Goal: Task Accomplishment & Management: Complete application form

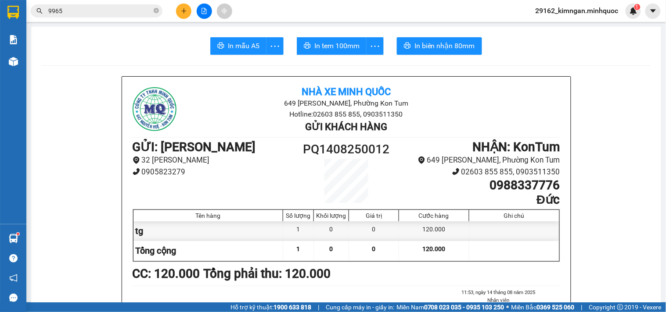
click at [190, 12] on button at bounding box center [183, 11] width 15 height 15
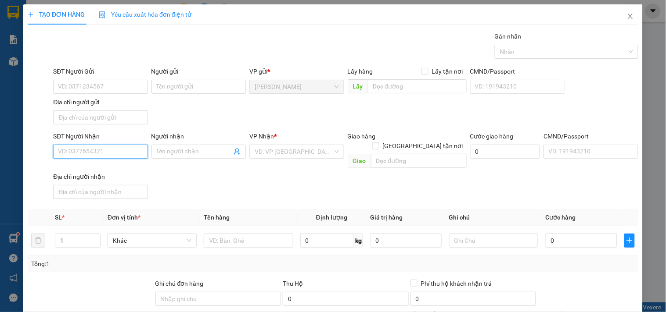
click at [88, 156] on input "SĐT Người Nhận" at bounding box center [100, 152] width 94 height 14
click at [308, 158] on input "search" at bounding box center [294, 151] width 78 height 13
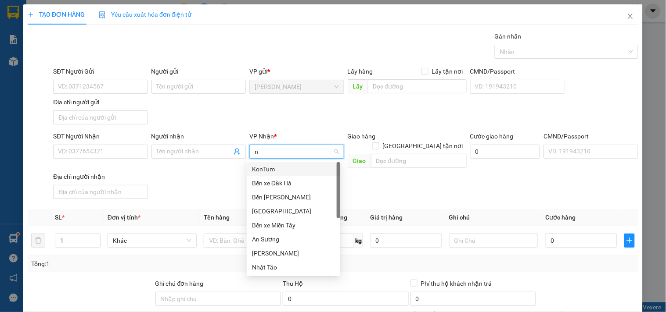
type input "ng"
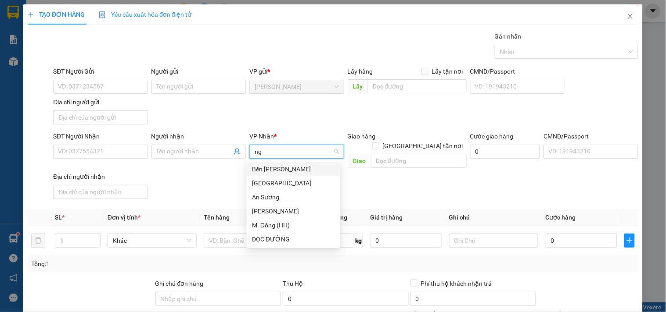
click at [304, 169] on div "Bến Xe Ngọc Hồi" at bounding box center [293, 170] width 83 height 10
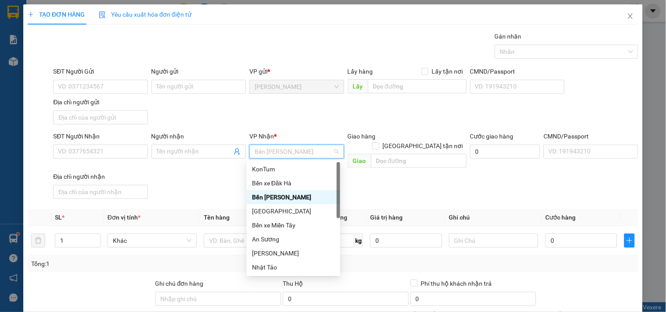
click at [100, 172] on div "Địa chỉ người nhận" at bounding box center [100, 177] width 94 height 10
click at [100, 185] on input "Địa chỉ người nhận" at bounding box center [100, 192] width 94 height 14
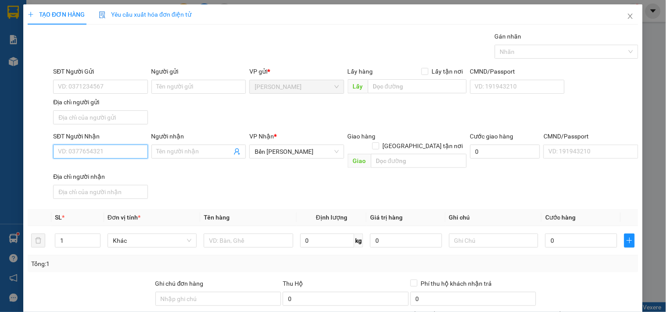
click at [108, 159] on input "SĐT Người Nhận" at bounding box center [100, 152] width 94 height 14
type input "0364085649"
click at [199, 145] on span at bounding box center [198, 152] width 94 height 14
click at [211, 151] on input "Người nhận" at bounding box center [194, 152] width 75 height 10
type input "n"
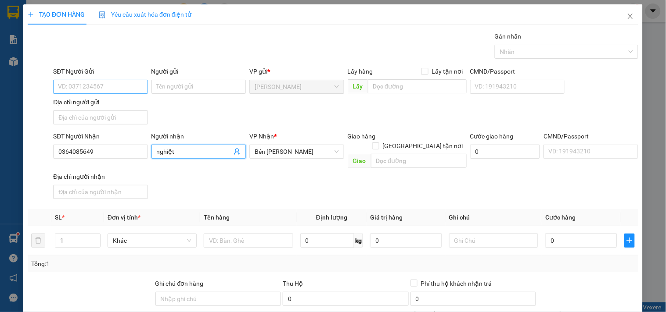
type input "nghiệt"
click at [110, 86] on input "SĐT Người Gửi" at bounding box center [100, 87] width 94 height 14
click at [90, 240] on span "Decrease Value" at bounding box center [95, 244] width 10 height 8
type input "0334854008"
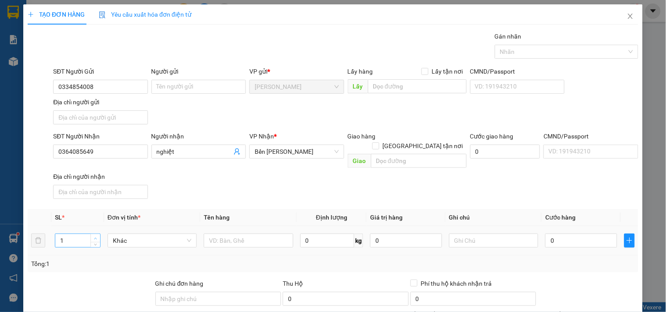
type input "2"
click at [94, 237] on icon "up" at bounding box center [95, 238] width 3 height 3
click at [228, 234] on input "text" at bounding box center [248, 241] width 89 height 14
type input "bao"
click at [563, 234] on input "0" at bounding box center [581, 241] width 72 height 14
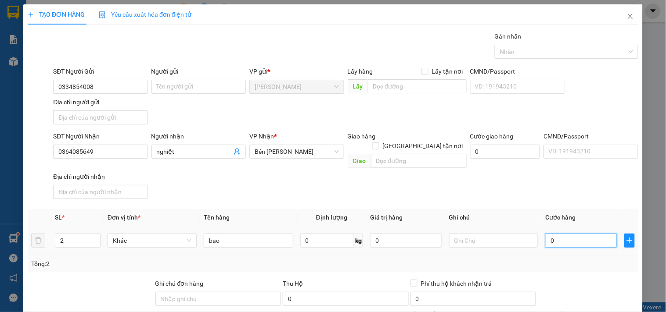
type input "1"
type input "12"
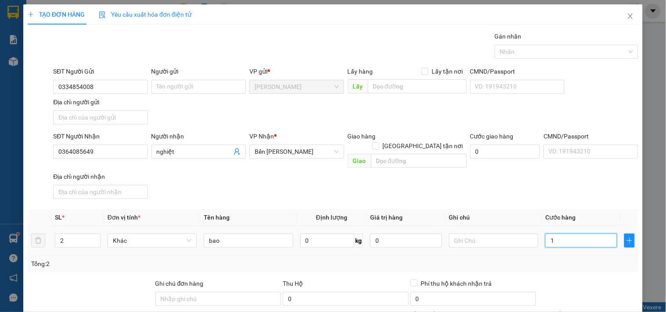
type input "12"
type input "120"
type input "120.000"
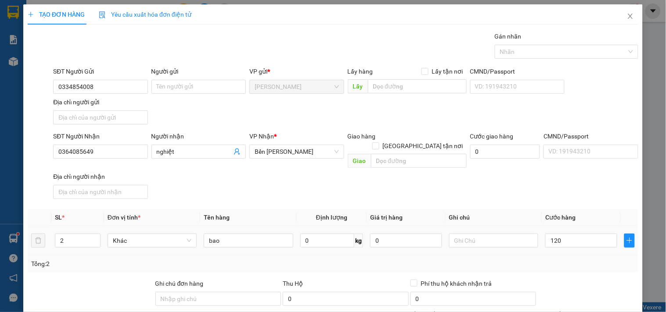
type input "120.000"
click at [568, 256] on div "Tổng: 2" at bounding box center [333, 264] width 610 height 17
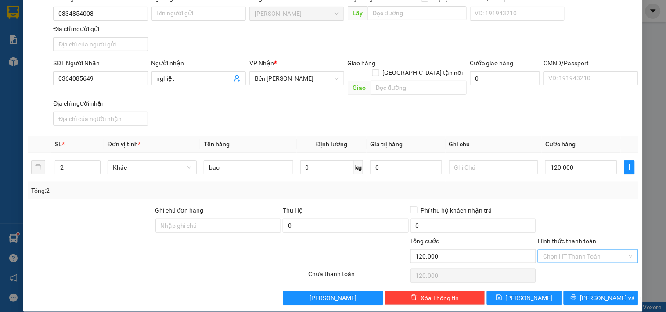
click at [580, 250] on input "Hình thức thanh toán" at bounding box center [584, 256] width 83 height 13
click at [580, 259] on div "Tại văn phòng" at bounding box center [582, 265] width 99 height 14
type input "0"
click at [589, 294] on span "[PERSON_NAME] và In" at bounding box center [610, 299] width 61 height 10
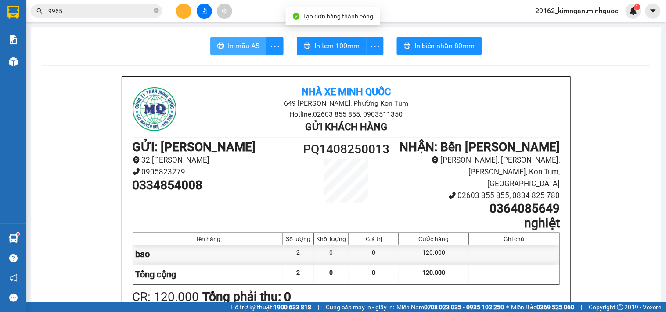
click at [232, 51] on span "In mẫu A5" at bounding box center [244, 45] width 32 height 11
click at [233, 50] on span "In mẫu A5" at bounding box center [244, 45] width 32 height 11
click at [230, 49] on span "In mẫu A5" at bounding box center [244, 45] width 32 height 11
click at [228, 45] on span "In mẫu A5" at bounding box center [244, 45] width 32 height 11
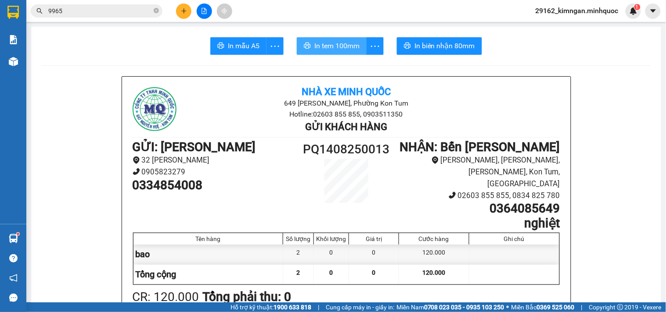
click at [334, 44] on span "In tem 100mm" at bounding box center [336, 45] width 45 height 11
click at [332, 44] on span "In tem 100mm" at bounding box center [336, 45] width 45 height 11
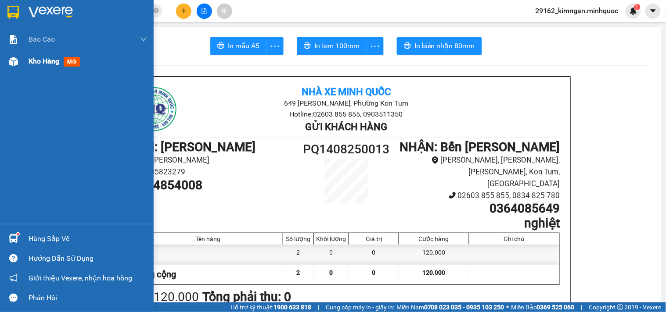
click at [11, 69] on div "Kho hàng mới" at bounding box center [77, 61] width 154 height 22
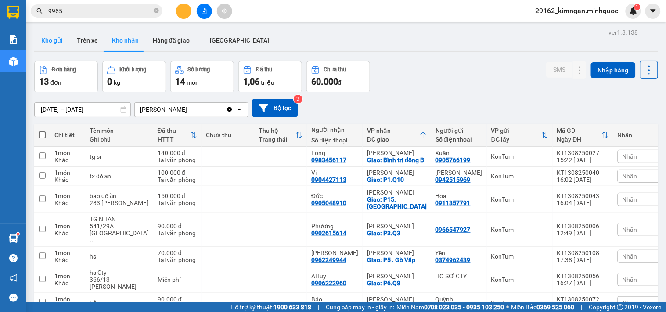
click at [58, 43] on button "Kho gửi" at bounding box center [52, 40] width 36 height 21
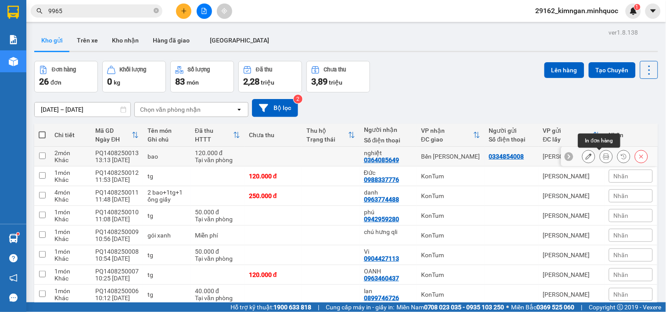
click at [603, 158] on icon at bounding box center [606, 157] width 6 height 6
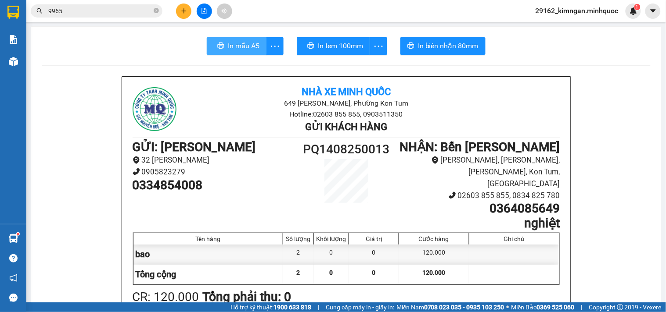
click at [217, 49] on icon "printer" at bounding box center [220, 45] width 7 height 7
click at [218, 49] on icon "printer" at bounding box center [221, 46] width 7 height 6
click at [218, 49] on icon "printer" at bounding box center [220, 45] width 7 height 7
click at [218, 50] on span "printer" at bounding box center [220, 46] width 7 height 8
drag, startPoint x: 224, startPoint y: 50, endPoint x: 225, endPoint y: 44, distance: 6.3
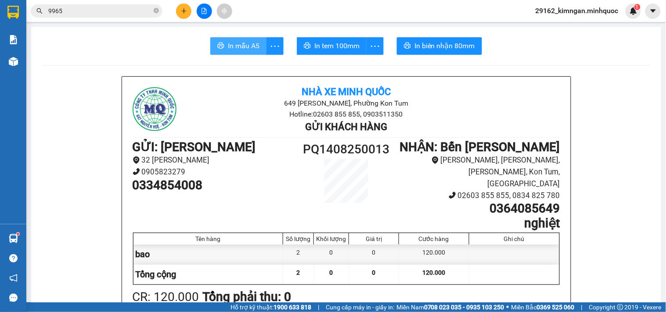
click at [224, 50] on button "In mẫu A5" at bounding box center [238, 46] width 56 height 18
click at [228, 44] on span "In mẫu A5" at bounding box center [244, 45] width 32 height 11
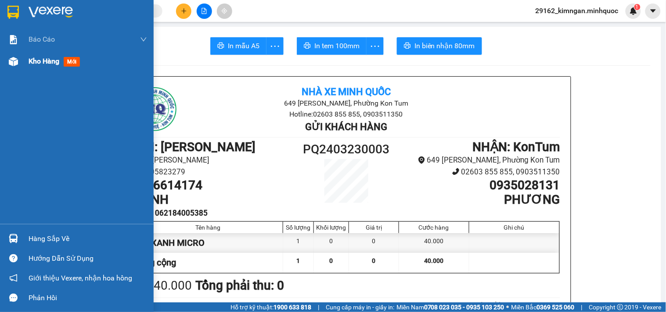
click at [36, 57] on span "Kho hàng" at bounding box center [44, 61] width 31 height 8
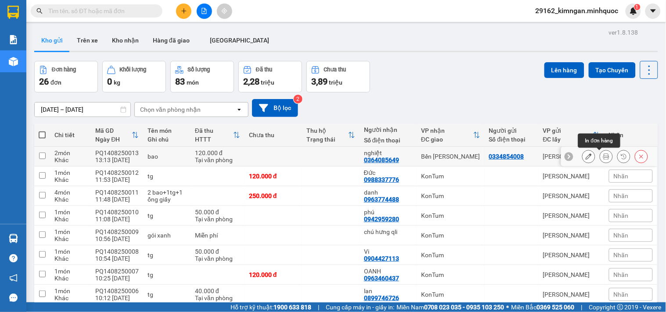
click at [603, 154] on icon at bounding box center [606, 157] width 6 height 6
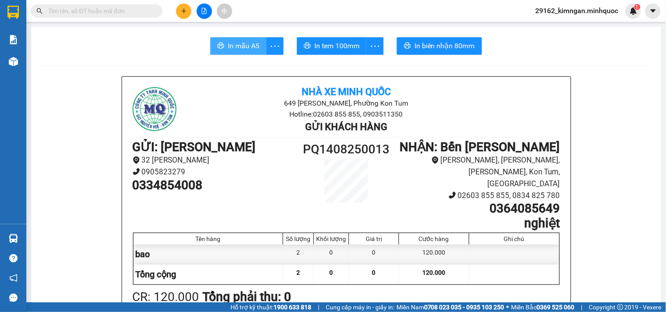
click at [234, 45] on span "In mẫu A5" at bounding box center [244, 45] width 32 height 11
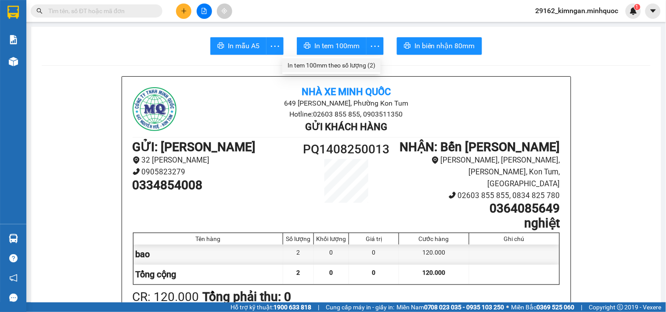
click at [363, 64] on div "In tem 100mm theo số lượng (2)" at bounding box center [331, 66] width 88 height 10
click at [190, 14] on button at bounding box center [183, 11] width 15 height 15
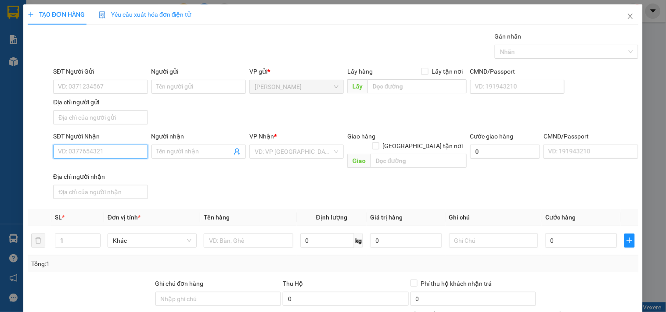
click at [104, 150] on input "SĐT Người Nhận" at bounding box center [100, 152] width 94 height 14
click at [131, 174] on div "0973133470 - CÔ TUYẾT" at bounding box center [99, 170] width 83 height 10
type input "0973133470"
type input "CÔ TUYẾT"
type input "0973133470"
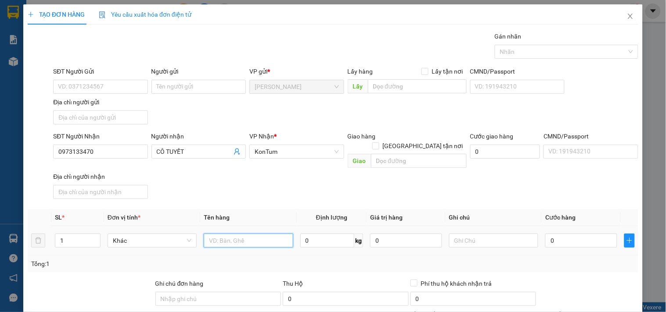
click at [241, 216] on input "text" at bounding box center [248, 241] width 89 height 14
type input "bao"
click at [572, 216] on td "0" at bounding box center [581, 240] width 79 height 29
click at [575, 216] on input "0" at bounding box center [581, 241] width 72 height 14
type input "6"
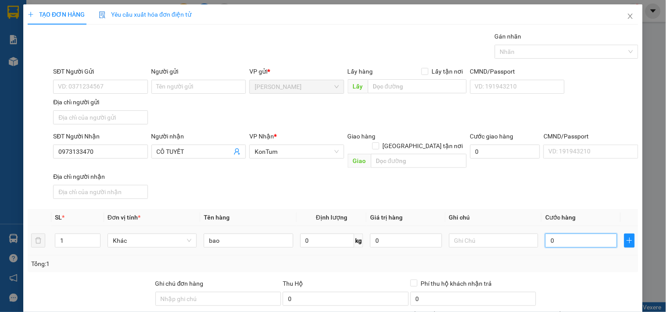
type input "6"
type input "60"
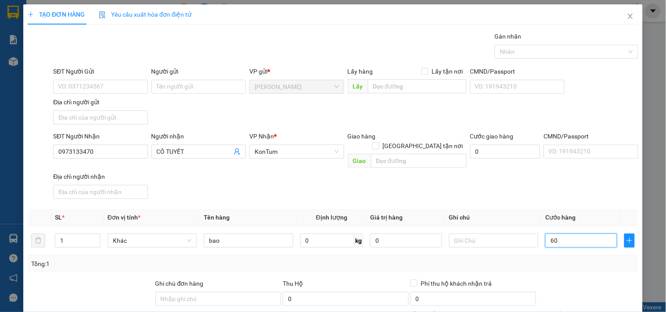
scroll to position [73, 0]
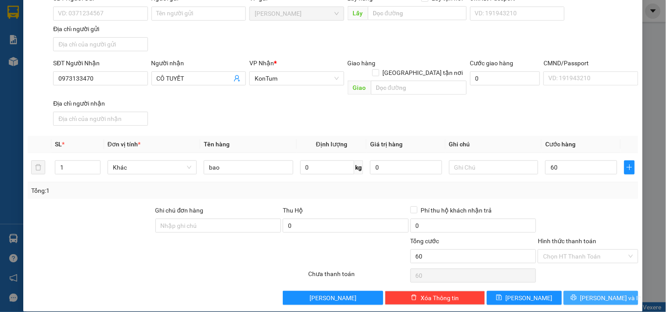
type input "60.000"
click at [577, 216] on button "[PERSON_NAME] và In" at bounding box center [600, 298] width 75 height 14
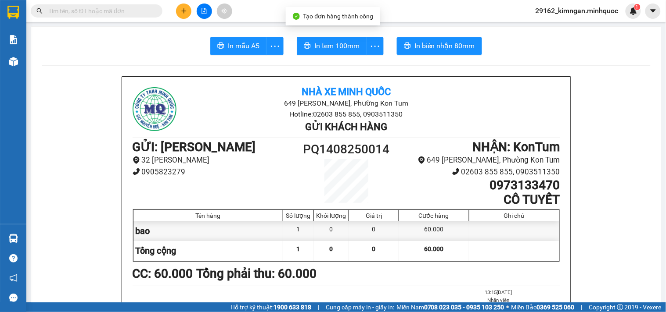
click at [336, 46] on span "In tem 100mm" at bounding box center [336, 45] width 45 height 11
click at [185, 10] on icon "plus" at bounding box center [184, 11] width 6 height 6
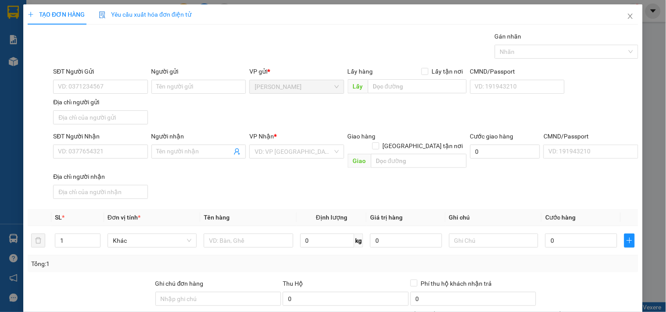
click at [129, 142] on div "SĐT Người Nhận" at bounding box center [100, 138] width 94 height 13
click at [123, 145] on input "SĐT Người Nhận" at bounding box center [100, 152] width 94 height 14
type input "0388897878"
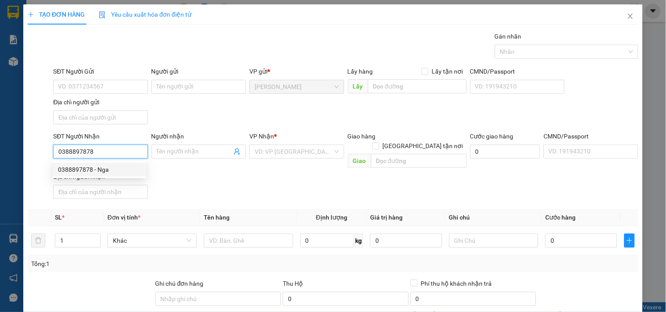
click at [118, 170] on div "0388897878 - Nga" at bounding box center [99, 170] width 83 height 10
type input "Nga"
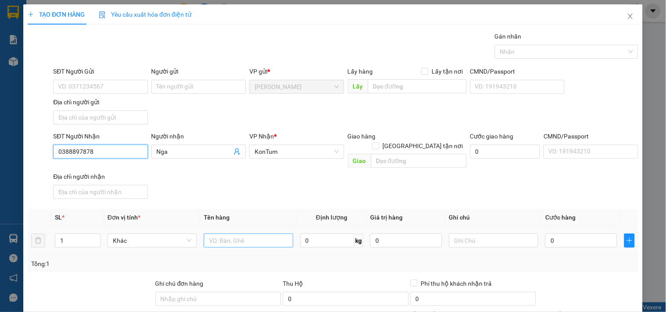
type input "0388897878"
click at [217, 216] on input "text" at bounding box center [248, 241] width 89 height 14
type input "túi giấy nc hoa"
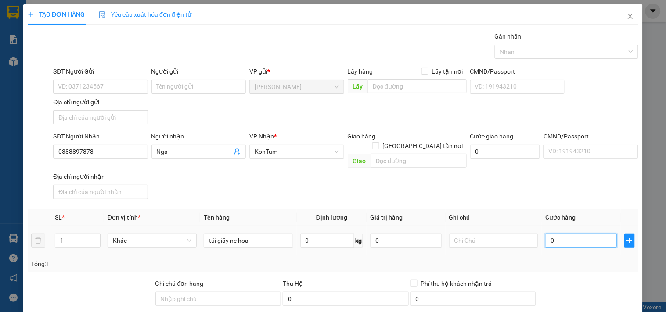
click at [568, 216] on input "0" at bounding box center [581, 241] width 72 height 14
type input "5"
type input "50"
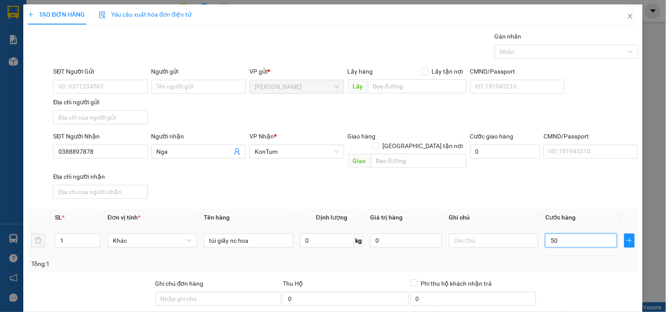
type input "50"
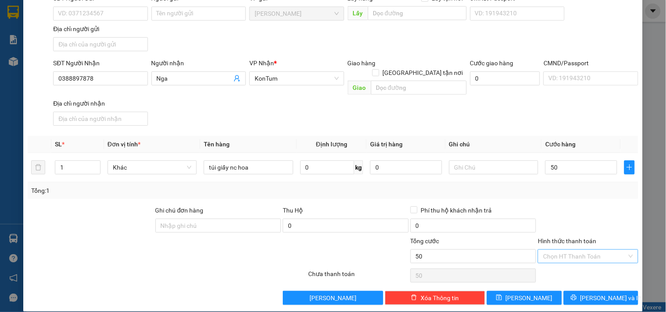
type input "50.000"
click at [577, 216] on input "Hình thức thanh toán" at bounding box center [584, 256] width 83 height 13
click at [582, 216] on div "Tại văn phòng" at bounding box center [582, 265] width 89 height 10
type input "0"
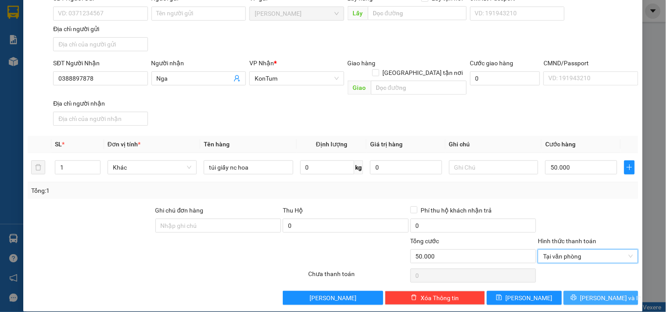
click at [594, 216] on span "[PERSON_NAME] và In" at bounding box center [610, 299] width 61 height 10
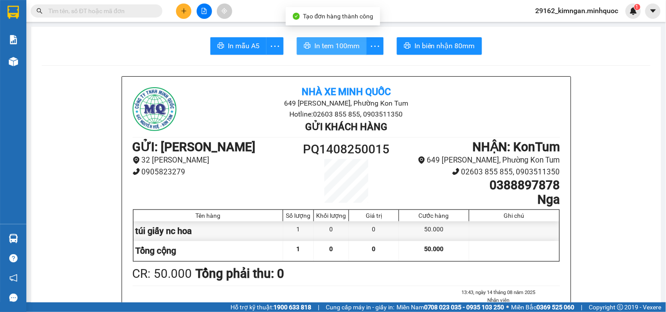
click at [338, 54] on button "In tem 100mm" at bounding box center [332, 46] width 70 height 18
click at [174, 10] on div at bounding box center [204, 11] width 66 height 15
click at [181, 11] on icon "plus" at bounding box center [184, 11] width 6 height 6
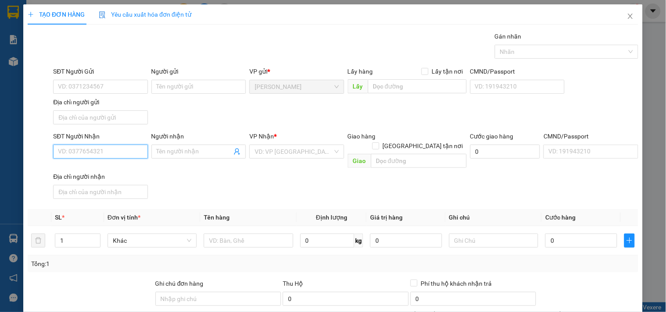
click at [91, 153] on input "SĐT Người Nhận" at bounding box center [100, 152] width 94 height 14
type input "0986565579"
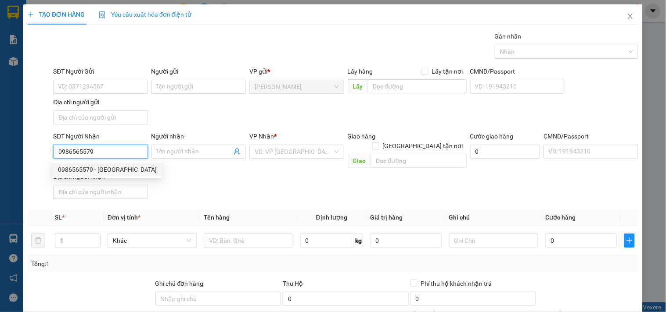
click at [130, 167] on div "0986565579 - BẢO SƠN" at bounding box center [107, 170] width 99 height 10
type input "[PERSON_NAME]"
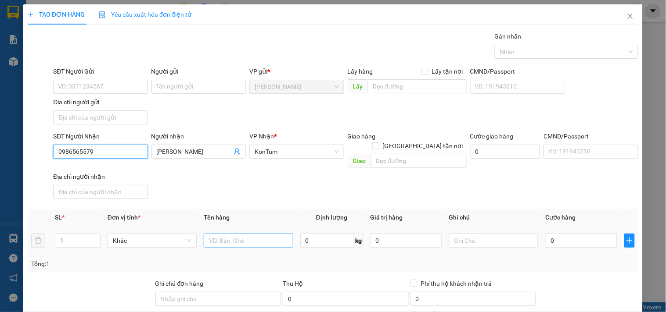
type input "0986565579"
click at [248, 216] on input "text" at bounding box center [248, 241] width 89 height 14
type input "hộp"
click at [573, 216] on td "0" at bounding box center [581, 240] width 79 height 29
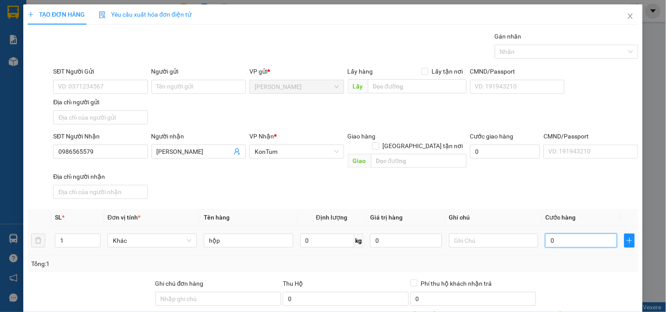
click at [579, 216] on input "0" at bounding box center [581, 241] width 72 height 14
type input "4"
type input "40"
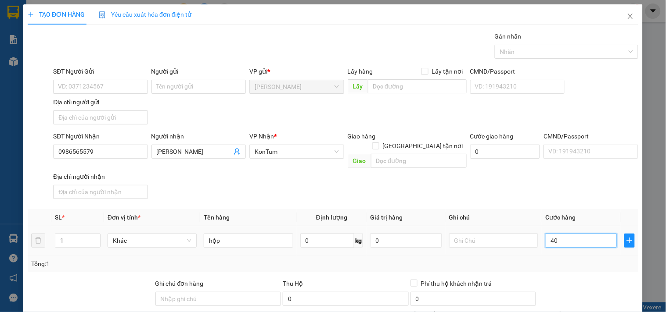
type input "40"
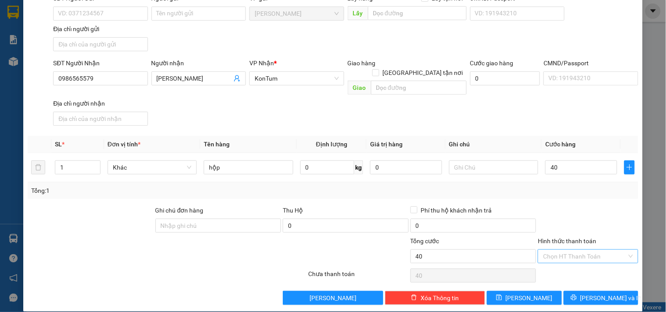
drag, startPoint x: 573, startPoint y: 241, endPoint x: 572, endPoint y: 246, distance: 4.4
click at [572, 216] on input "Hình thức thanh toán" at bounding box center [584, 256] width 83 height 13
type input "40.000"
click at [572, 216] on input "Hình thức thanh toán" at bounding box center [584, 256] width 83 height 13
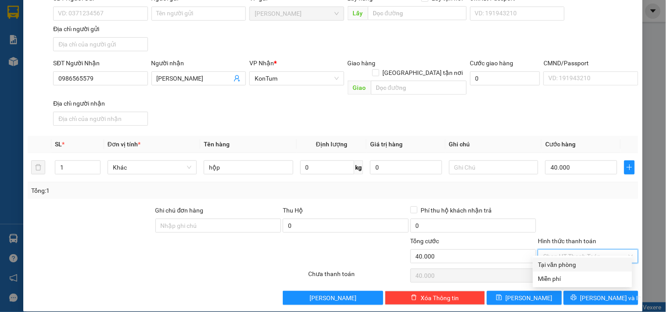
click at [569, 216] on div "Tại văn phòng" at bounding box center [582, 265] width 89 height 10
type input "0"
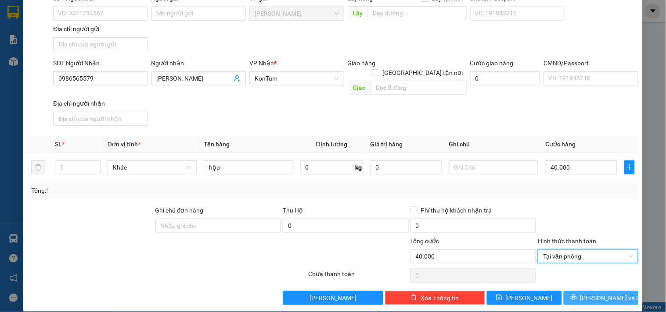
click at [569, 216] on button "[PERSON_NAME] và In" at bounding box center [600, 298] width 75 height 14
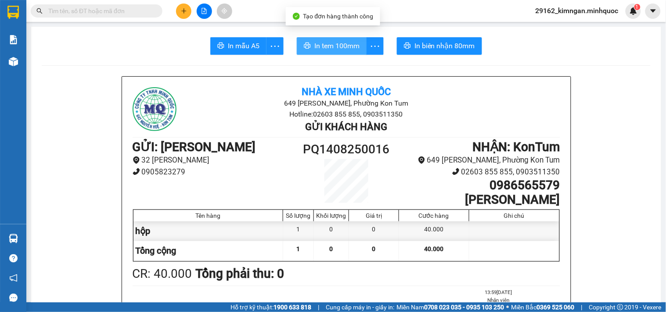
click at [340, 54] on button "In tem 100mm" at bounding box center [332, 46] width 70 height 18
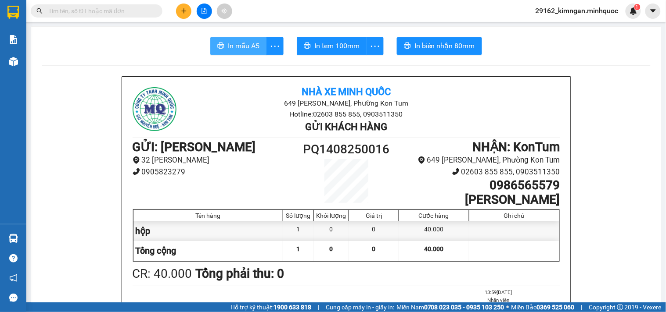
click at [251, 50] on span "In mẫu A5" at bounding box center [244, 45] width 32 height 11
click at [179, 13] on button at bounding box center [183, 11] width 15 height 15
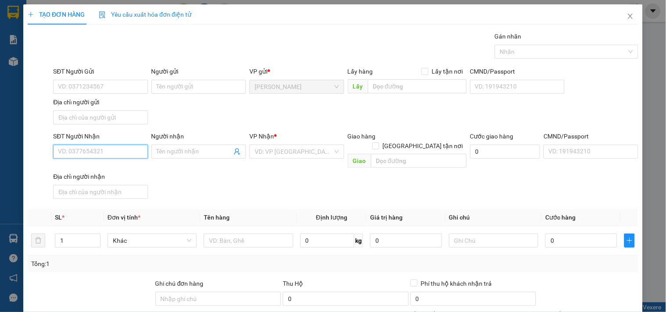
click at [84, 145] on input "SĐT Người Nhận" at bounding box center [100, 152] width 94 height 14
type input "0975284599"
click at [99, 155] on input "0975284599" at bounding box center [100, 152] width 94 height 14
click at [110, 176] on div "0975284599 - a phòng" at bounding box center [99, 170] width 93 height 14
type input "a phòng"
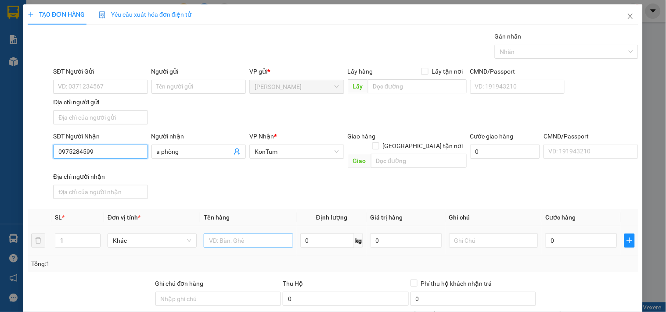
type input "0975284599"
click at [217, 216] on input "text" at bounding box center [248, 241] width 89 height 14
type input "hộp"
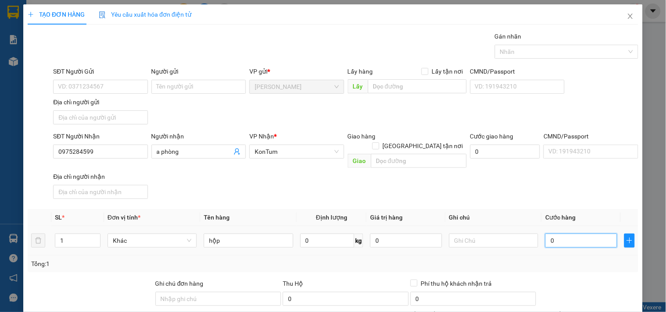
click at [588, 216] on input "0" at bounding box center [581, 241] width 72 height 14
type input "4"
type input "40"
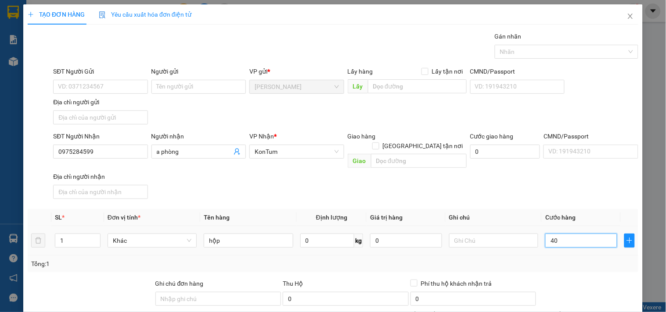
type input "40"
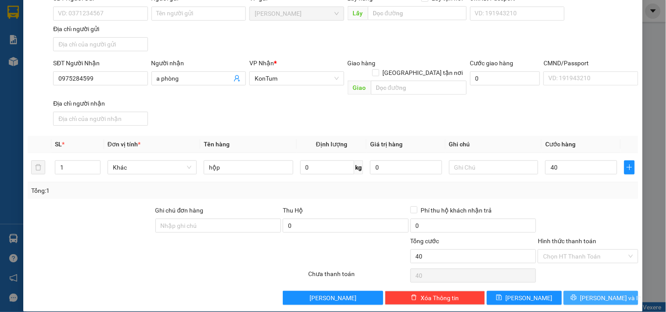
type input "40.000"
click at [597, 216] on span "[PERSON_NAME] và In" at bounding box center [610, 299] width 61 height 10
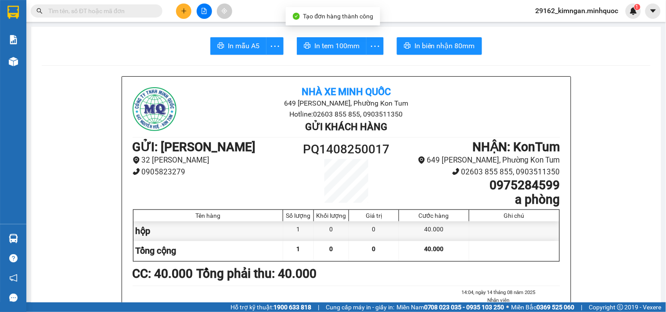
click at [334, 50] on span "In tem 100mm" at bounding box center [336, 45] width 45 height 11
click at [249, 47] on span "In mẫu A5" at bounding box center [244, 45] width 32 height 11
click at [185, 11] on icon "plus" at bounding box center [183, 11] width 5 height 0
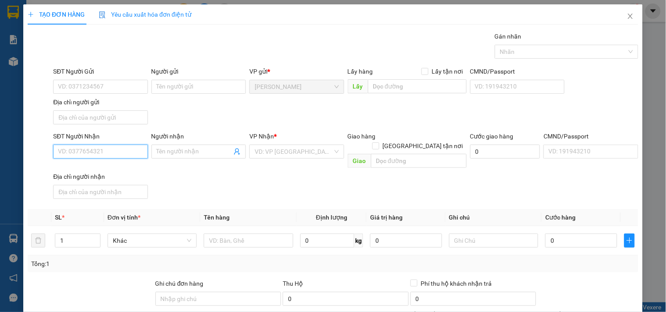
click at [90, 149] on input "SĐT Người Nhận" at bounding box center [100, 152] width 94 height 14
click at [94, 175] on div "0965444482 - LÝ" at bounding box center [99, 170] width 93 height 14
type input "0965444482"
type input "LÝ"
type input "0965444482"
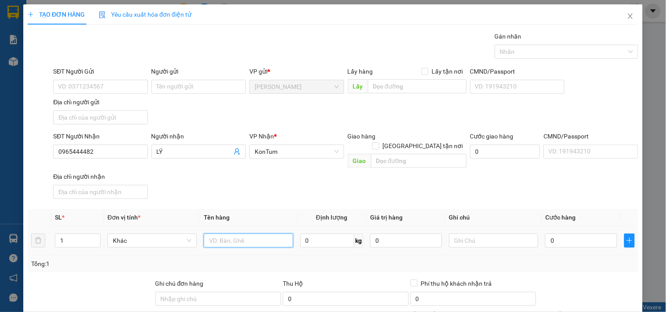
click at [251, 216] on input "text" at bounding box center [248, 241] width 89 height 14
type input "cục"
click at [559, 216] on input "0" at bounding box center [581, 241] width 72 height 14
type input "6"
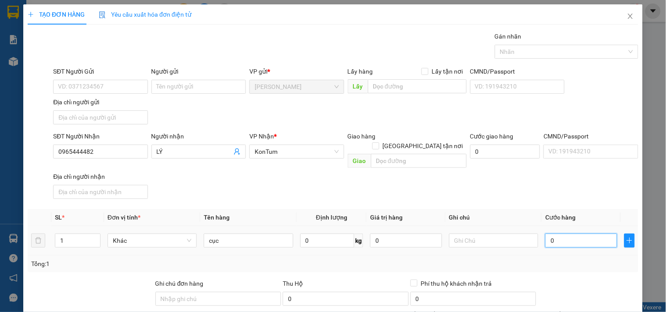
type input "6"
type input "60"
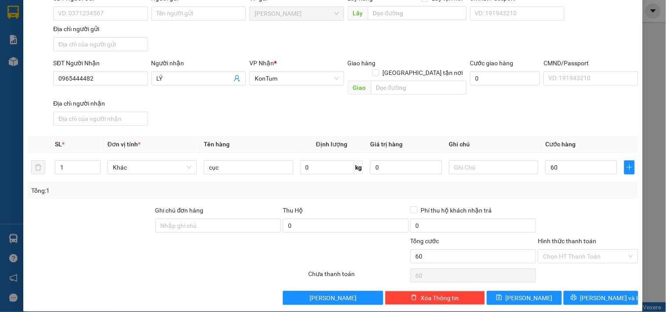
click at [576, 216] on div "TẠO ĐƠN HÀNG Yêu cầu xuất hóa đơn điện tử Transit Pickup Surcharge Ids Transit …" at bounding box center [333, 156] width 666 height 312
type input "60.000"
click at [586, 216] on span "[PERSON_NAME] và In" at bounding box center [610, 299] width 61 height 10
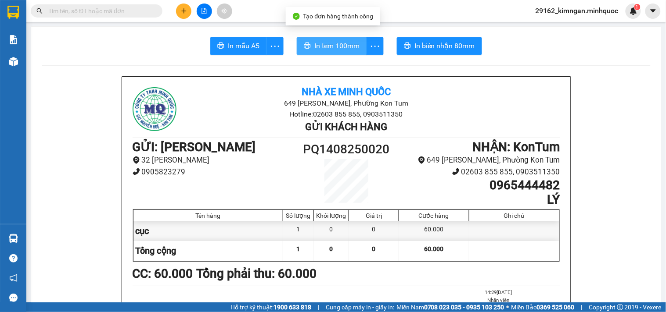
click at [333, 42] on span "In tem 100mm" at bounding box center [336, 45] width 45 height 11
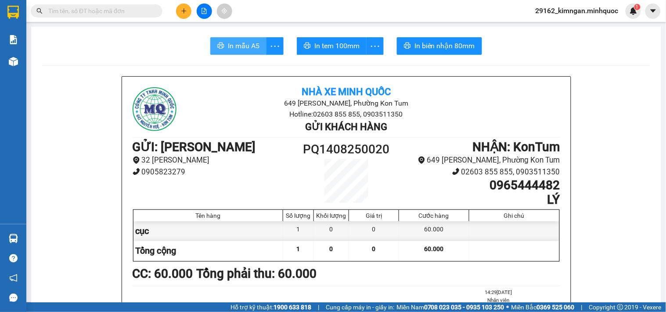
click at [217, 44] on icon "printer" at bounding box center [220, 45] width 7 height 7
click at [188, 18] on div at bounding box center [204, 11] width 66 height 15
click at [187, 16] on button at bounding box center [183, 11] width 15 height 15
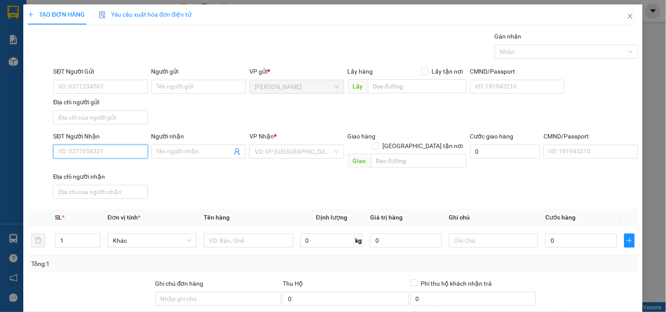
click at [129, 156] on input "SĐT Người Nhận" at bounding box center [100, 152] width 94 height 14
click at [123, 165] on div "0965444482 - LÝ" at bounding box center [99, 170] width 83 height 10
type input "0965444482"
type input "LÝ"
type input "0965444482"
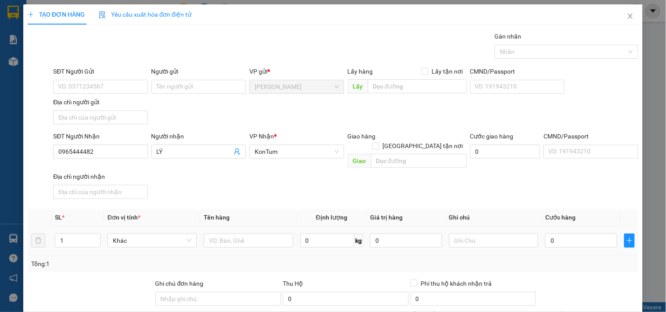
click at [273, 216] on td at bounding box center [248, 240] width 96 height 29
click at [277, 216] on input "text" at bounding box center [248, 241] width 89 height 14
type input "cục"
drag, startPoint x: 577, startPoint y: 218, endPoint x: 577, endPoint y: 229, distance: 11.4
click at [577, 216] on td "0" at bounding box center [581, 240] width 79 height 29
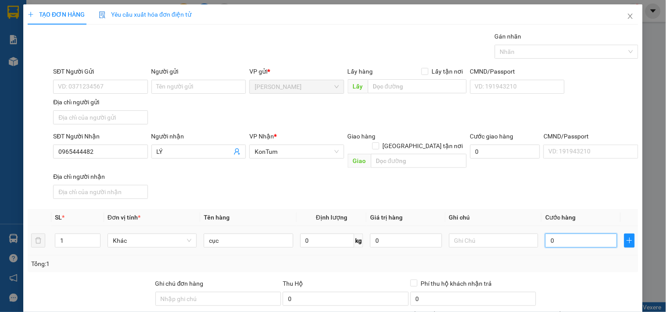
click at [577, 216] on input "0" at bounding box center [581, 241] width 72 height 14
type input "6"
type input "60"
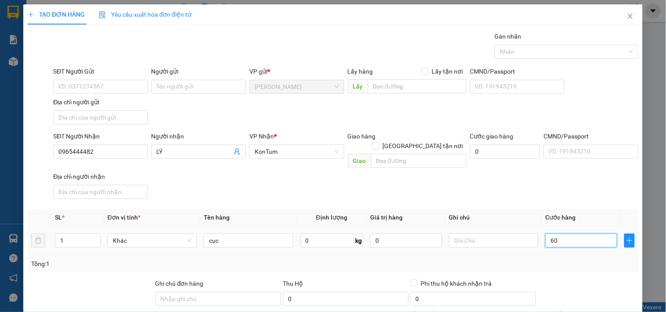
type input "60"
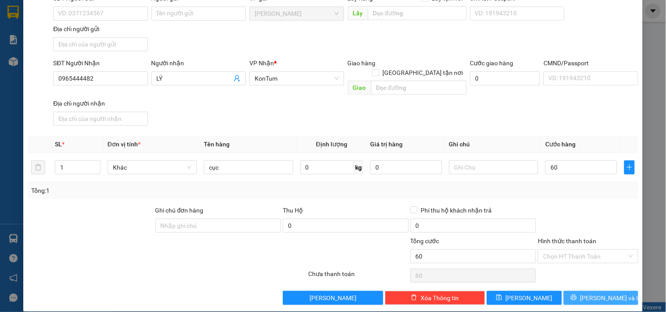
type input "60.000"
click at [599, 216] on button "[PERSON_NAME] và In" at bounding box center [600, 298] width 75 height 14
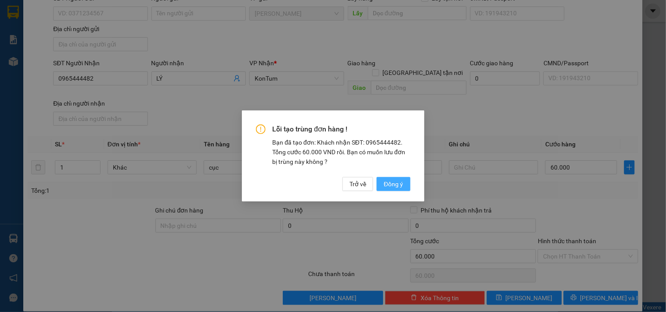
click at [389, 190] on button "Đồng ý" at bounding box center [393, 184] width 33 height 14
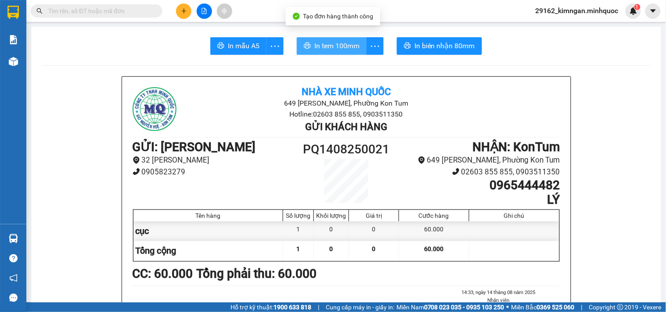
click at [314, 47] on span "In tem 100mm" at bounding box center [336, 45] width 45 height 11
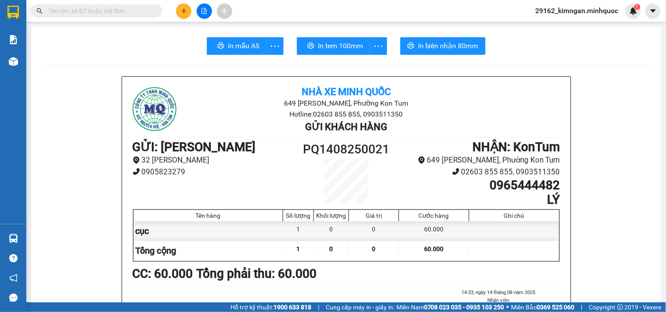
click at [243, 51] on button "In mẫu A5" at bounding box center [237, 46] width 60 height 18
click at [179, 7] on button at bounding box center [183, 11] width 15 height 15
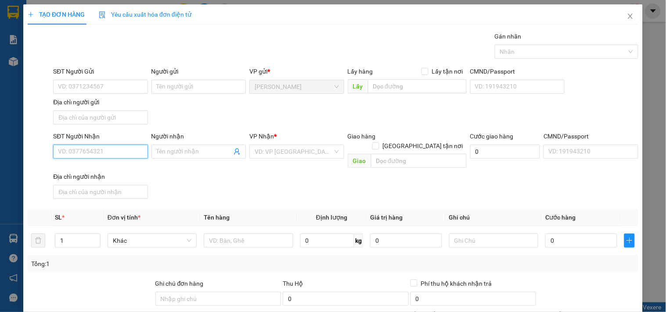
click at [104, 154] on input "SĐT Người Nhận" at bounding box center [100, 152] width 94 height 14
click at [99, 148] on input "SĐT Người Nhận" at bounding box center [100, 152] width 94 height 14
click at [86, 168] on div "0968368327 - ya lét" at bounding box center [99, 170] width 83 height 10
type input "0968368327"
type input "ya lét"
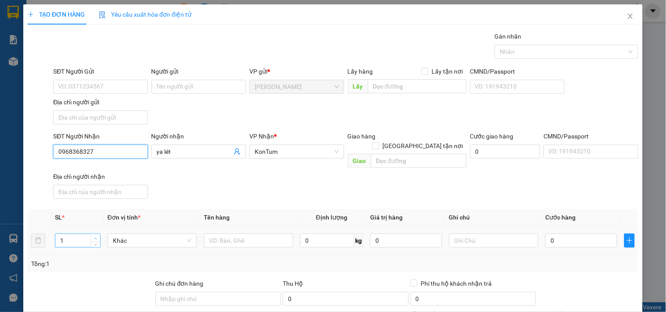
type input "0968368327"
type input "2"
click at [93, 216] on span "up" at bounding box center [95, 238] width 5 height 5
click at [257, 216] on input "text" at bounding box center [248, 241] width 89 height 14
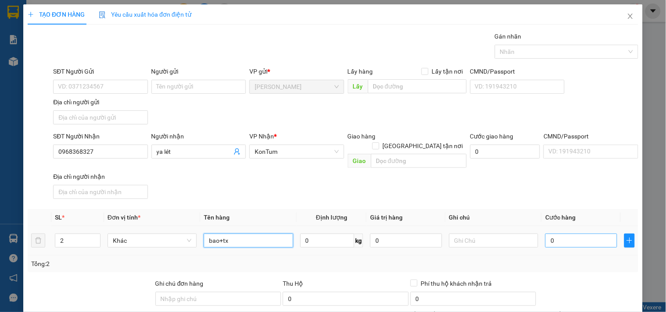
type input "bao+tx"
click at [556, 216] on input "0" at bounding box center [581, 241] width 72 height 14
type input "2"
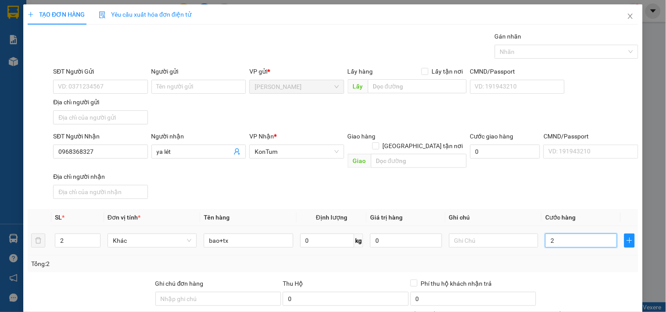
type input "25"
type input "250"
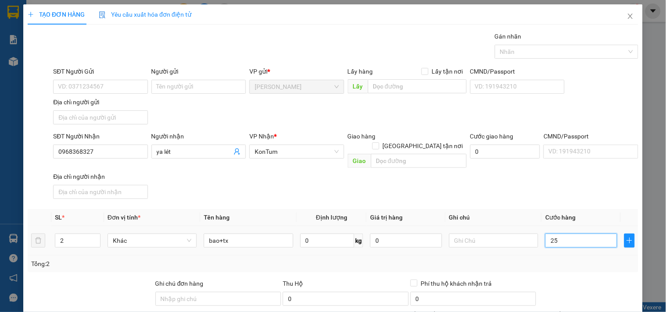
type input "250"
drag, startPoint x: 564, startPoint y: 233, endPoint x: 493, endPoint y: 230, distance: 70.7
click at [493, 216] on tr "2 Khác bao+tx 0 kg 0 250" at bounding box center [333, 240] width 610 height 29
type input "250.000"
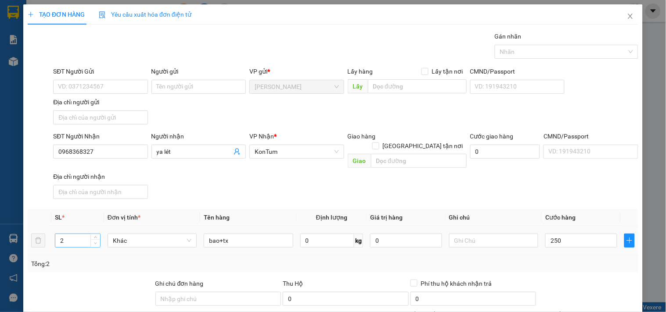
type input "250.000"
click at [94, 216] on icon "down" at bounding box center [95, 244] width 3 height 2
type input "1"
click at [94, 216] on span "down" at bounding box center [95, 243] width 5 height 5
drag, startPoint x: 215, startPoint y: 230, endPoint x: 259, endPoint y: 234, distance: 44.1
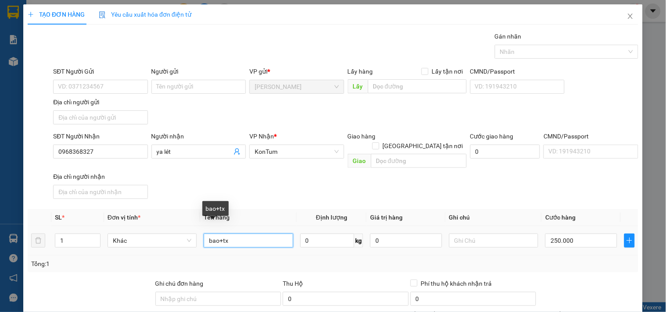
click at [259, 216] on input "bao+tx" at bounding box center [248, 241] width 89 height 14
type input "bao"
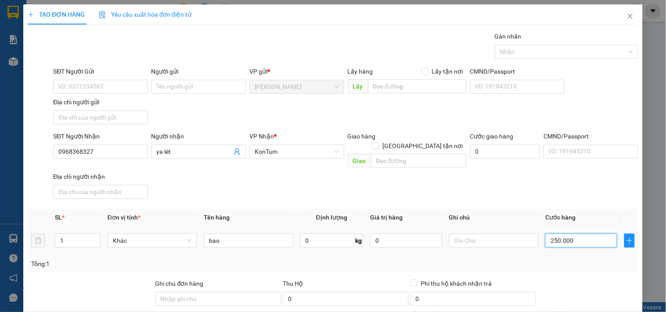
click at [578, 216] on input "250.000" at bounding box center [581, 241] width 72 height 14
type input "1"
type input "15"
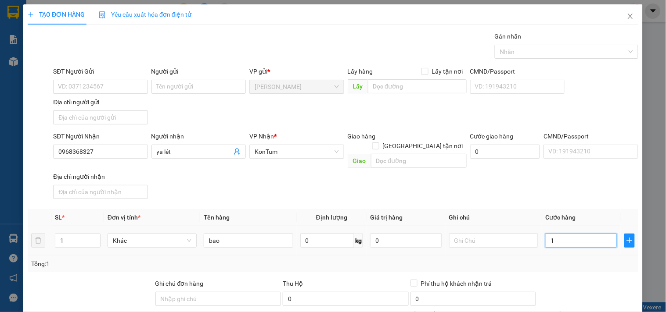
type input "15"
type input "150"
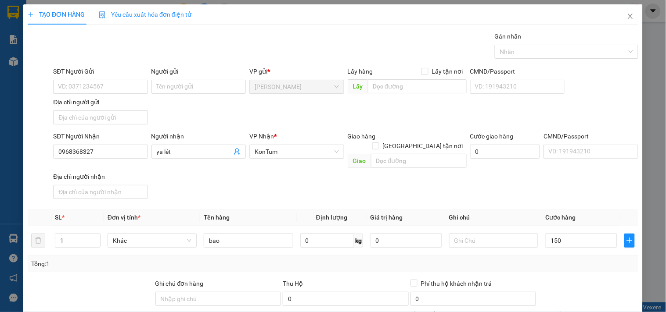
type input "150.000"
click at [573, 216] on div "Tổng: 1" at bounding box center [332, 264] width 603 height 10
click at [553, 216] on input "150.000" at bounding box center [581, 241] width 72 height 14
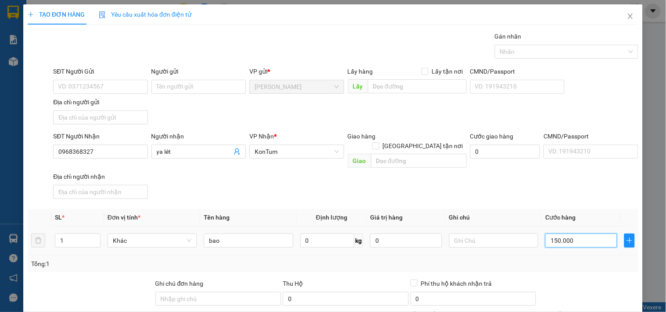
type input "1"
type input "12"
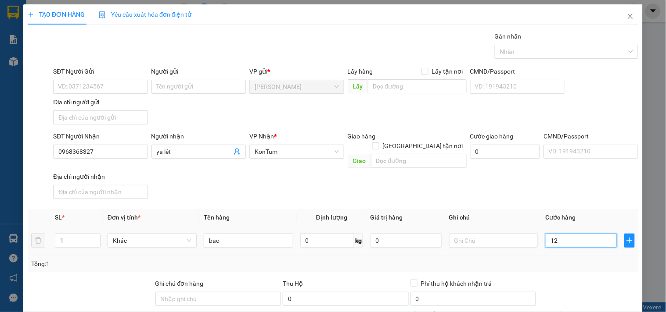
type input "12"
type input "120"
type input "120.000"
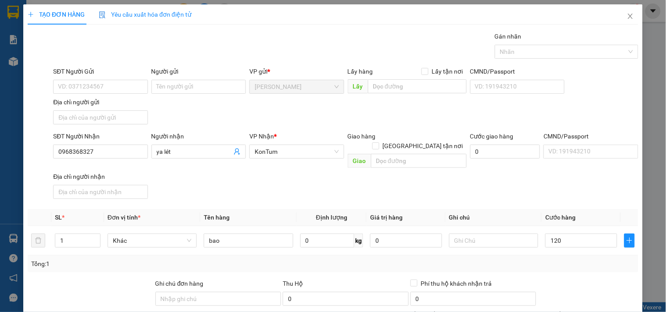
type input "120.000"
click at [558, 216] on div "Tổng: 1" at bounding box center [333, 264] width 610 height 17
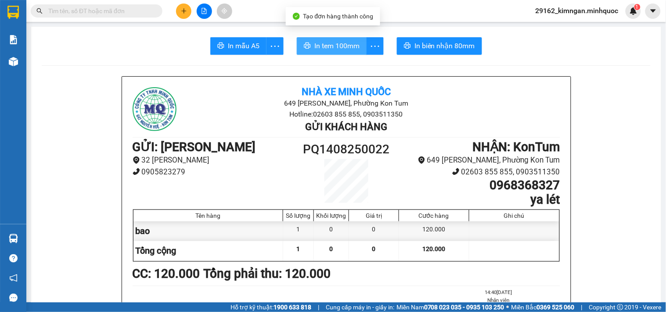
click at [340, 47] on span "In tem 100mm" at bounding box center [336, 45] width 45 height 11
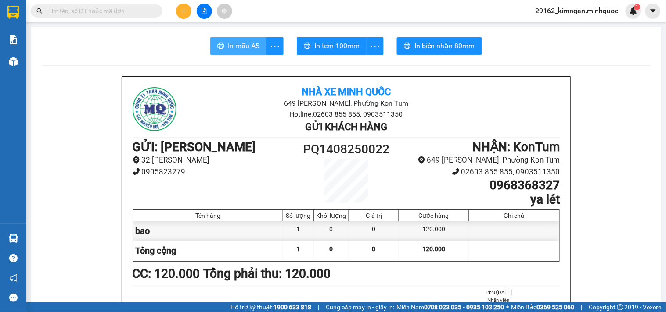
click at [233, 51] on span "In mẫu A5" at bounding box center [244, 45] width 32 height 11
click at [183, 14] on icon "plus" at bounding box center [184, 11] width 6 height 6
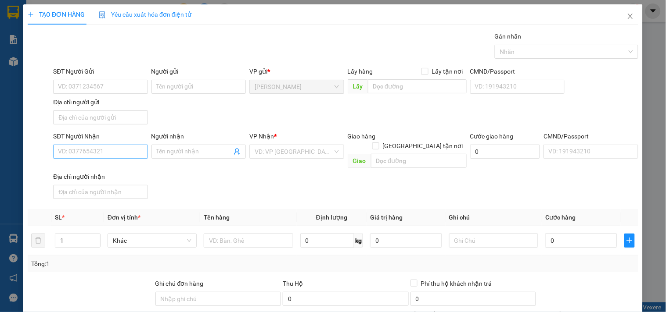
drag, startPoint x: 100, startPoint y: 140, endPoint x: 97, endPoint y: 146, distance: 7.1
click at [99, 141] on div "SĐT Người Nhận" at bounding box center [100, 137] width 94 height 10
click at [99, 145] on input "SĐT Người Nhận" at bounding box center [100, 152] width 94 height 14
drag, startPoint x: 97, startPoint y: 146, endPoint x: 97, endPoint y: 140, distance: 6.6
click at [97, 146] on input "SĐT Người Nhận" at bounding box center [100, 152] width 94 height 14
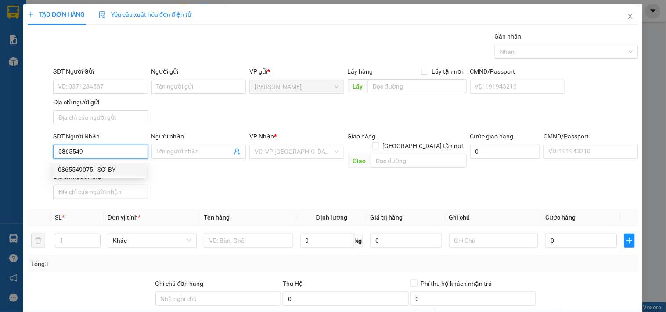
click at [105, 169] on div "0865549075 - SƠ BY" at bounding box center [99, 170] width 83 height 10
type input "0865549075"
type input "SƠ BY"
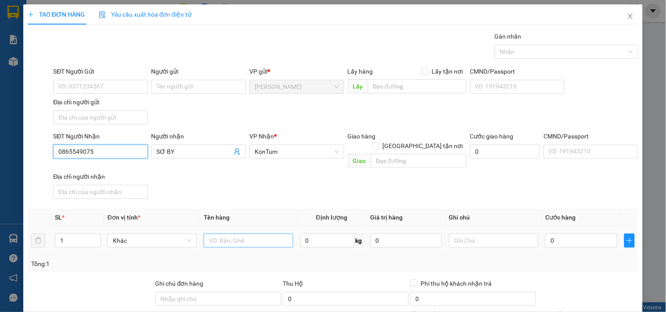
type input "0865549075"
click at [243, 216] on input "text" at bounding box center [248, 241] width 89 height 14
type input "tx"
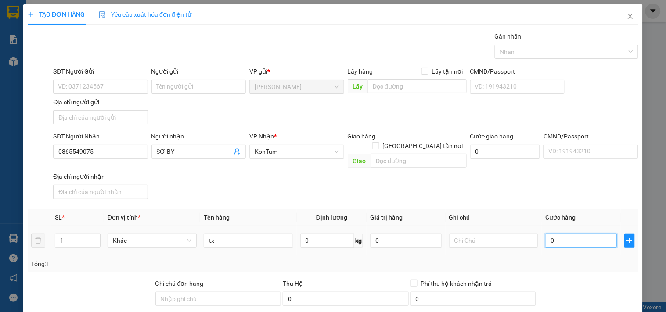
click at [579, 216] on input "0" at bounding box center [581, 241] width 72 height 14
type input "1"
type input "12"
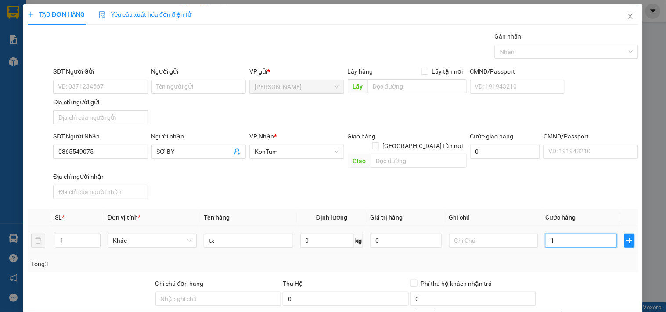
type input "12"
type input "120"
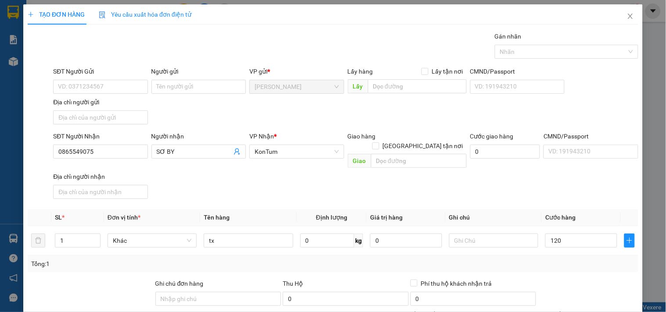
type input "120.000"
click at [578, 216] on div "Tổng: 1" at bounding box center [333, 264] width 610 height 17
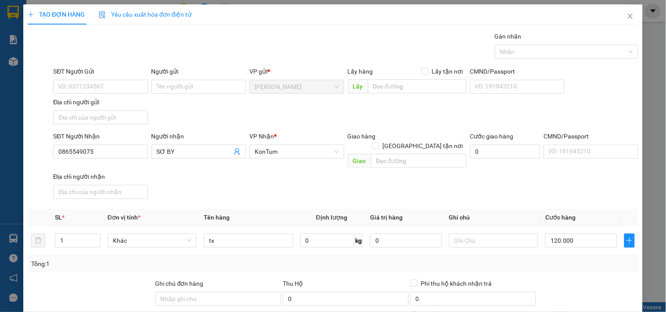
type input "0"
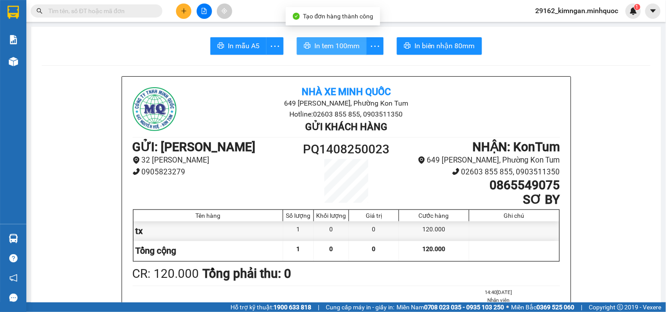
click at [321, 44] on span "In tem 100mm" at bounding box center [336, 45] width 45 height 11
drag, startPoint x: 487, startPoint y: 190, endPoint x: 560, endPoint y: 192, distance: 72.4
click at [560, 192] on div "Nhà xe Minh Quốc 649 Nguyễn Huệ, Phường Kon Tum Hotline: 02603 855 855, 0903511…" at bounding box center [346, 242] width 448 height 330
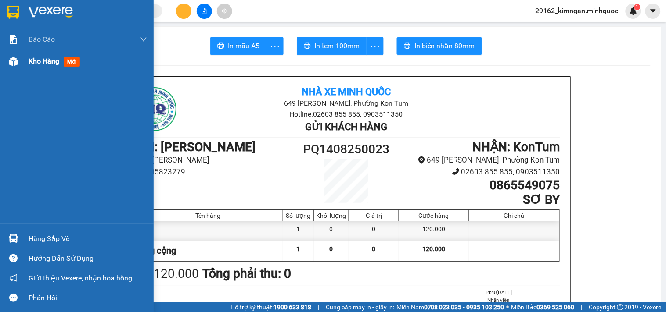
click at [11, 57] on img at bounding box center [13, 61] width 9 height 9
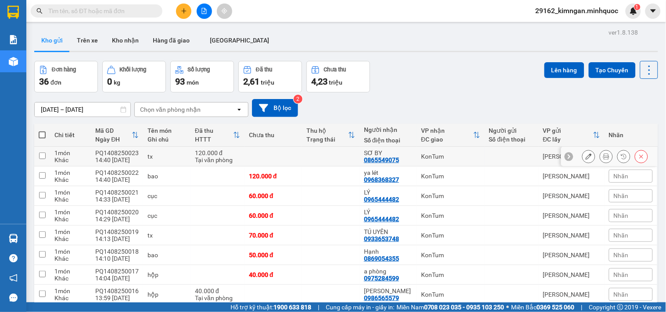
click at [638, 154] on icon at bounding box center [641, 157] width 6 height 6
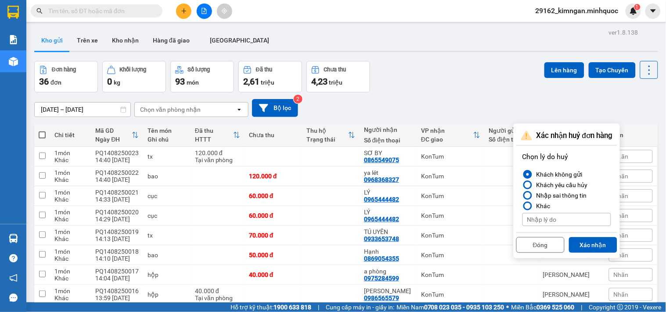
click at [582, 216] on div "Đóng Xác nhận" at bounding box center [566, 244] width 101 height 23
click at [587, 216] on button "Xác nhận" at bounding box center [593, 245] width 48 height 16
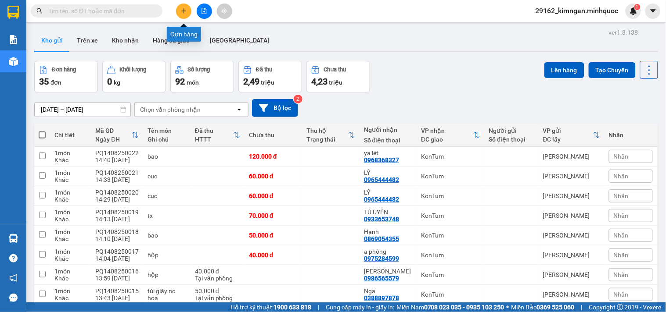
click at [178, 7] on button at bounding box center [183, 11] width 15 height 15
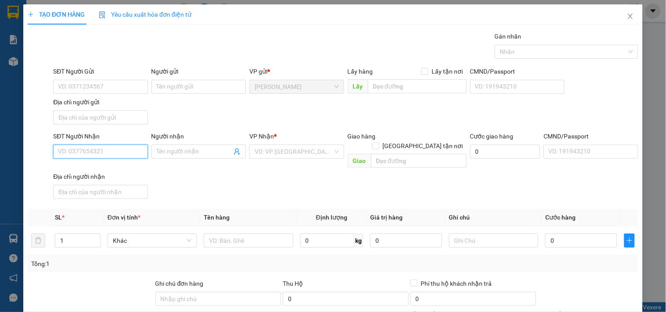
click at [136, 146] on input "SĐT Người Nhận" at bounding box center [100, 152] width 94 height 14
paste input "0865549075"
type input "0865549075"
click at [120, 154] on input "0865549075" at bounding box center [100, 152] width 94 height 14
click at [119, 168] on div "0865549075 - SƠ BY" at bounding box center [99, 170] width 83 height 10
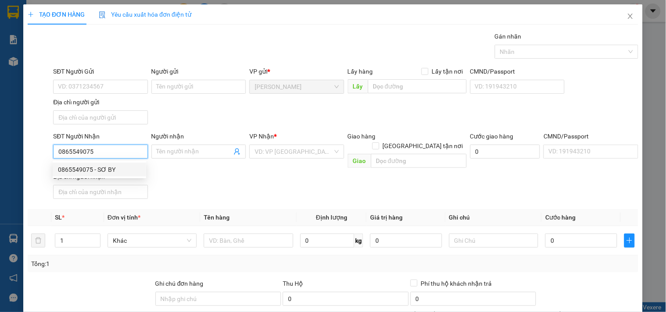
type input "SƠ BY"
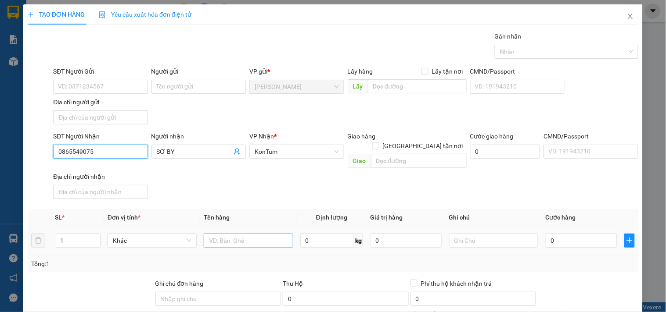
type input "0865549075"
click at [217, 216] on input "text" at bounding box center [248, 241] width 89 height 14
type input "tx"
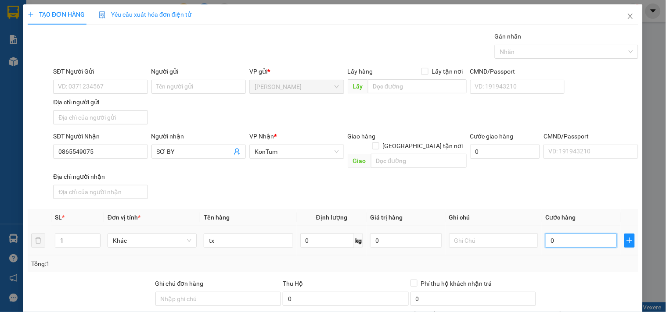
click at [585, 216] on input "0" at bounding box center [581, 241] width 72 height 14
type input "1"
type input "12"
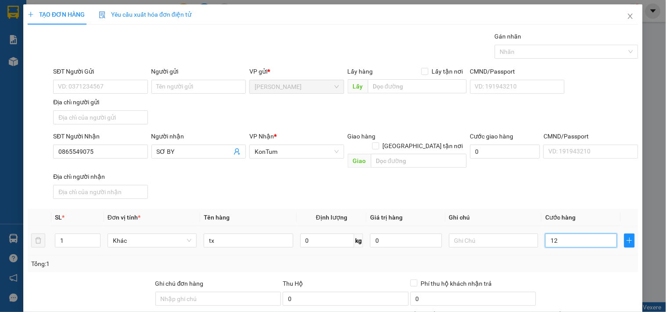
type input "12"
type input "120"
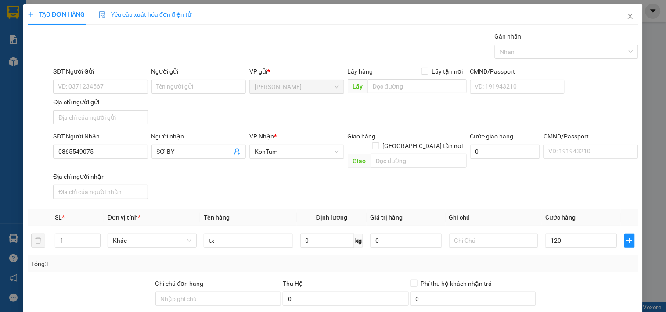
type input "120.000"
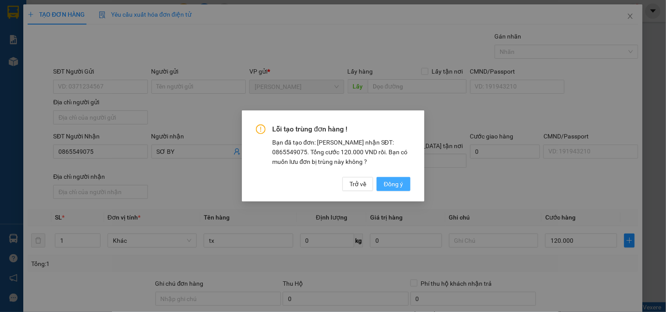
click at [391, 190] on button "Đồng ý" at bounding box center [393, 184] width 33 height 14
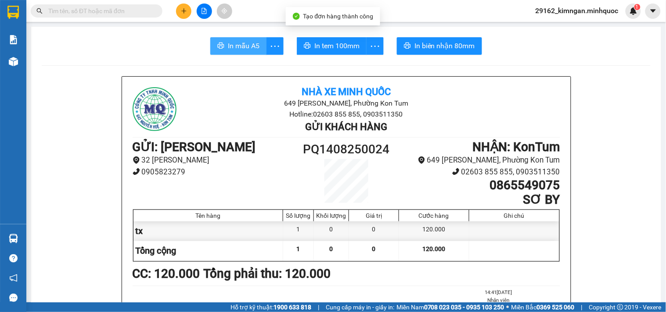
click at [218, 43] on icon "printer" at bounding box center [221, 46] width 7 height 6
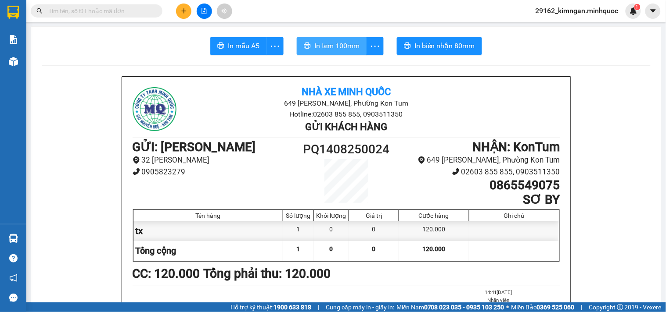
click at [328, 42] on span "In tem 100mm" at bounding box center [336, 45] width 45 height 11
click at [351, 54] on button "In tem 100mm" at bounding box center [332, 46] width 70 height 18
click at [183, 8] on icon "plus" at bounding box center [184, 11] width 6 height 6
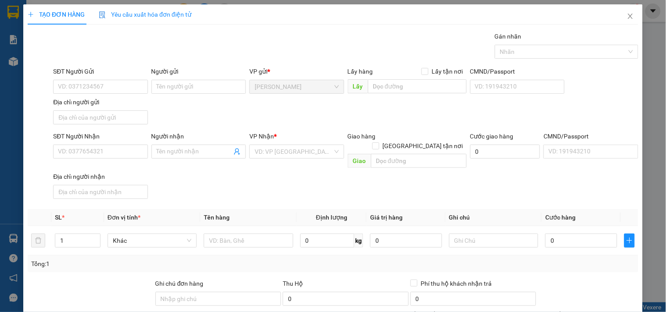
click at [104, 144] on div "SĐT Người Nhận" at bounding box center [100, 138] width 94 height 13
click at [104, 149] on input "SĐT Người Nhận" at bounding box center [100, 152] width 94 height 14
type input "0366696246"
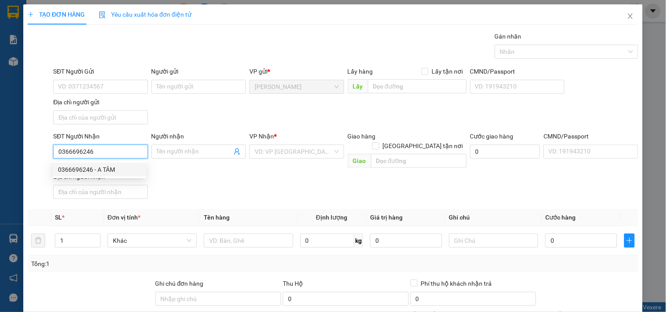
click at [115, 170] on div "0366696246 - A TÂM" at bounding box center [99, 170] width 83 height 10
type input "A TÂM"
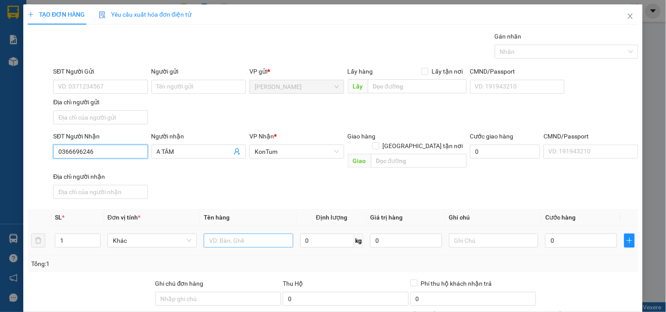
type input "0366696246"
click at [231, 216] on input "text" at bounding box center [248, 241] width 89 height 14
type input "hộp"
click at [553, 216] on td "0" at bounding box center [581, 240] width 79 height 29
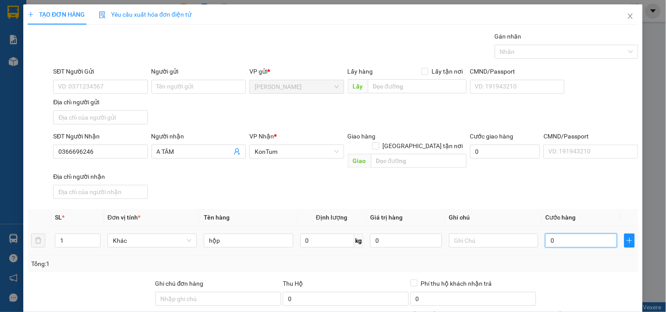
click at [569, 216] on input "0" at bounding box center [581, 241] width 72 height 14
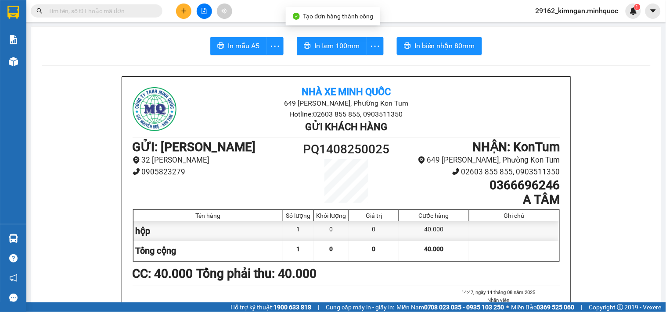
click at [326, 50] on span "In tem 100mm" at bounding box center [336, 45] width 45 height 11
click at [230, 46] on span "In mẫu A5" at bounding box center [244, 45] width 32 height 11
click at [228, 45] on span "In mẫu A5" at bounding box center [244, 45] width 32 height 11
click at [185, 15] on button at bounding box center [183, 11] width 15 height 15
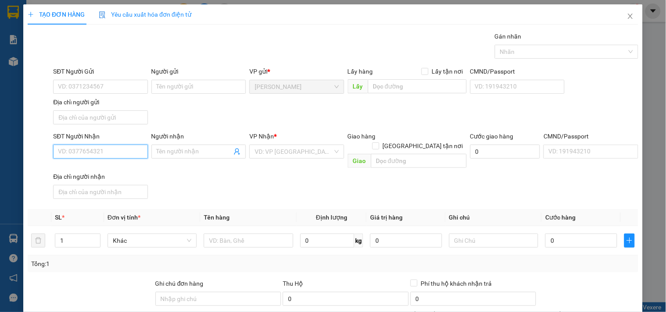
click at [94, 155] on input "SĐT Người Nhận" at bounding box center [100, 152] width 94 height 14
type input "0984960839"
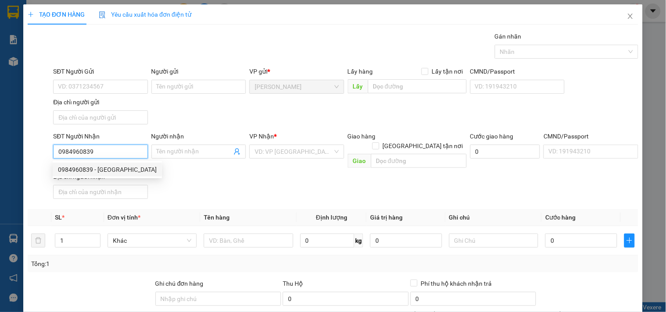
click at [113, 168] on div "0984960839 - THÁI B LONG" at bounding box center [107, 170] width 99 height 10
type input "THÁI B LONG"
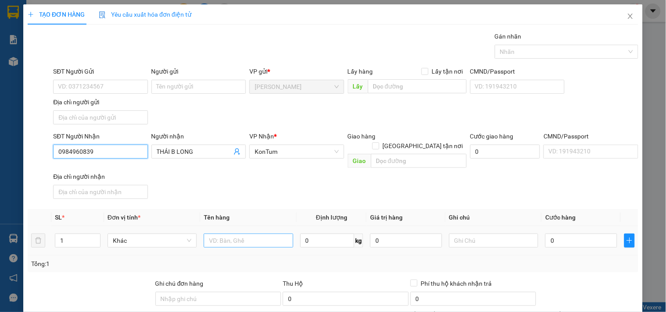
type input "0984960839"
click at [248, 216] on input "text" at bounding box center [248, 241] width 89 height 14
type input "tg"
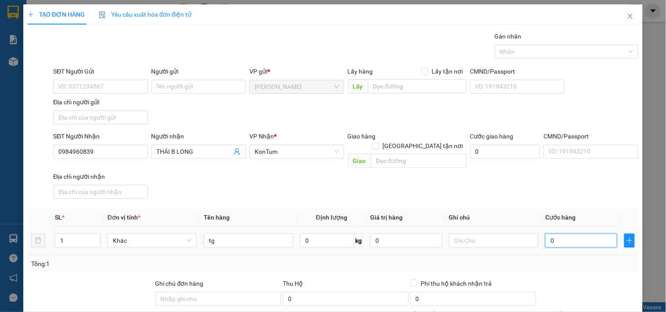
click at [586, 216] on input "0" at bounding box center [581, 241] width 72 height 14
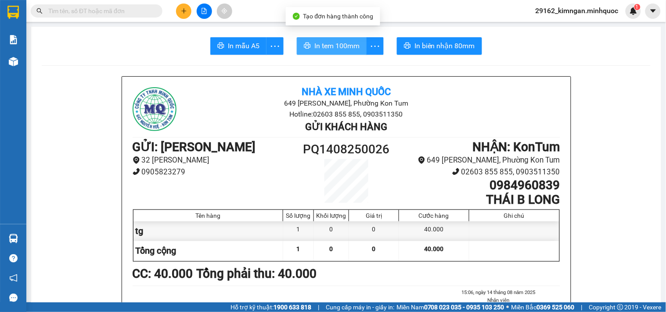
click at [361, 44] on button "In tem 100mm" at bounding box center [332, 46] width 70 height 18
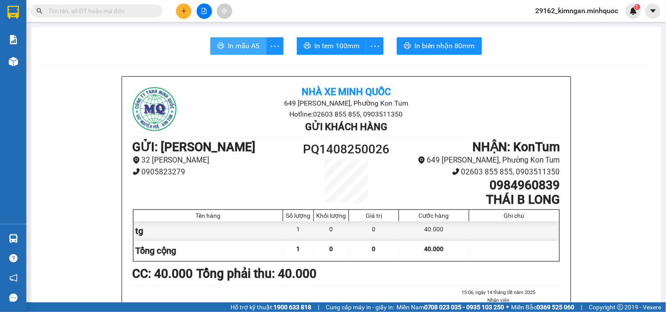
click at [233, 51] on span "In mẫu A5" at bounding box center [244, 45] width 32 height 11
click at [186, 14] on button at bounding box center [183, 11] width 15 height 15
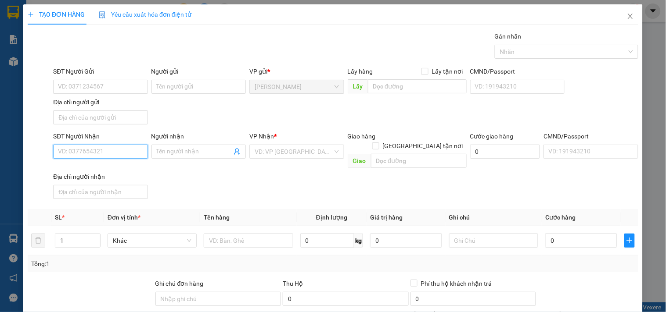
click at [85, 152] on input "SĐT Người Nhận" at bounding box center [100, 152] width 94 height 14
type input "0968092779"
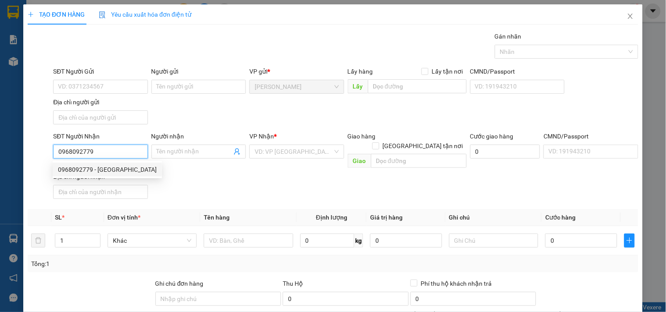
click at [86, 167] on div "0968092779 - NGỌC MINH" at bounding box center [107, 170] width 99 height 10
type input "[PERSON_NAME]"
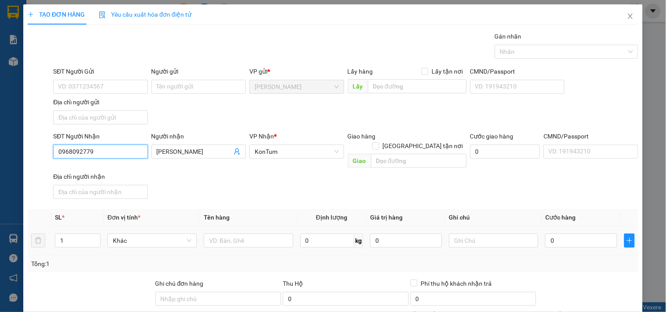
type input "0968092779"
click at [207, 216] on td at bounding box center [248, 240] width 96 height 29
click at [214, 216] on input "text" at bounding box center [248, 241] width 89 height 14
type input "bao"
drag, startPoint x: 547, startPoint y: 214, endPoint x: 553, endPoint y: 225, distance: 12.4
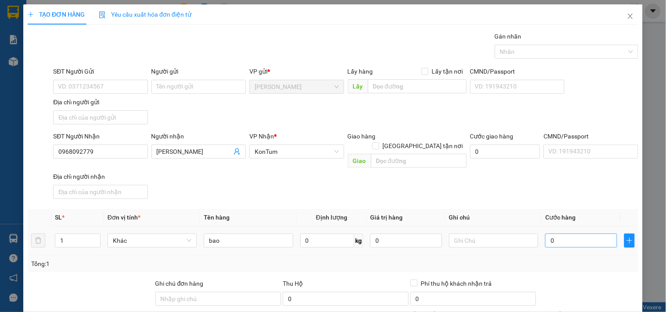
click at [547, 216] on th "Cước hàng" at bounding box center [581, 217] width 79 height 17
click at [553, 216] on input "0" at bounding box center [581, 241] width 72 height 14
type input "5"
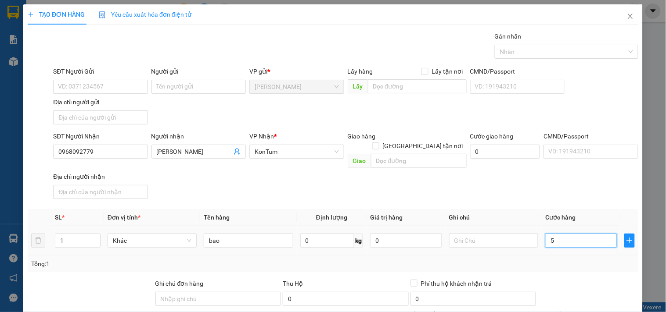
type input "50"
type input "50.000"
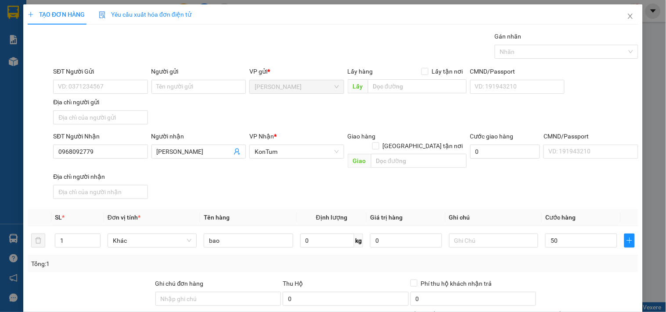
type input "50.000"
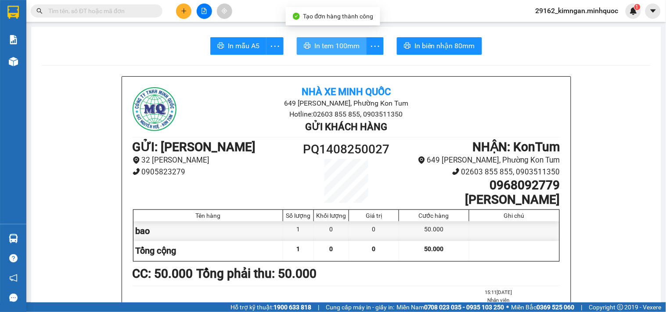
click at [306, 47] on icon "printer" at bounding box center [307, 45] width 7 height 7
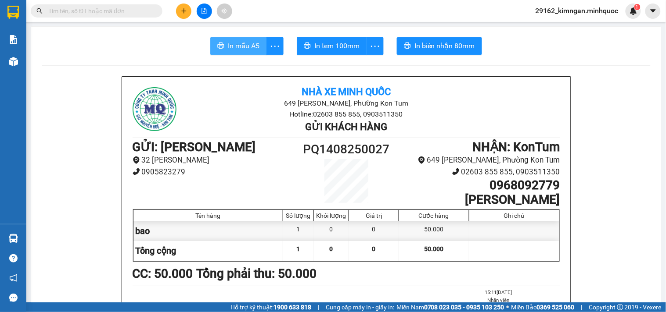
click at [228, 41] on span "In mẫu A5" at bounding box center [244, 45] width 32 height 11
click at [189, 12] on button at bounding box center [183, 11] width 15 height 15
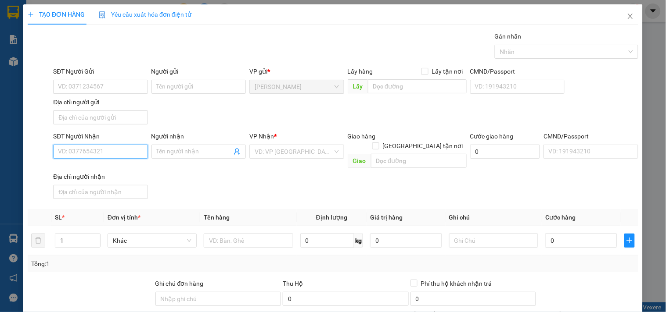
click at [111, 148] on input "SĐT Người Nhận" at bounding box center [100, 152] width 94 height 14
drag, startPoint x: 113, startPoint y: 175, endPoint x: 123, endPoint y: 176, distance: 9.8
click at [114, 175] on div "0938895586 - HÙNG" at bounding box center [99, 170] width 93 height 14
type input "0938895586"
type input "HÙNG"
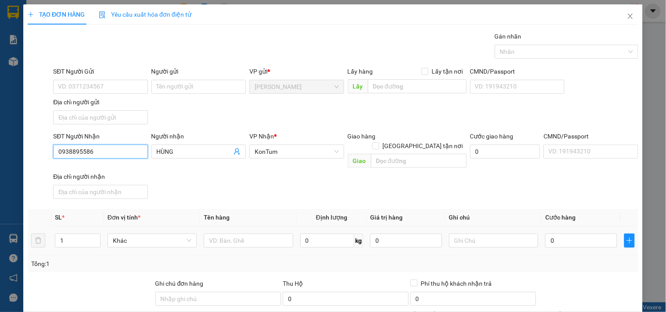
type input "0938895586"
click at [242, 216] on div at bounding box center [248, 241] width 89 height 18
click at [240, 216] on input "text" at bounding box center [248, 241] width 89 height 14
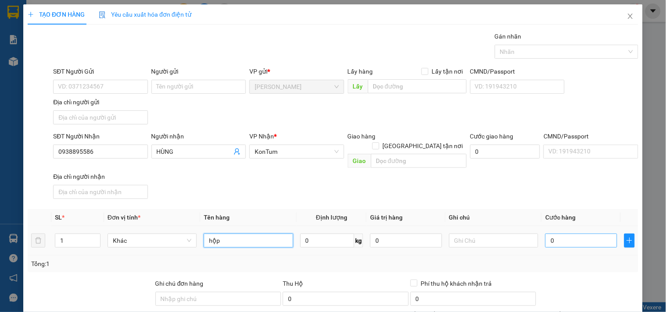
type input "hộp"
click at [581, 216] on input "0" at bounding box center [581, 241] width 72 height 14
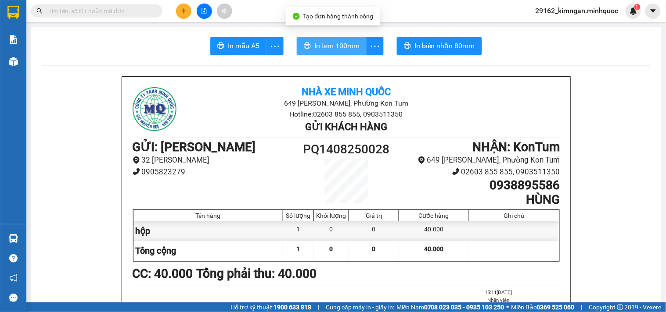
click at [327, 45] on span "In tem 100mm" at bounding box center [336, 45] width 45 height 11
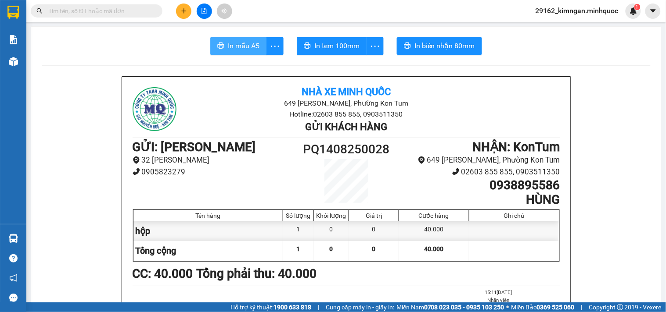
click at [222, 42] on button "In mẫu A5" at bounding box center [238, 46] width 56 height 18
click at [176, 11] on div at bounding box center [204, 11] width 66 height 15
click at [176, 13] on button at bounding box center [183, 11] width 15 height 15
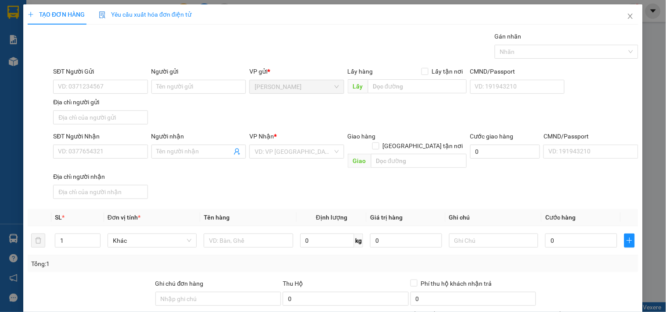
click at [126, 142] on div "SĐT Người Nhận" at bounding box center [100, 138] width 94 height 13
click at [125, 143] on div "SĐT Người Nhận" at bounding box center [100, 138] width 94 height 13
click at [125, 151] on input "SĐT Người Nhận" at bounding box center [100, 152] width 94 height 14
type input "0971311244"
click at [172, 153] on input "Người nhận" at bounding box center [194, 152] width 75 height 10
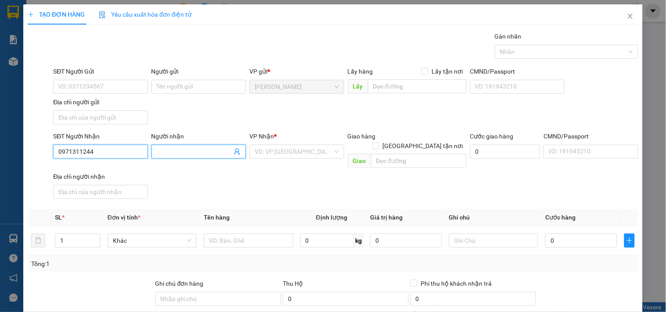
click at [80, 153] on input "0971311244" at bounding box center [100, 152] width 94 height 14
click at [71, 154] on input "0971311244" at bounding box center [100, 152] width 94 height 14
click at [173, 155] on input "Người nhận" at bounding box center [194, 152] width 75 height 10
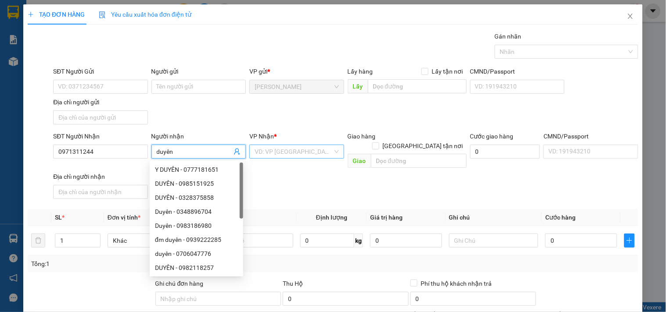
type input "duyên"
click at [289, 147] on input "search" at bounding box center [294, 151] width 78 height 13
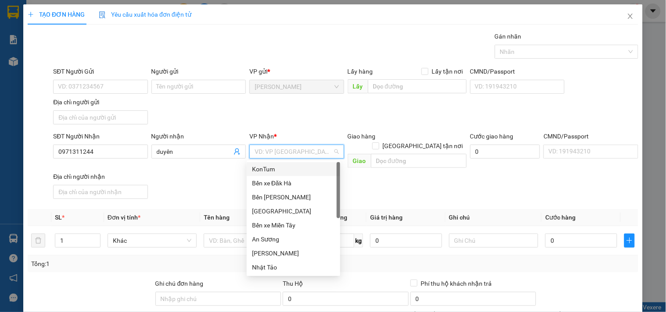
type input "k"
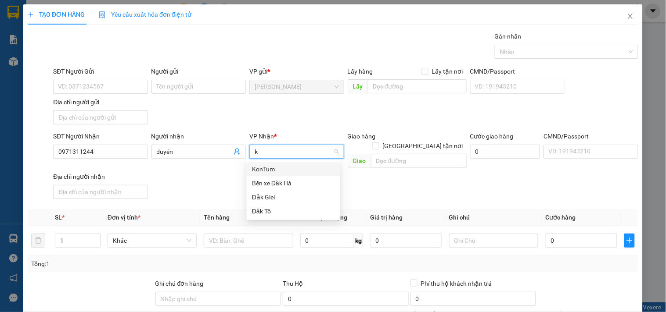
click at [280, 165] on div "KonTum" at bounding box center [293, 170] width 83 height 10
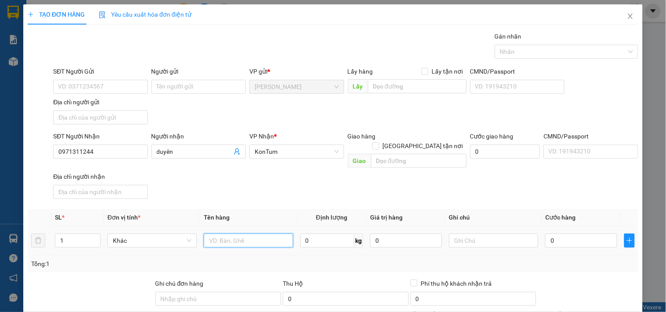
click at [244, 216] on input "text" at bounding box center [248, 241] width 89 height 14
type input "kiện vải"
click at [563, 216] on input "0" at bounding box center [581, 241] width 72 height 14
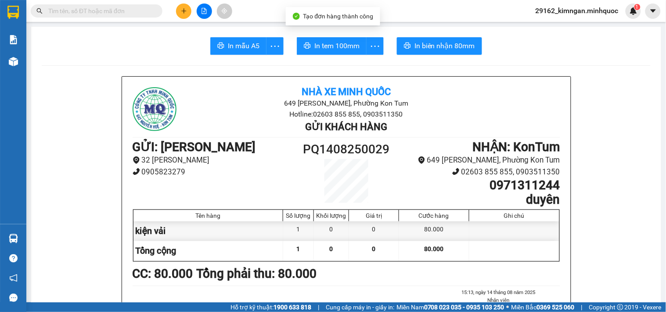
click at [314, 20] on span "Tạo đơn hàng thành công" at bounding box center [338, 16] width 70 height 7
click at [316, 38] on button "In tem 100mm" at bounding box center [332, 46] width 70 height 18
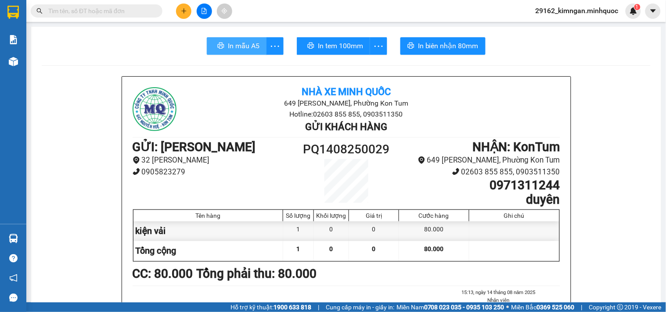
click at [231, 41] on span "In mẫu A5" at bounding box center [244, 45] width 32 height 11
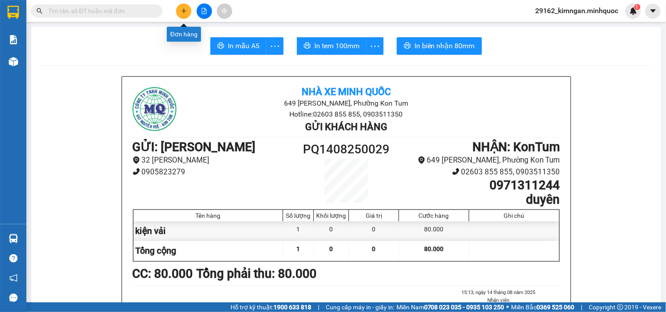
click at [179, 12] on button at bounding box center [183, 11] width 15 height 15
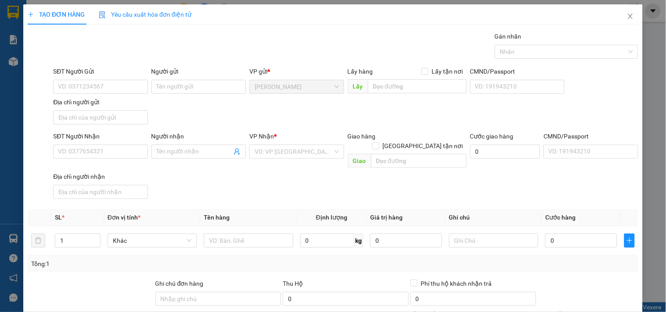
click at [125, 141] on div "SĐT Người Nhận" at bounding box center [100, 137] width 94 height 10
click at [125, 145] on input "SĐT Người Nhận" at bounding box center [100, 152] width 94 height 14
click at [126, 153] on input "SĐT Người Nhận" at bounding box center [100, 152] width 94 height 14
type input "0"
type input "0394708467"
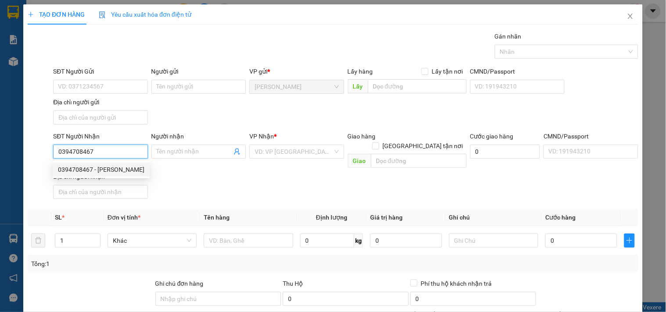
click at [111, 164] on div "0394708467 - Quỳnh" at bounding box center [101, 170] width 97 height 14
type input "Quỳnh"
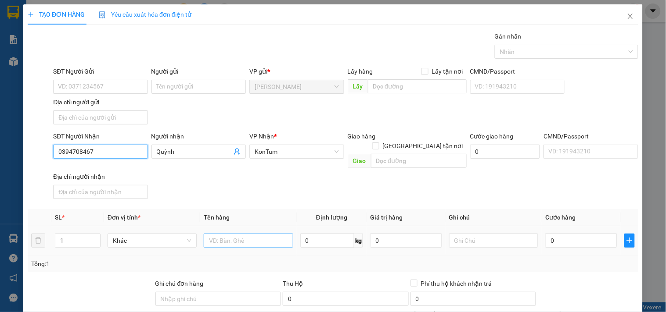
type input "0394708467"
click at [238, 216] on input "text" at bounding box center [248, 241] width 89 height 14
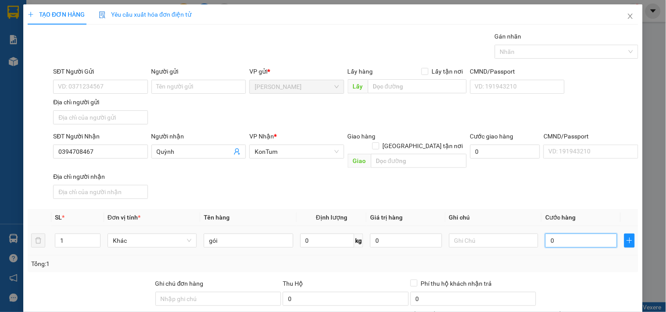
click at [585, 216] on input "0" at bounding box center [581, 241] width 72 height 14
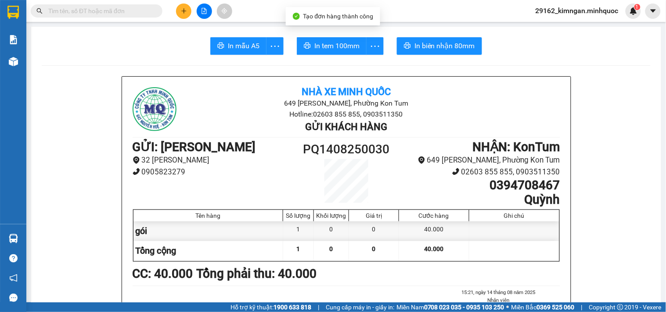
click at [345, 46] on span "In tem 100mm" at bounding box center [336, 45] width 45 height 11
click at [255, 53] on button "In mẫu A5" at bounding box center [238, 46] width 56 height 18
click at [179, 15] on button at bounding box center [183, 11] width 15 height 15
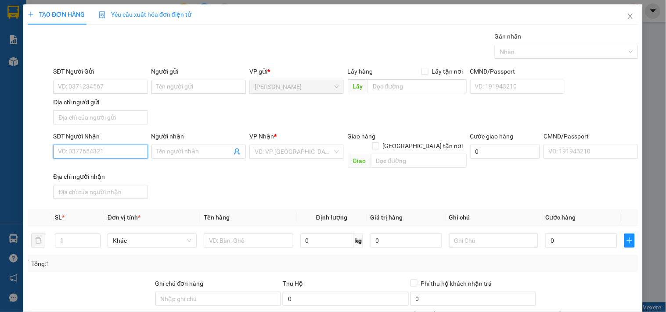
click at [107, 157] on input "SĐT Người Nhận" at bounding box center [100, 152] width 94 height 14
type input "0389912012"
click at [111, 169] on div "0389912012 - thuyên nguyễn" at bounding box center [101, 170] width 86 height 10
type input "[PERSON_NAME]"
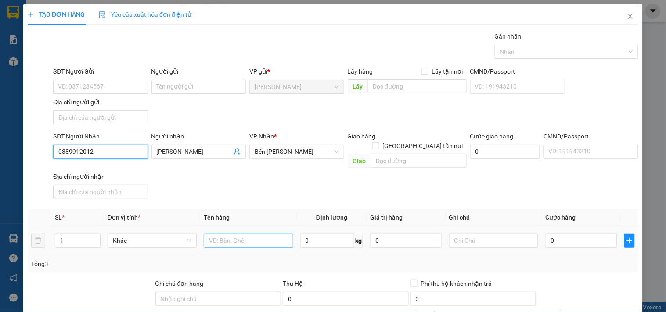
type input "0389912012"
click at [214, 216] on input "text" at bounding box center [248, 241] width 89 height 14
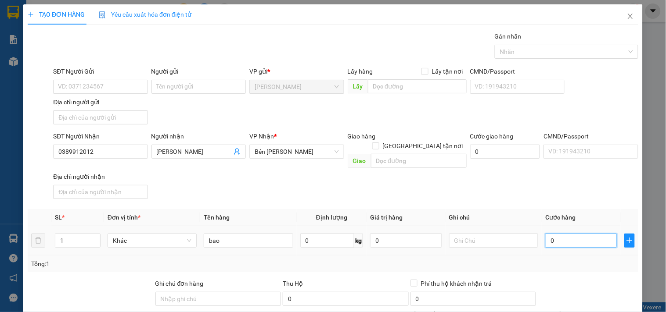
click at [558, 216] on input "0" at bounding box center [581, 241] width 72 height 14
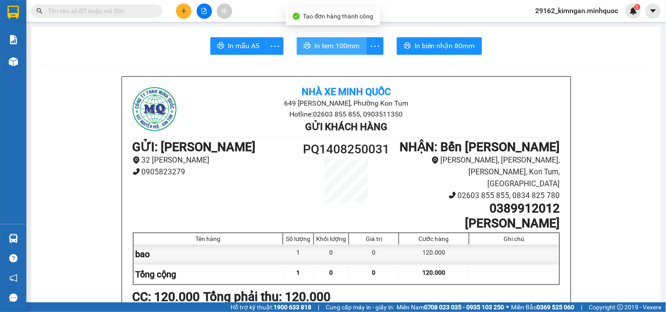
click at [334, 52] on button "In tem 100mm" at bounding box center [332, 46] width 70 height 18
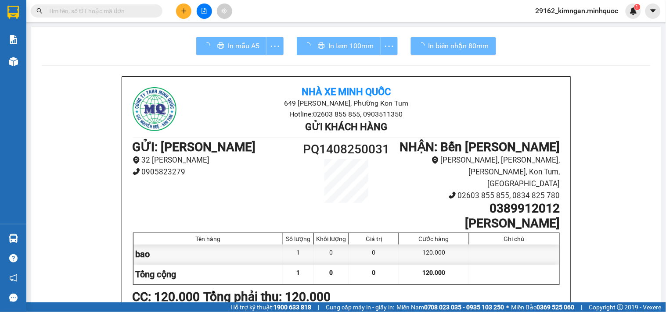
click at [249, 42] on div "In mẫu A5" at bounding box center [239, 46] width 87 height 18
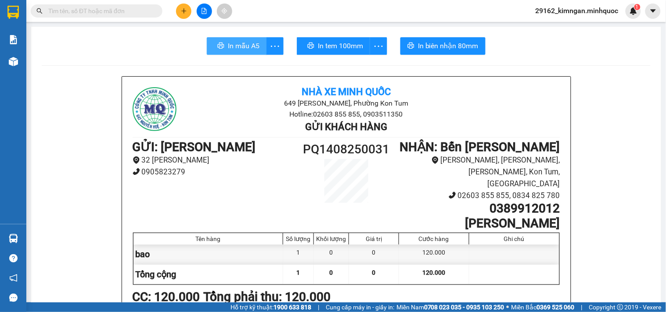
click at [244, 53] on button "In mẫu A5" at bounding box center [237, 46] width 60 height 18
click at [189, 7] on button at bounding box center [183, 11] width 15 height 15
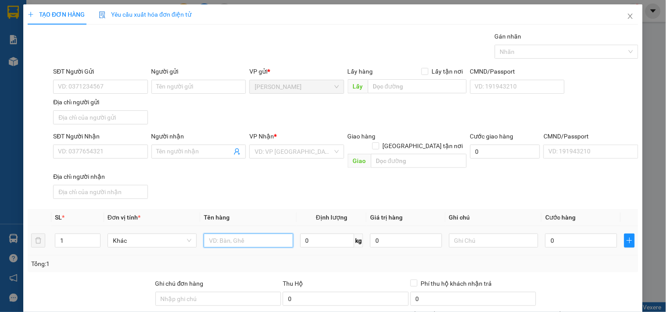
click at [258, 216] on input "text" at bounding box center [248, 241] width 89 height 14
type input "cục"
click at [556, 216] on input "0" at bounding box center [581, 241] width 72 height 14
type input "6"
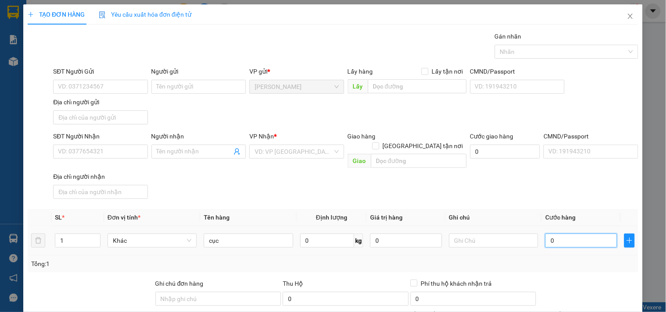
type input "6"
type input "60"
type input "60.000"
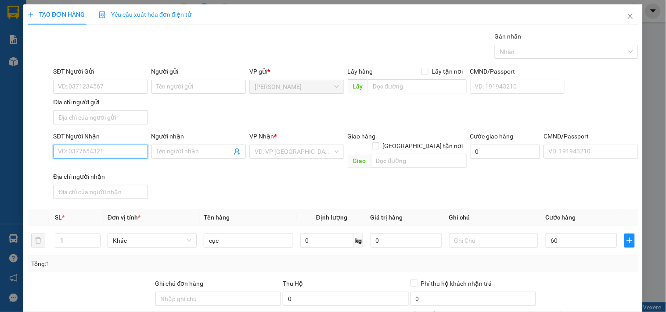
type input "60.000"
click at [115, 151] on input "SĐT Người Nhận" at bounding box center [100, 152] width 94 height 14
click at [108, 168] on div "0986134555 - OANH" at bounding box center [99, 170] width 83 height 10
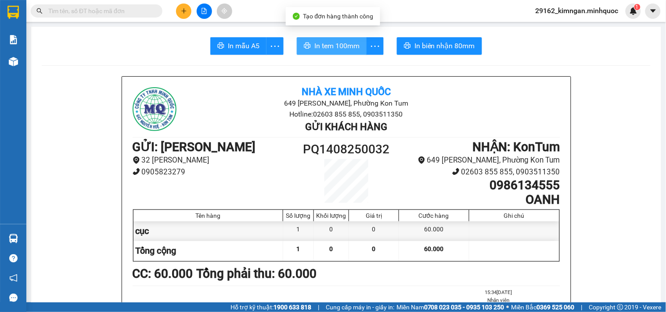
click at [314, 47] on span "In tem 100mm" at bounding box center [336, 45] width 45 height 11
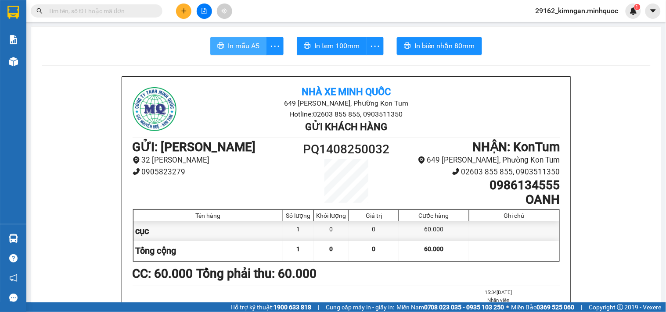
click at [229, 43] on span "In mẫu A5" at bounding box center [244, 45] width 32 height 11
click at [187, 14] on button at bounding box center [183, 11] width 15 height 15
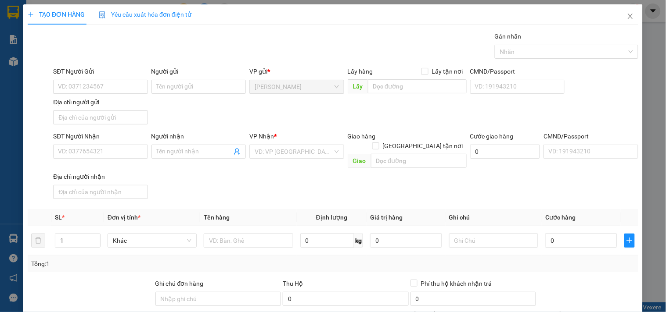
click at [192, 161] on div "Người nhận Tên người nhận" at bounding box center [198, 147] width 94 height 31
click at [217, 216] on input "text" at bounding box center [248, 241] width 89 height 14
click at [574, 216] on input "0" at bounding box center [581, 241] width 72 height 14
click at [116, 147] on input "SĐT Người Nhận" at bounding box center [100, 152] width 94 height 14
click at [558, 216] on input "0" at bounding box center [581, 241] width 72 height 14
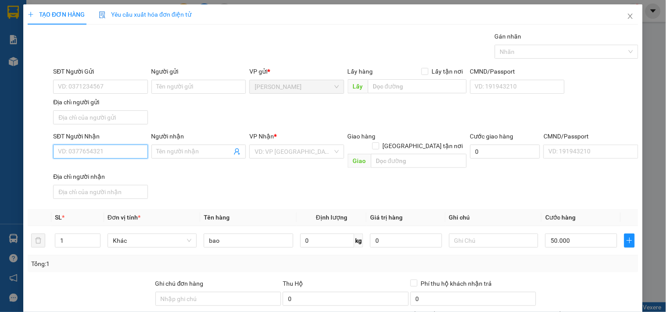
click at [116, 150] on input "SĐT Người Nhận" at bounding box center [100, 152] width 94 height 14
click at [117, 165] on div "0968749578 - h" at bounding box center [99, 170] width 83 height 10
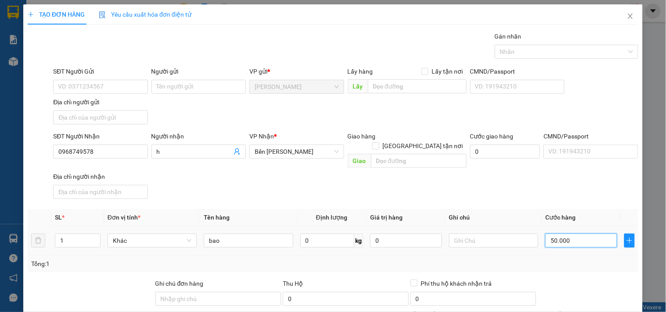
click at [562, 216] on input "50.000" at bounding box center [581, 241] width 72 height 14
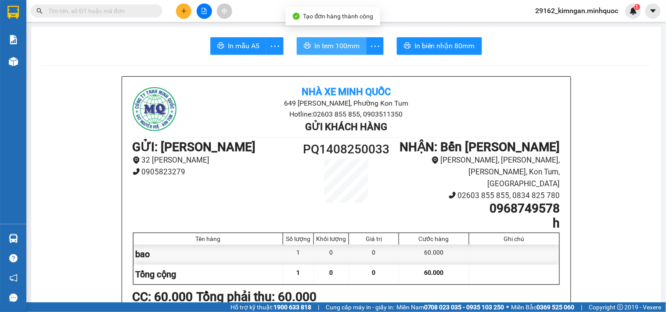
click at [336, 47] on span "In tem 100mm" at bounding box center [336, 45] width 45 height 11
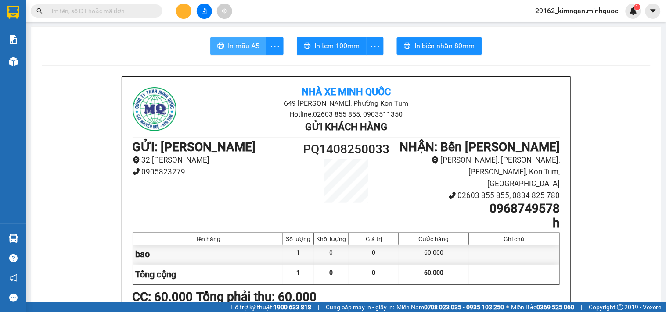
click at [228, 45] on span "In mẫu A5" at bounding box center [244, 45] width 32 height 11
click at [185, 8] on icon "plus" at bounding box center [184, 11] width 6 height 6
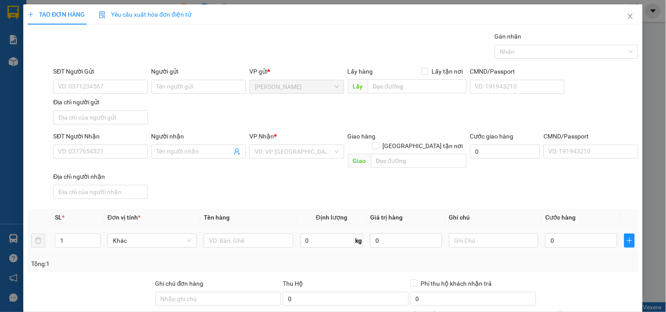
click at [233, 216] on div at bounding box center [248, 241] width 89 height 18
click at [238, 216] on input "text" at bounding box center [248, 241] width 89 height 14
click at [101, 216] on td "1" at bounding box center [77, 240] width 53 height 29
click at [99, 216] on div "1" at bounding box center [78, 241] width 46 height 18
click at [95, 216] on span "up" at bounding box center [95, 238] width 5 height 5
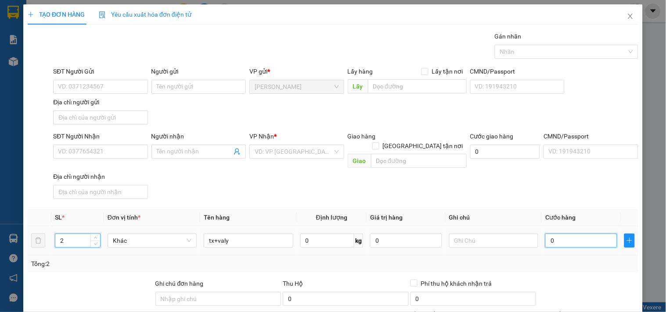
click at [573, 216] on input "0" at bounding box center [581, 241] width 72 height 14
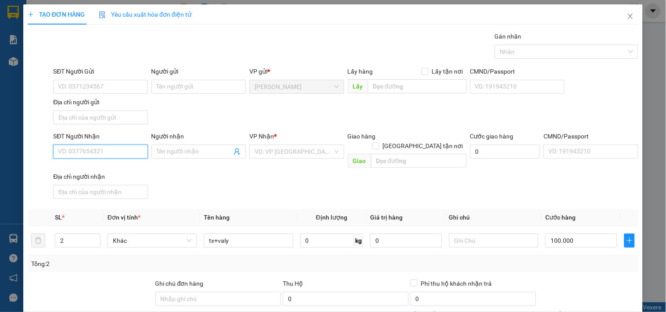
click at [73, 147] on input "SĐT Người Nhận" at bounding box center [100, 152] width 94 height 14
click at [79, 165] on div "0976729250 - nk đông dương" at bounding box center [99, 170] width 83 height 10
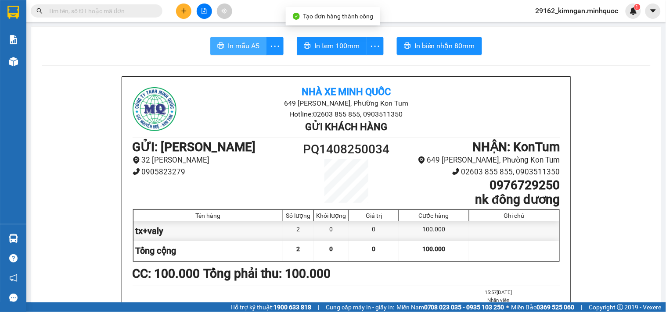
click at [242, 42] on span "In mẫu A5" at bounding box center [244, 45] width 32 height 11
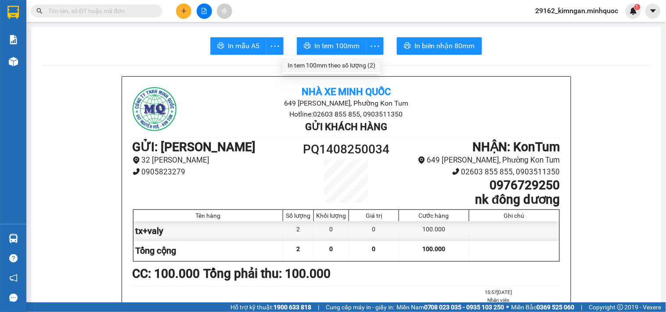
click at [360, 64] on div "In tem 100mm theo số lượng (2)" at bounding box center [331, 66] width 88 height 10
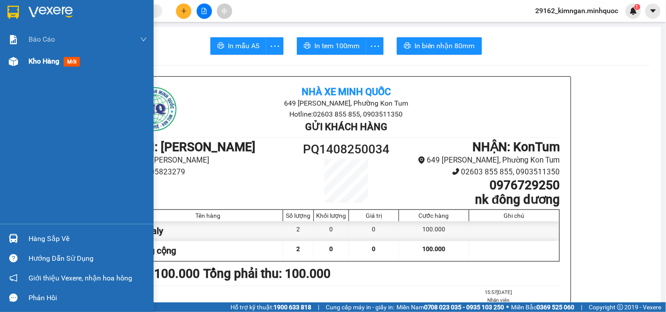
click at [32, 58] on span "Kho hàng" at bounding box center [44, 61] width 31 height 8
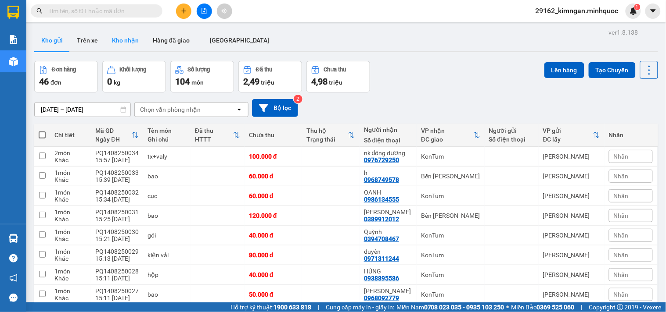
click at [106, 34] on button "Kho nhận" at bounding box center [125, 40] width 41 height 21
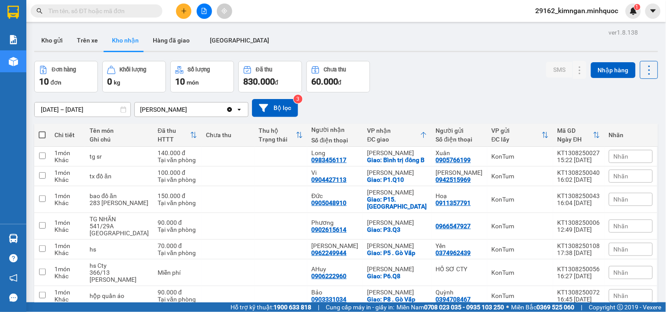
click at [130, 15] on input "text" at bounding box center [100, 11] width 104 height 10
click at [181, 10] on icon "plus" at bounding box center [184, 11] width 6 height 6
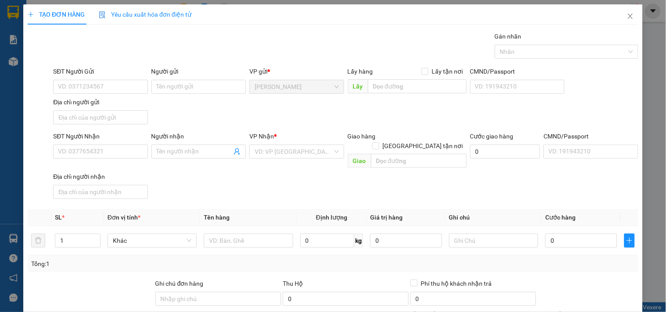
click at [98, 160] on div "SĐT Người Nhận VD: 0377654321" at bounding box center [100, 147] width 94 height 31
click at [104, 150] on input "SĐT Người Nhận" at bounding box center [100, 152] width 94 height 14
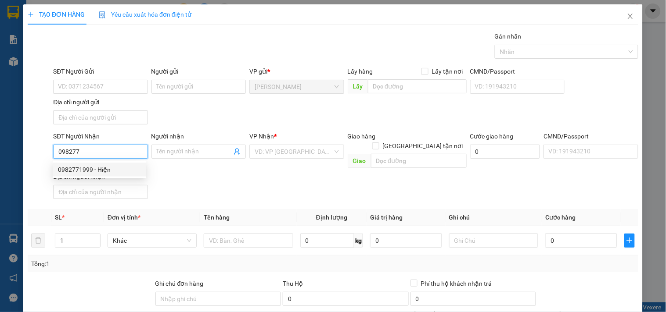
click at [93, 173] on div "0982771999 - Hiện" at bounding box center [99, 170] width 83 height 10
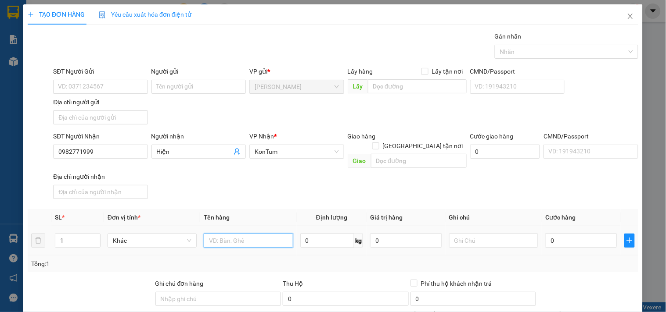
click at [237, 216] on input "text" at bounding box center [248, 241] width 89 height 14
click at [552, 216] on input "0" at bounding box center [581, 241] width 72 height 14
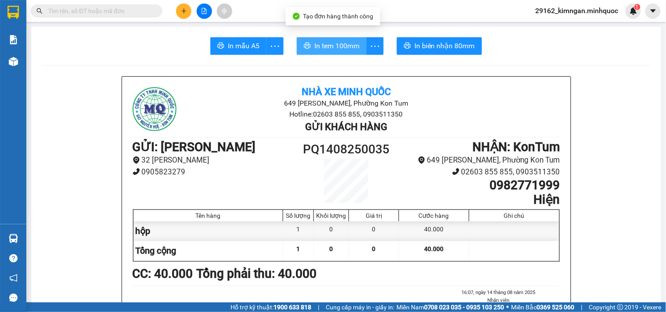
click at [319, 50] on span "In tem 100mm" at bounding box center [336, 45] width 45 height 11
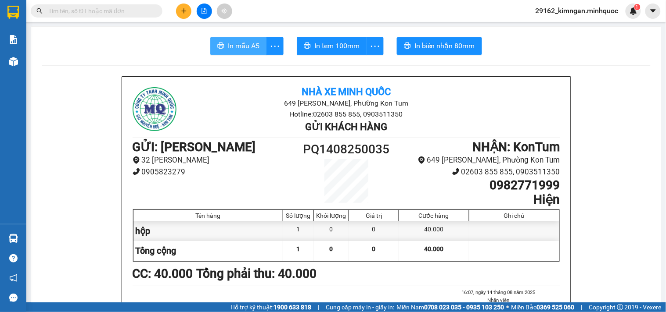
click at [236, 40] on span "In mẫu A5" at bounding box center [244, 45] width 32 height 11
click at [179, 18] on button at bounding box center [183, 11] width 15 height 15
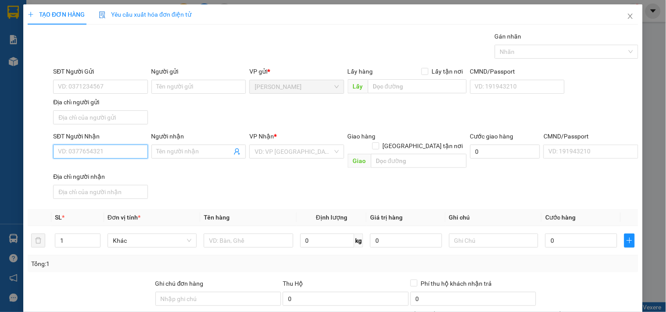
click at [99, 150] on input "SĐT Người Nhận" at bounding box center [100, 152] width 94 height 14
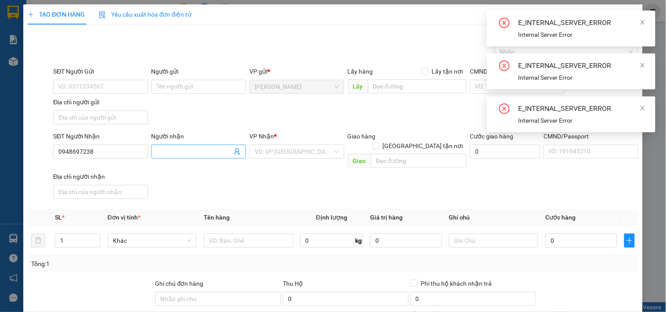
click at [172, 153] on input "Người nhận" at bounding box center [194, 152] width 75 height 10
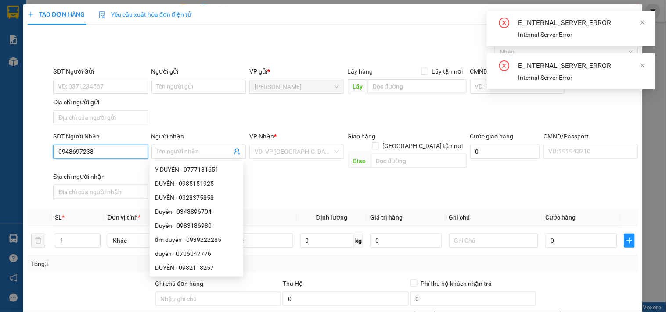
drag, startPoint x: 100, startPoint y: 154, endPoint x: 0, endPoint y: 141, distance: 100.9
click at [0, 141] on div "TẠO ĐƠN HÀNG Yêu cầu xuất hóa đơn điện tử Transit Pickup Surcharge Ids Transit …" at bounding box center [333, 156] width 666 height 312
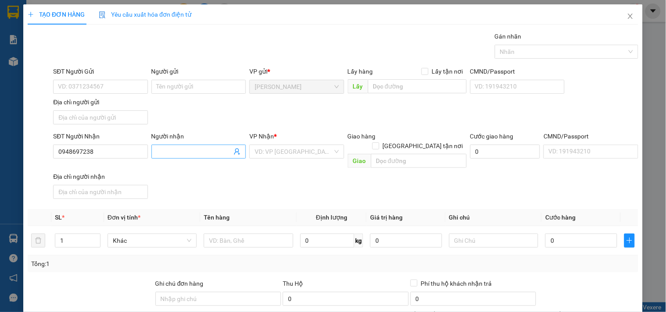
click at [194, 151] on input "Người nhận" at bounding box center [194, 152] width 75 height 10
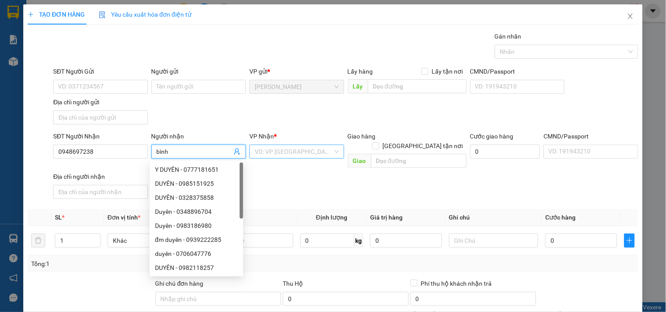
click at [295, 148] on input "search" at bounding box center [294, 151] width 78 height 13
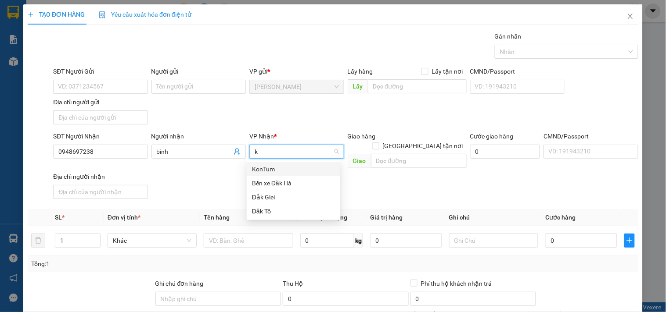
click at [287, 163] on div "KonTum" at bounding box center [293, 169] width 93 height 14
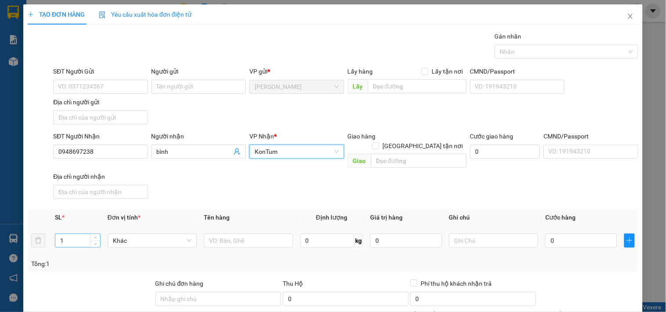
click at [67, 216] on div "1" at bounding box center [78, 241] width 46 height 18
click at [66, 216] on input "1" at bounding box center [77, 240] width 45 height 13
click at [36, 216] on tr "1 Khác 0 kg 0 0" at bounding box center [333, 240] width 610 height 29
click at [226, 216] on input "text" at bounding box center [248, 241] width 89 height 14
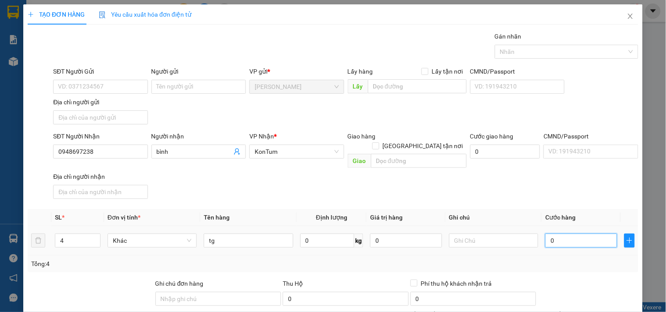
click at [571, 216] on input "0" at bounding box center [581, 241] width 72 height 14
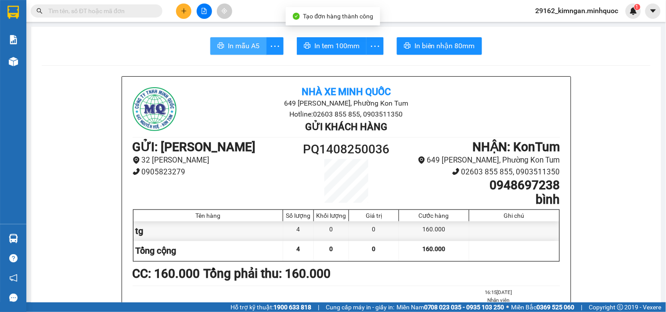
click at [228, 47] on span "In mẫu A5" at bounding box center [244, 45] width 32 height 11
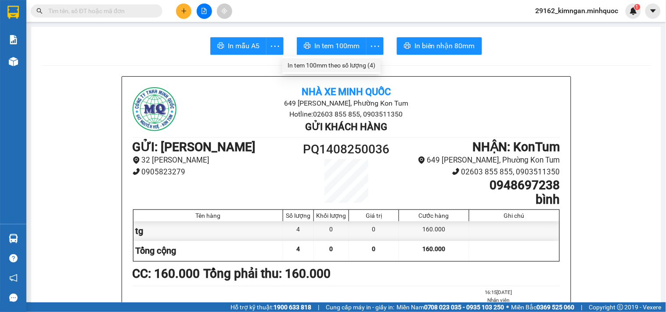
click at [365, 72] on li "In tem 100mm theo số lượng (4)" at bounding box center [331, 65] width 98 height 14
click at [364, 62] on div "In tem 100mm theo số lượng (4)" at bounding box center [331, 66] width 88 height 10
click at [190, 14] on button at bounding box center [183, 11] width 15 height 15
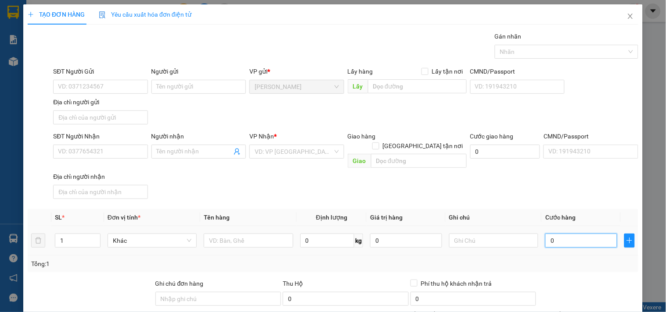
click at [569, 216] on input "0" at bounding box center [581, 241] width 72 height 14
click at [212, 216] on input "text" at bounding box center [248, 241] width 89 height 14
click at [81, 155] on input "SĐT Người Nhận" at bounding box center [100, 152] width 94 height 14
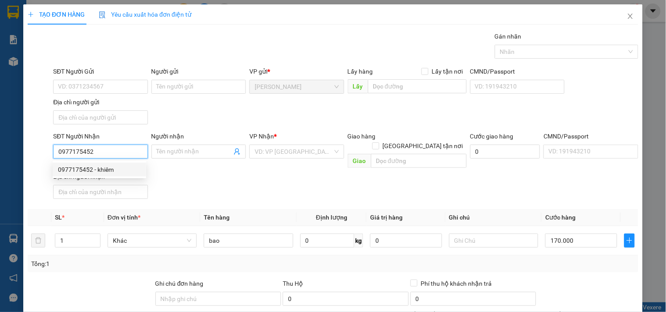
click at [119, 172] on div "0977175452 - khiêm" at bounding box center [99, 170] width 83 height 10
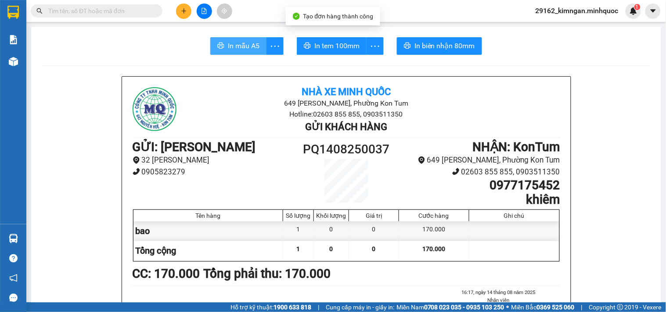
click at [256, 52] on button "In mẫu A5" at bounding box center [238, 46] width 56 height 18
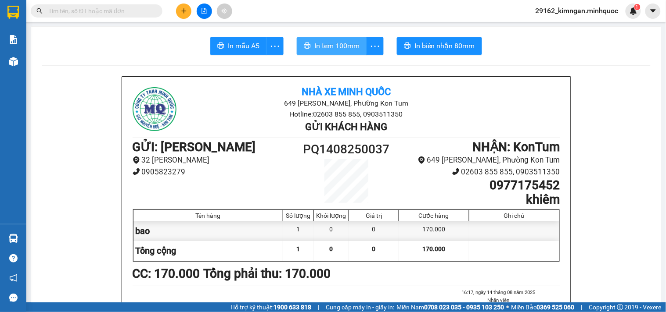
click at [339, 40] on span "In tem 100mm" at bounding box center [336, 45] width 45 height 11
click at [189, 14] on button at bounding box center [183, 11] width 15 height 15
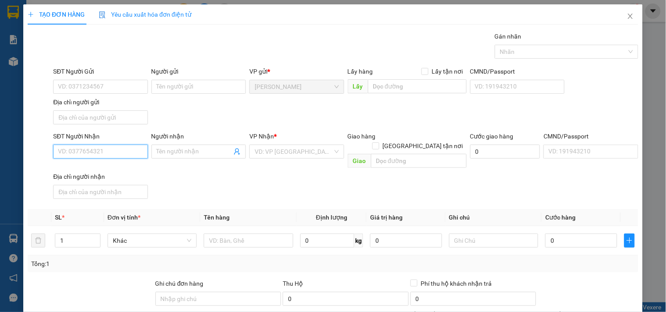
click at [112, 154] on input "SĐT Người Nhận" at bounding box center [100, 152] width 94 height 14
click at [120, 167] on div "0963866239 - A MINH" at bounding box center [99, 170] width 83 height 10
click at [236, 216] on div at bounding box center [248, 241] width 89 height 18
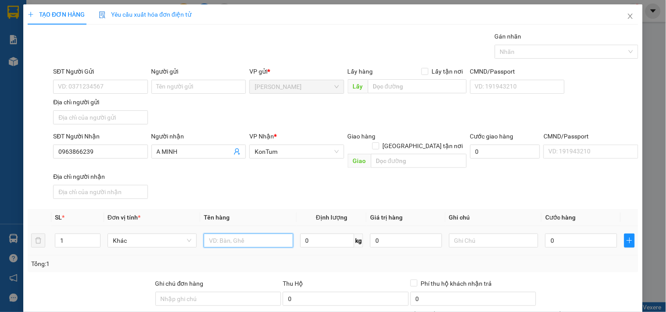
click at [234, 216] on input "text" at bounding box center [248, 241] width 89 height 14
click at [550, 216] on input "0" at bounding box center [581, 241] width 72 height 14
click at [585, 216] on div "Transit Pickup Surcharge Ids Transit Deliver Surcharge Ids Transit Deliver Surc…" at bounding box center [333, 205] width 610 height 347
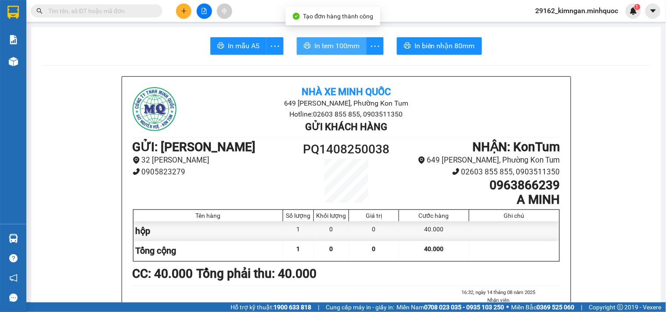
click at [336, 48] on span "In tem 100mm" at bounding box center [336, 45] width 45 height 11
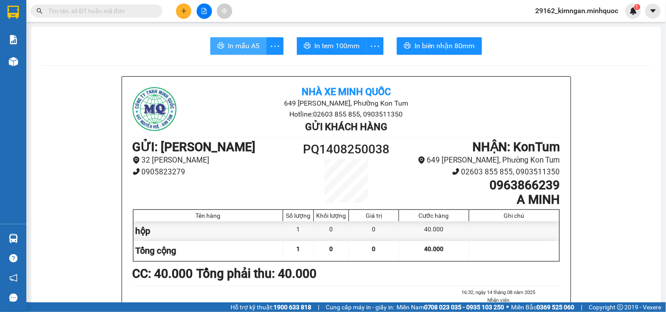
click at [238, 42] on span "In mẫu A5" at bounding box center [244, 45] width 32 height 11
click at [178, 11] on button at bounding box center [183, 11] width 15 height 15
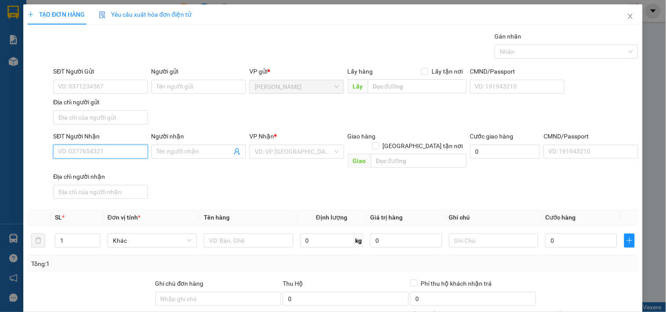
click at [103, 148] on input "SĐT Người Nhận" at bounding box center [100, 152] width 94 height 14
click at [93, 172] on div "0369760464 - Hương" at bounding box center [101, 170] width 86 height 10
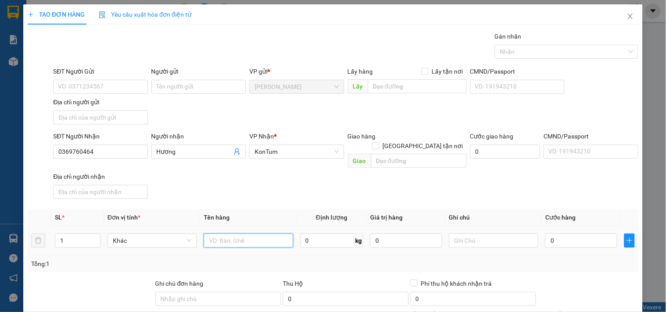
click at [226, 216] on input "text" at bounding box center [248, 241] width 89 height 14
click at [559, 216] on input "0" at bounding box center [581, 241] width 72 height 14
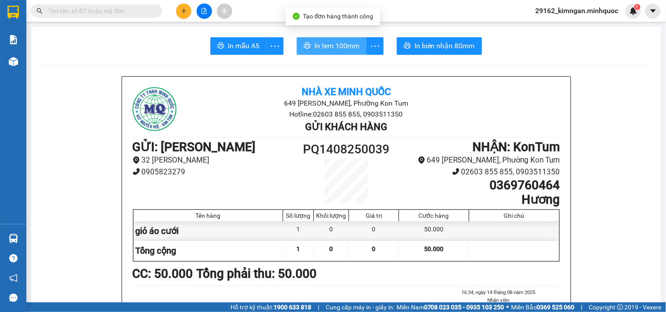
click at [354, 47] on span "In tem 100mm" at bounding box center [336, 45] width 45 height 11
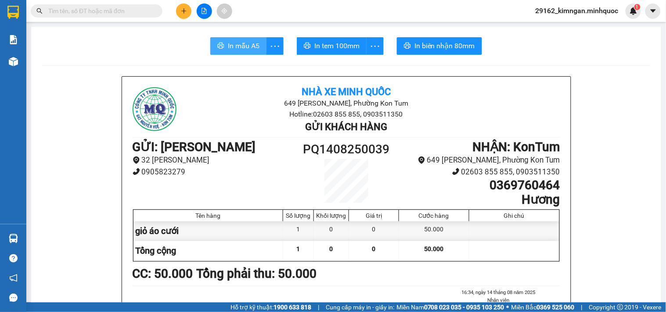
click at [228, 46] on span "In mẫu A5" at bounding box center [244, 45] width 32 height 11
click at [247, 42] on span "In mẫu A5" at bounding box center [244, 45] width 32 height 11
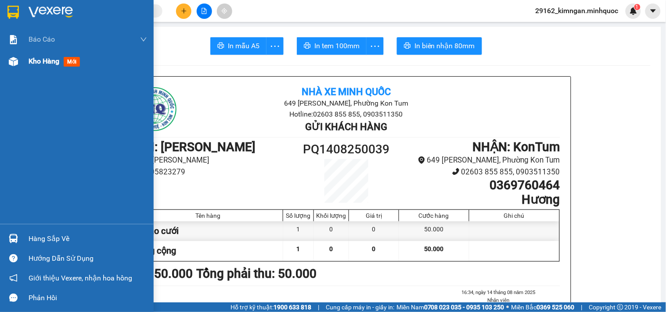
click at [41, 69] on div "Kho hàng mới" at bounding box center [88, 61] width 118 height 22
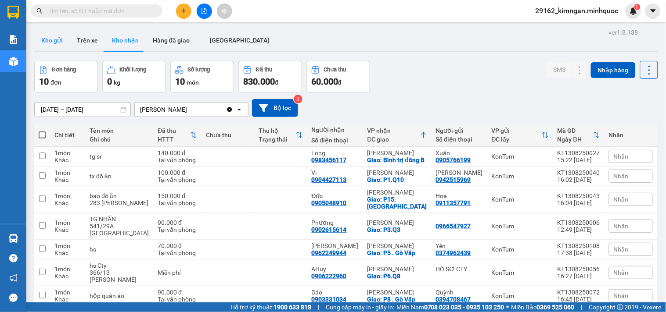
click at [46, 33] on button "Kho gửi" at bounding box center [52, 40] width 36 height 21
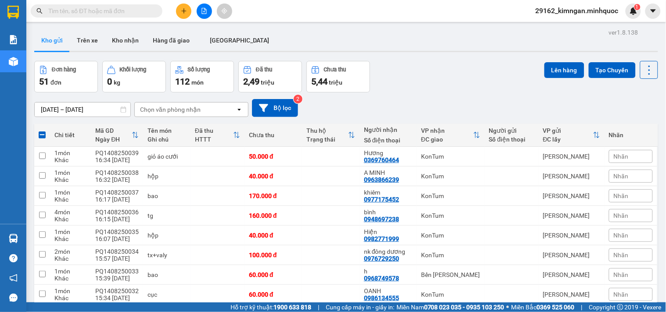
click at [544, 71] on button "Lên hàng" at bounding box center [564, 70] width 40 height 16
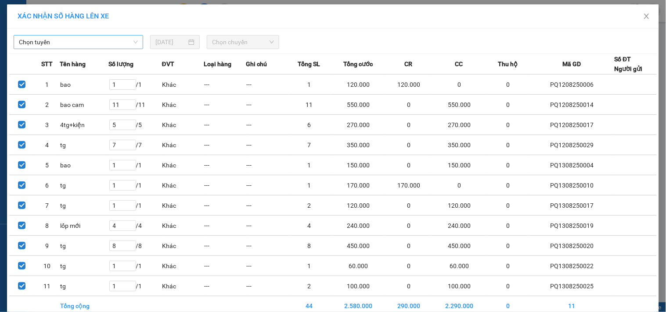
click at [81, 44] on span "Chọn tuyến" at bounding box center [78, 42] width 119 height 13
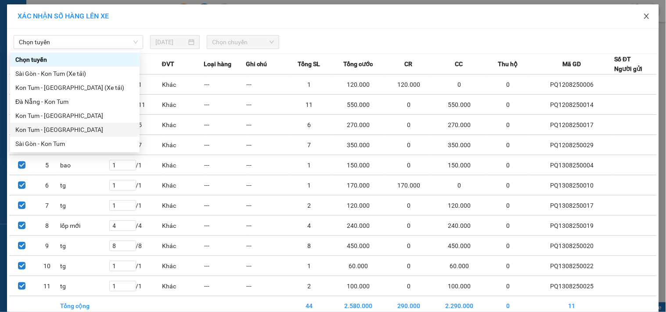
click at [644, 24] on span "Close" at bounding box center [646, 16] width 25 height 25
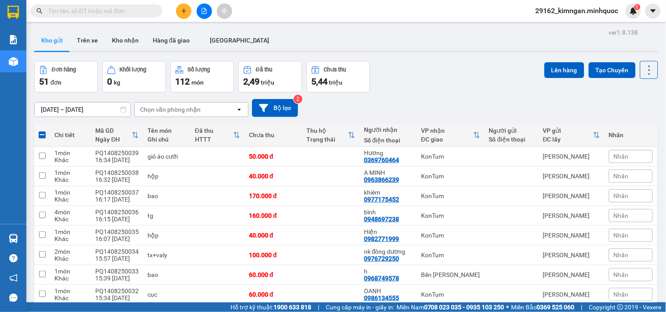
click at [554, 70] on button "Lên hàng" at bounding box center [564, 70] width 40 height 16
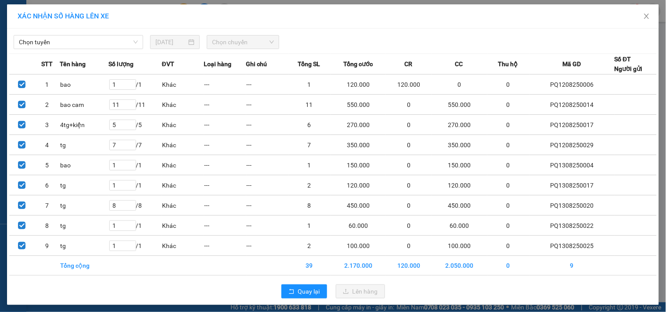
click at [88, 33] on div "Chọn tuyến 14/08/2025 Chọn chuyến" at bounding box center [332, 40] width 647 height 18
click at [84, 39] on span "Chọn tuyến" at bounding box center [78, 42] width 119 height 13
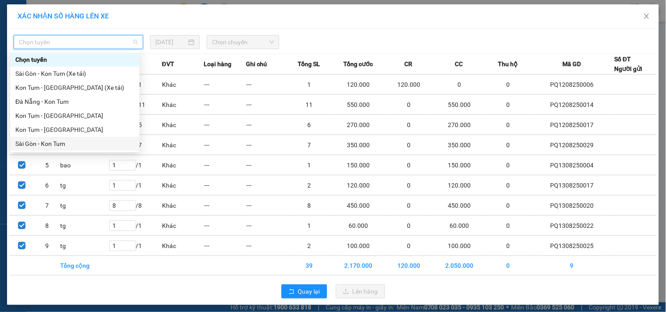
click at [43, 146] on div "Sài Gòn - Kon Tum" at bounding box center [74, 144] width 119 height 10
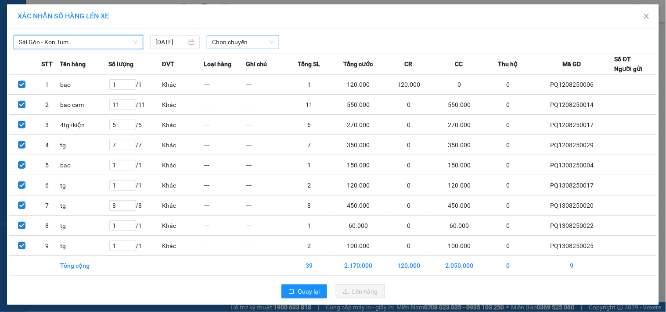
click at [252, 47] on span "Chọn chuyến" at bounding box center [243, 42] width 62 height 13
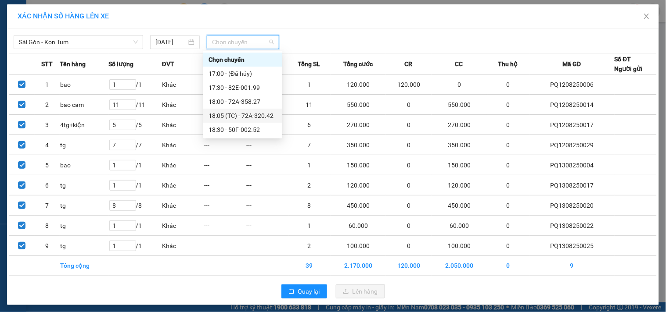
click at [271, 118] on div "18:05 (TC) - 72A-320.42" at bounding box center [242, 116] width 68 height 10
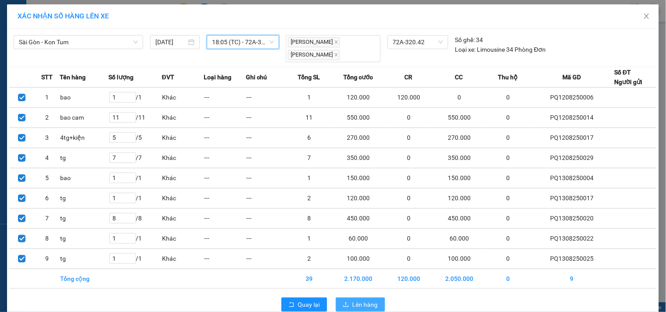
click at [352, 216] on span "Lên hàng" at bounding box center [364, 305] width 25 height 10
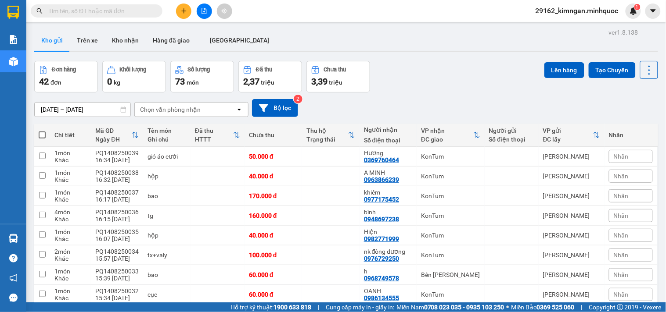
click at [553, 73] on button "Lên hàng" at bounding box center [564, 70] width 40 height 16
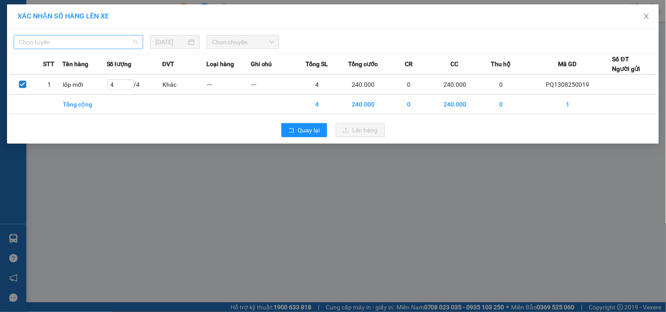
click at [69, 41] on span "Chọn tuyến" at bounding box center [78, 42] width 119 height 13
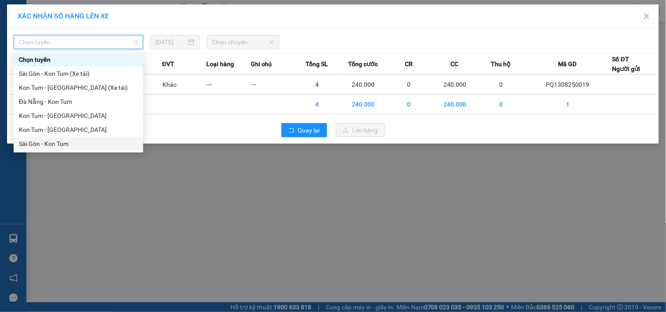
click at [58, 145] on div "Sài Gòn - Kon Tum" at bounding box center [78, 144] width 119 height 10
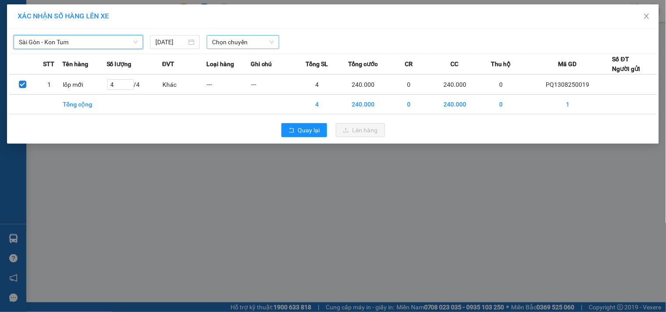
click at [235, 38] on span "Chọn chuyến" at bounding box center [243, 42] width 62 height 13
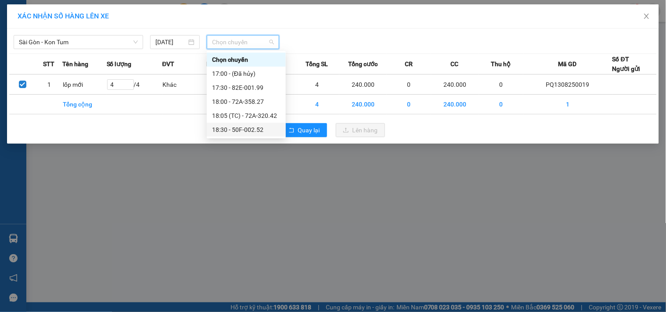
click at [271, 132] on div "18:30 - 50F-002.52" at bounding box center [246, 130] width 68 height 10
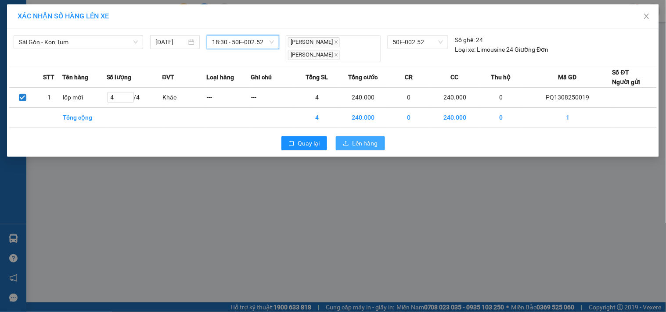
click at [384, 143] on button "Lên hàng" at bounding box center [360, 143] width 49 height 14
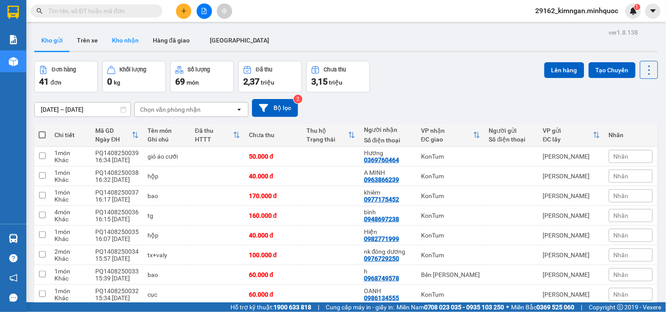
click at [128, 42] on button "Kho nhận" at bounding box center [125, 40] width 41 height 21
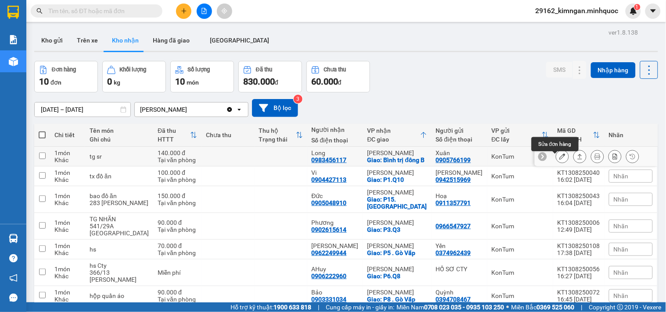
click at [556, 164] on button at bounding box center [562, 156] width 12 height 15
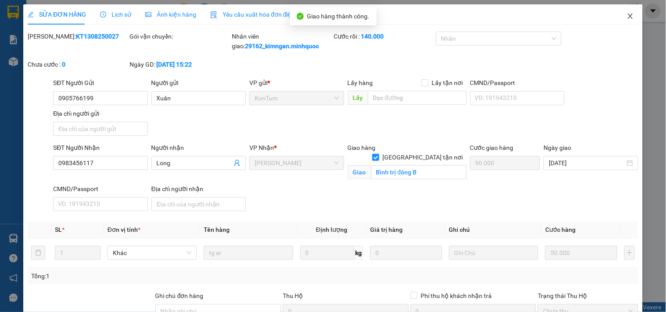
click at [626, 12] on span "Close" at bounding box center [630, 16] width 25 height 25
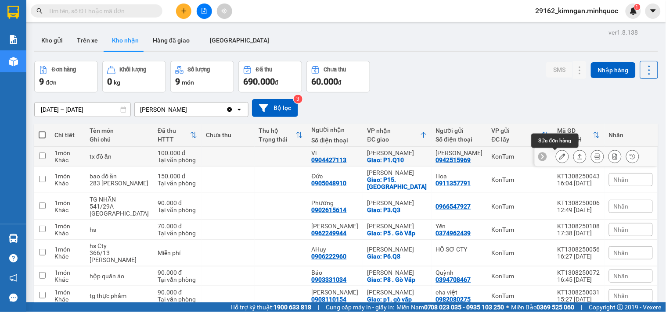
click at [559, 157] on icon at bounding box center [562, 157] width 6 height 6
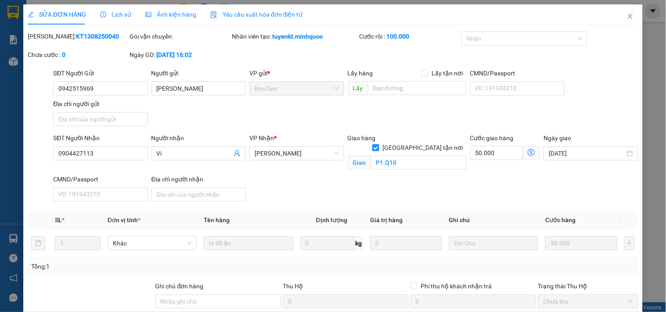
click at [618, 19] on span "Close" at bounding box center [630, 16] width 25 height 25
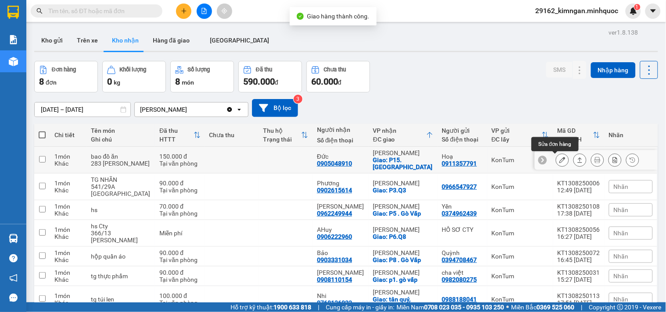
click at [559, 161] on icon at bounding box center [562, 160] width 6 height 6
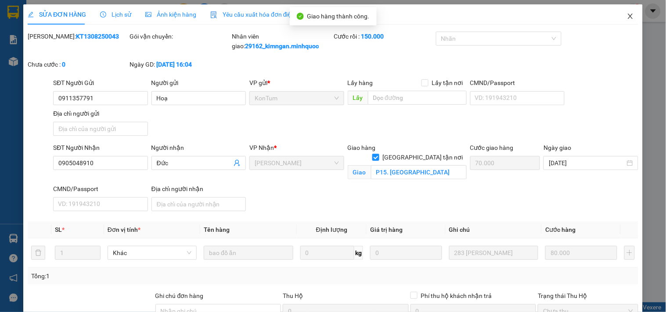
click at [627, 18] on icon "close" at bounding box center [630, 16] width 7 height 7
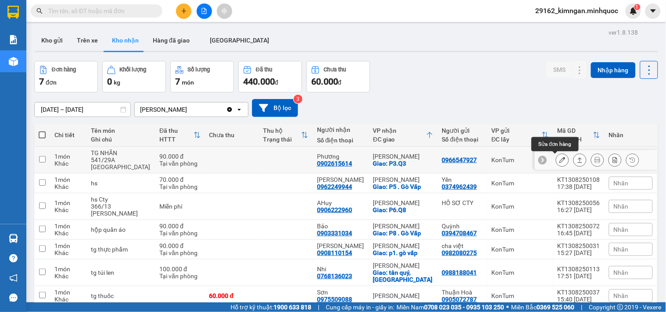
click at [556, 161] on button at bounding box center [562, 160] width 12 height 15
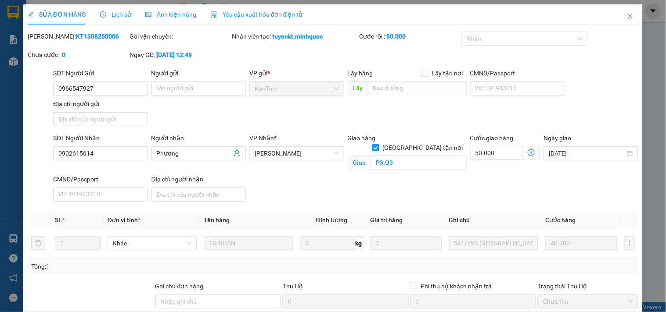
click at [384, 216] on div "SỬA ĐƠN HÀNG Lịch sử Ảnh kiện hàng Yêu cầu xuất hóa đơn điện tử Total Paid Fee …" at bounding box center [332, 196] width 619 height 384
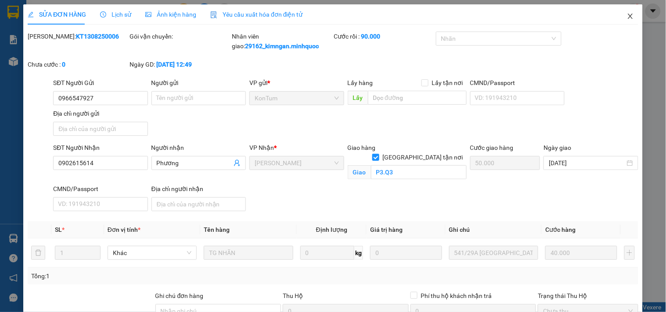
click at [625, 25] on span "Close" at bounding box center [630, 16] width 25 height 25
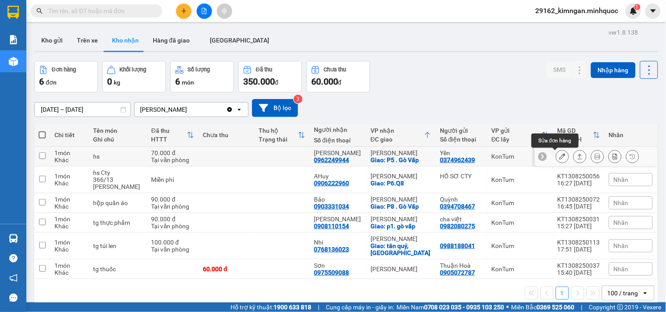
click at [559, 157] on icon at bounding box center [562, 157] width 6 height 6
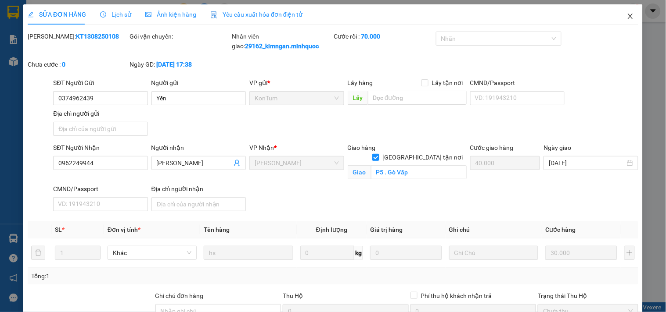
click at [630, 11] on span "Close" at bounding box center [630, 16] width 25 height 25
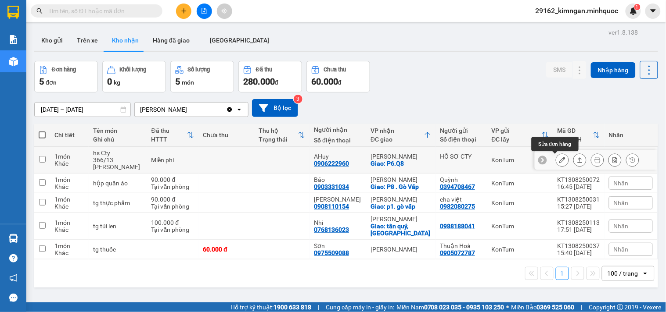
click at [559, 161] on icon at bounding box center [562, 160] width 6 height 6
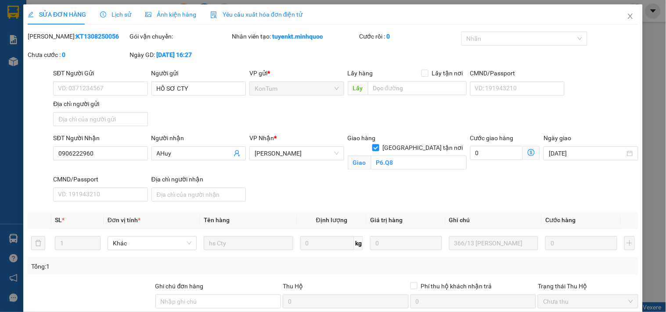
click at [378, 216] on div "SỬA ĐƠN HÀNG Lịch sử Ảnh kiện hàng Yêu cầu xuất hóa đơn điện tử Total Paid Fee …" at bounding box center [332, 196] width 619 height 384
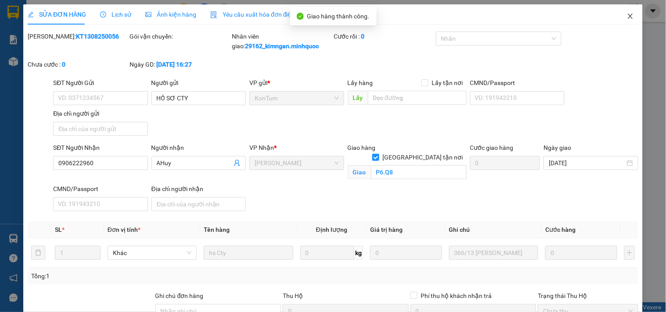
click at [624, 17] on span "Close" at bounding box center [630, 16] width 25 height 25
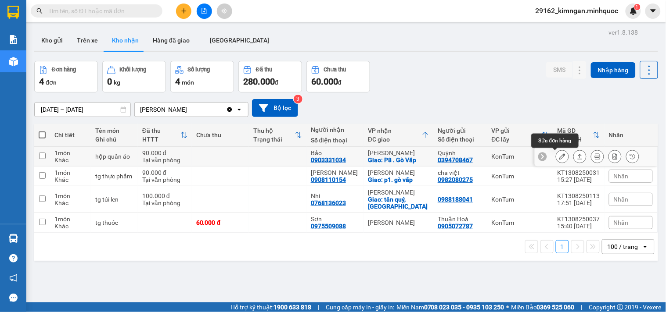
click at [559, 154] on icon at bounding box center [562, 157] width 6 height 6
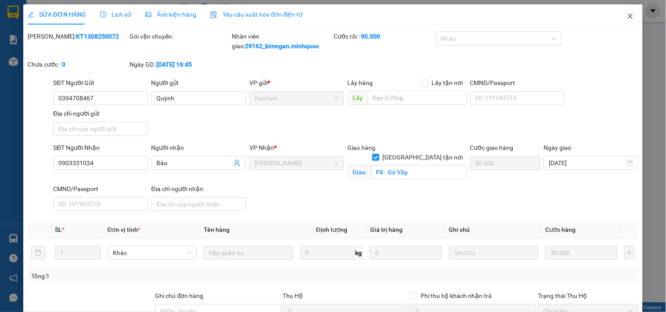
click at [629, 24] on span "Close" at bounding box center [630, 16] width 25 height 25
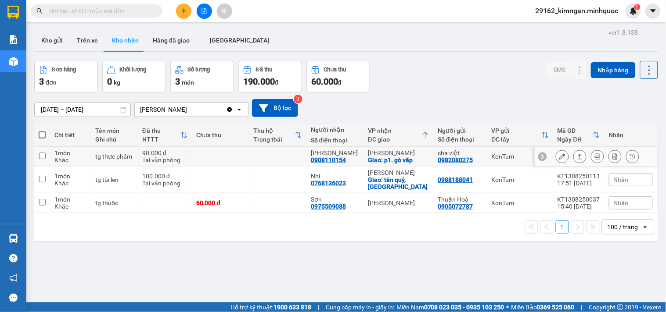
click at [559, 157] on icon at bounding box center [562, 157] width 6 height 6
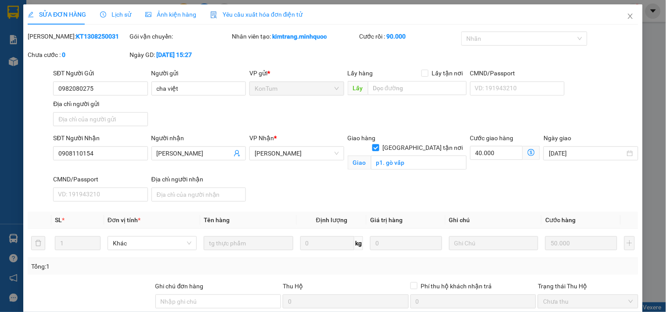
click at [367, 216] on div "Total Paid Fee 90.000 Total UnPaid Fee 0 Cash Collection Total Fee Mã ĐH: KT130…" at bounding box center [333, 207] width 610 height 350
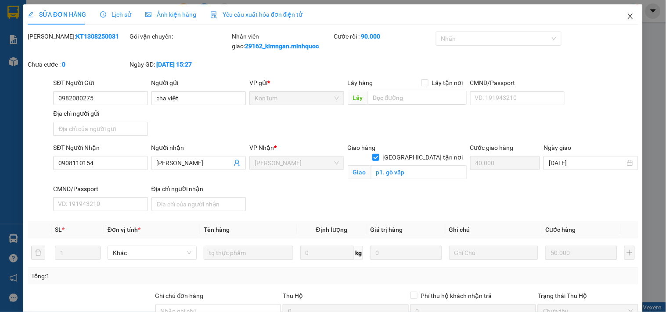
click at [618, 28] on span "Close" at bounding box center [630, 16] width 25 height 25
click at [620, 22] on main at bounding box center [333, 151] width 666 height 303
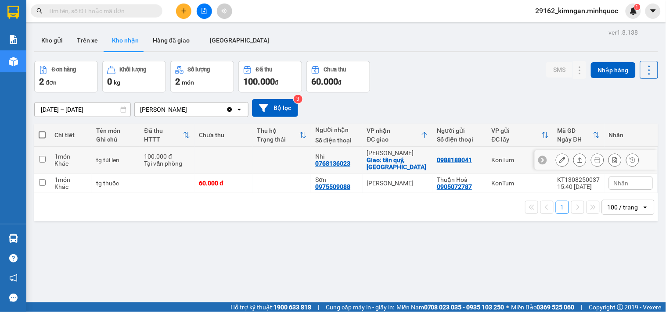
click at [559, 159] on icon at bounding box center [562, 160] width 6 height 6
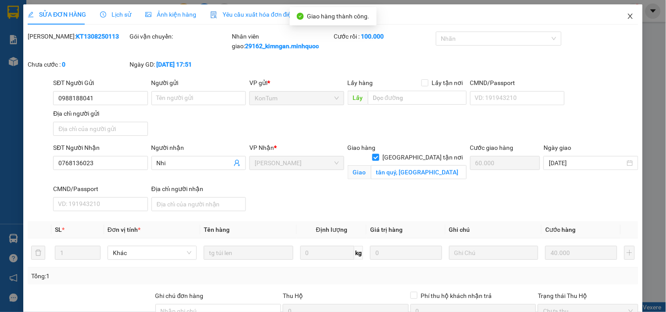
click at [629, 11] on span "Close" at bounding box center [630, 16] width 25 height 25
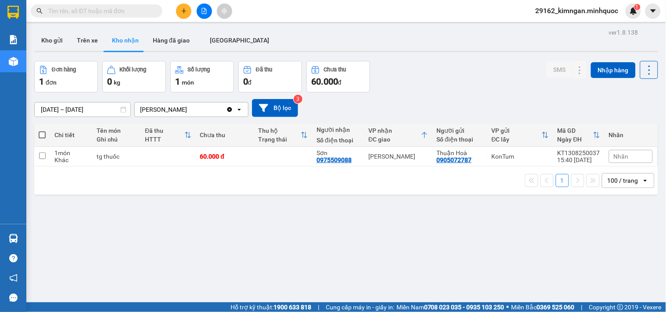
click at [207, 11] on icon "file-add" at bounding box center [204, 11] width 6 height 6
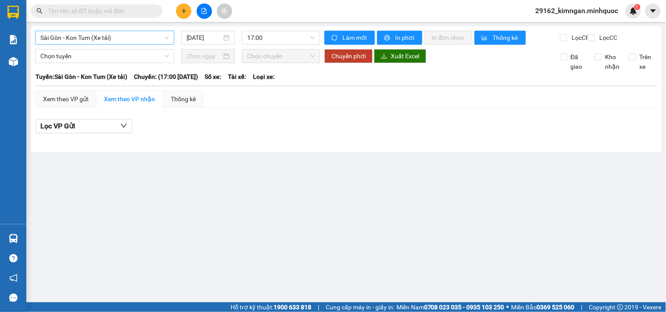
click at [108, 31] on span "Sài Gòn - Kon Tum (Xe tải)" at bounding box center [104, 37] width 129 height 13
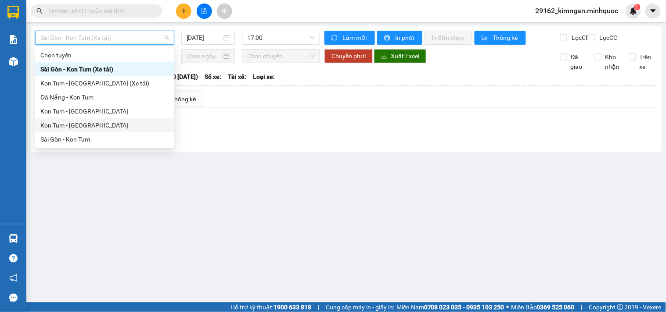
click at [78, 129] on div "Kon Tum - [GEOGRAPHIC_DATA]" at bounding box center [104, 126] width 129 height 10
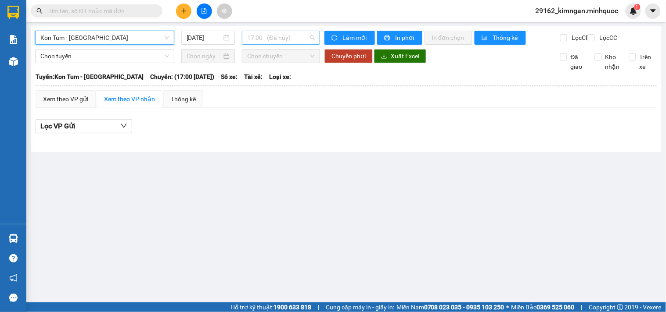
click at [272, 36] on span "17:00 - (Đã hủy)" at bounding box center [281, 37] width 68 height 13
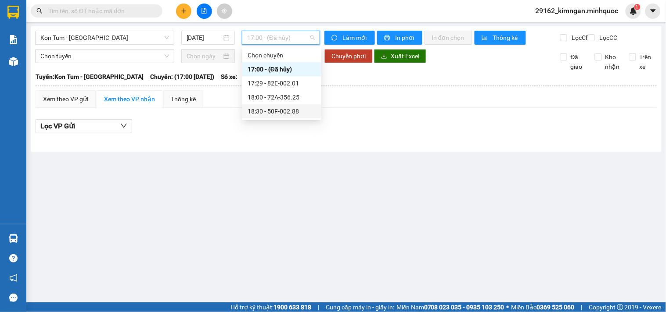
click at [275, 115] on div "18:30 - 50F-002.88" at bounding box center [281, 112] width 68 height 10
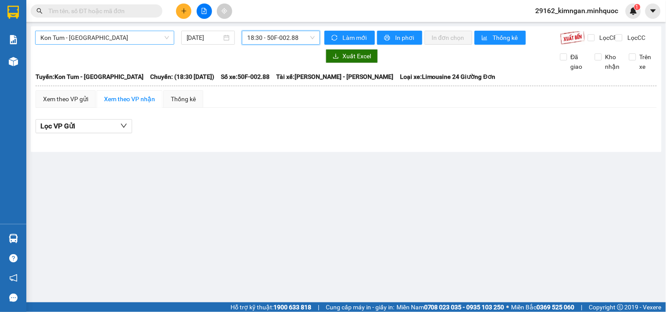
click at [111, 43] on span "Kon Tum - [GEOGRAPHIC_DATA]" at bounding box center [104, 37] width 129 height 13
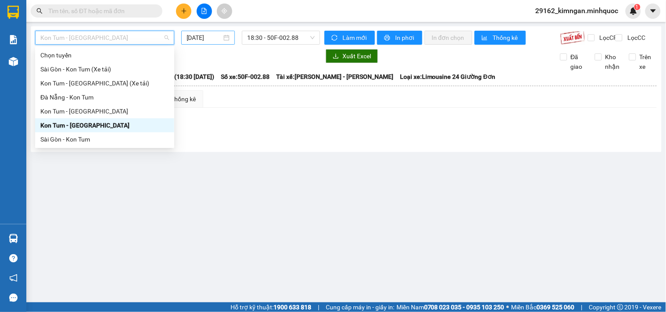
click at [187, 34] on input "[DATE]" at bounding box center [205, 38] width 36 height 10
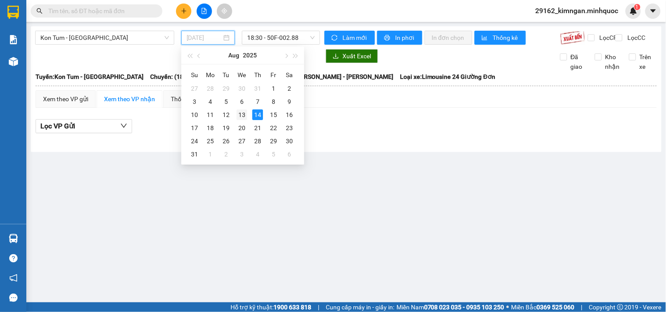
click at [247, 118] on td "13" at bounding box center [242, 114] width 16 height 13
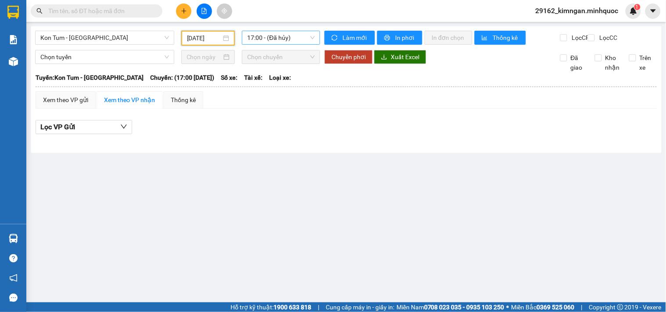
click at [312, 36] on span "17:00 - (Đã hủy)" at bounding box center [281, 37] width 68 height 13
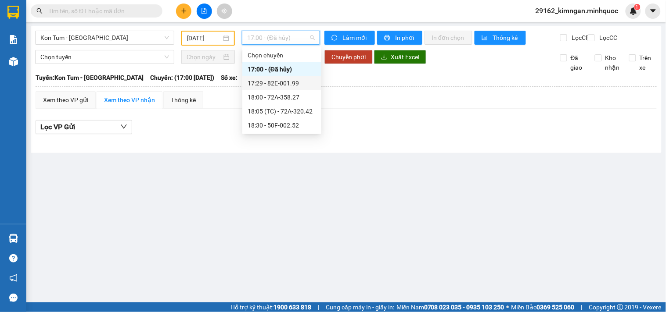
click at [314, 86] on div "17:29 - 82E-001.99" at bounding box center [281, 84] width 68 height 10
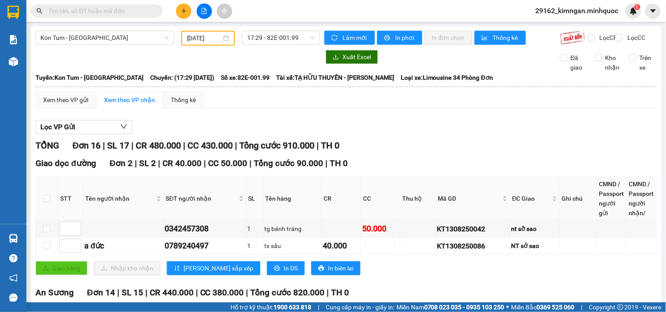
click at [277, 46] on div "Kon Tum - Sài Gòn 13/08/2025 17:29 - 82E-001.99" at bounding box center [177, 38] width 285 height 15
click at [281, 39] on span "17:29 - 82E-001.99" at bounding box center [281, 37] width 68 height 13
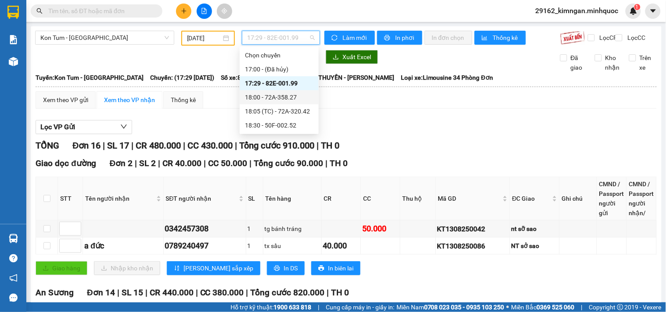
click at [286, 95] on div "18:00 - 72A-358.27" at bounding box center [279, 98] width 68 height 10
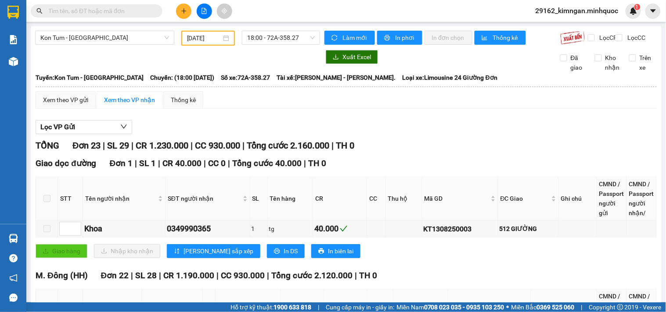
click at [298, 37] on span "18:00 - 72A-358.27" at bounding box center [281, 37] width 68 height 13
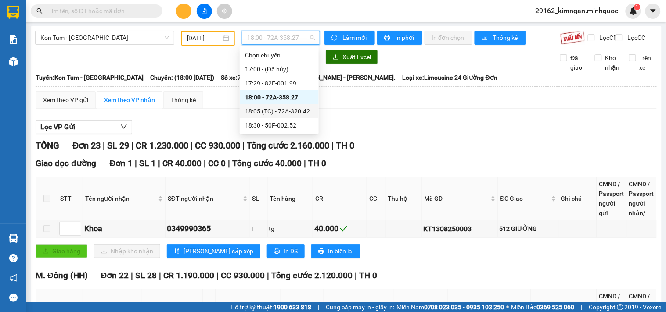
click at [304, 110] on div "18:05 (TC) - 72A-320.42" at bounding box center [279, 112] width 68 height 10
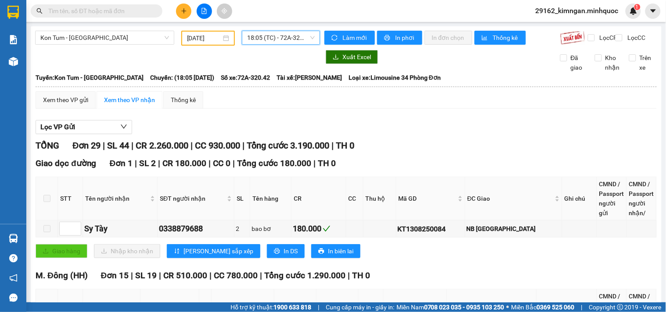
click at [295, 33] on span "18:05 (TC) - 72A-320.42" at bounding box center [281, 37] width 68 height 13
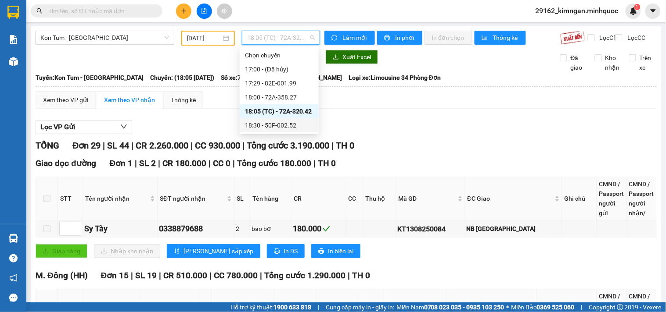
click at [289, 126] on div "18:30 - 50F-002.52" at bounding box center [279, 126] width 68 height 10
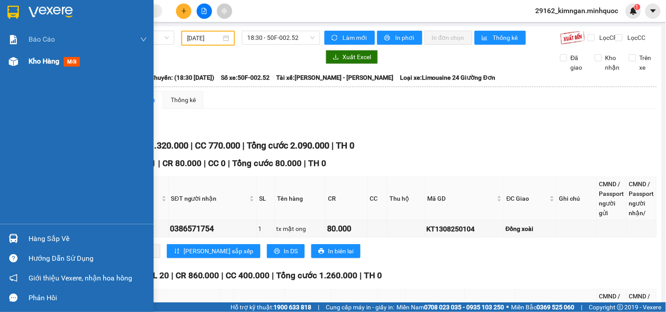
click at [9, 60] on img at bounding box center [13, 61] width 9 height 9
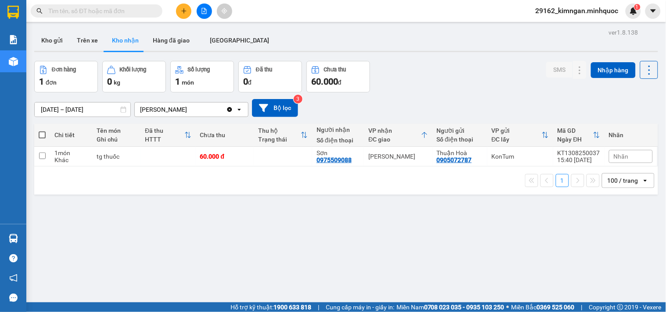
click at [82, 109] on input "[DATE] – [DATE]" at bounding box center [83, 110] width 96 height 14
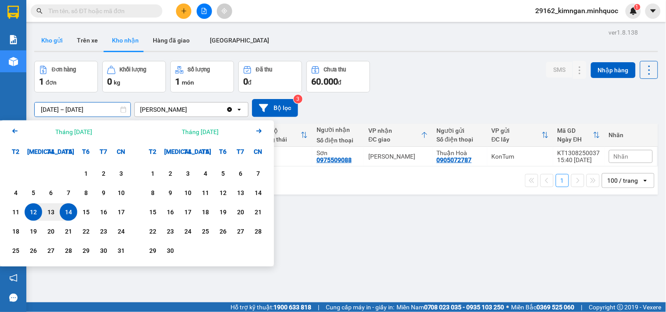
click at [55, 32] on button "Kho gửi" at bounding box center [52, 40] width 36 height 21
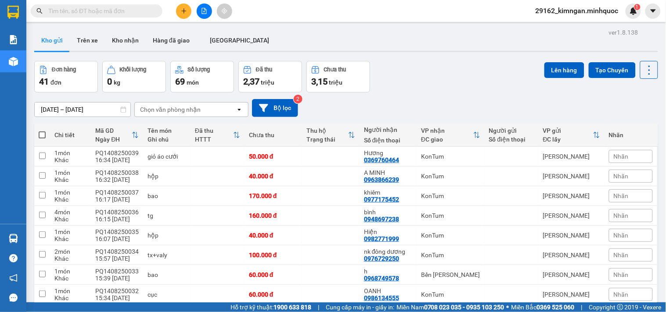
click at [39, 137] on span at bounding box center [42, 135] width 7 height 7
click at [42, 131] on input "checkbox" at bounding box center [42, 131] width 0 height 0
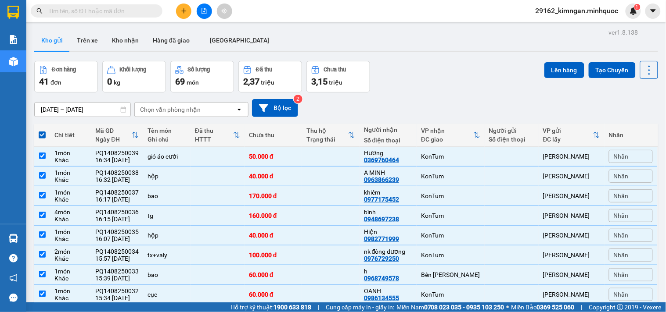
click at [553, 72] on button "Lên hàng" at bounding box center [564, 70] width 40 height 16
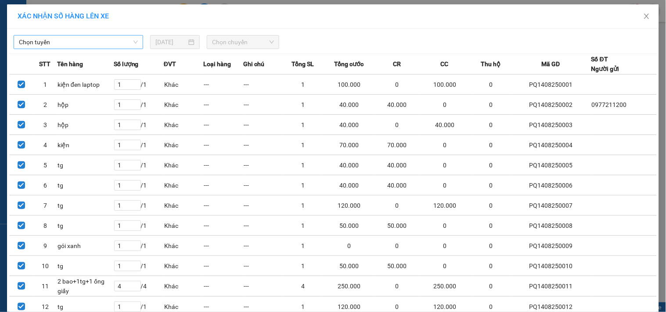
click at [76, 44] on span "Chọn tuyến" at bounding box center [78, 42] width 119 height 13
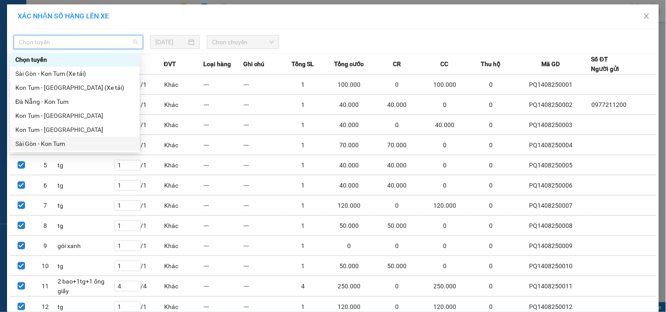
click at [37, 142] on div "Sài Gòn - Kon Tum" at bounding box center [74, 144] width 119 height 10
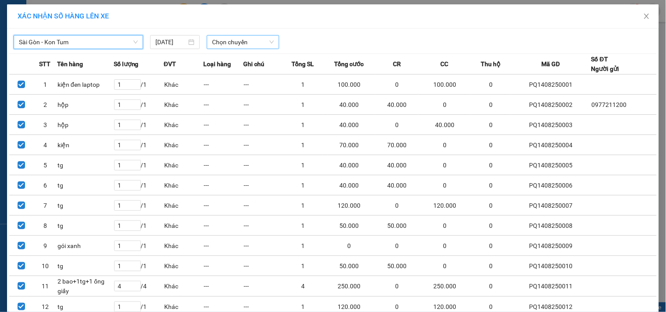
click at [227, 43] on span "Chọn chuyến" at bounding box center [243, 42] width 62 height 13
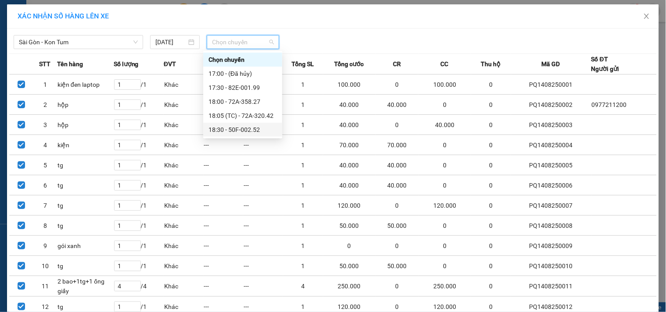
click at [228, 128] on div "18:30 - 50F-002.52" at bounding box center [242, 130] width 68 height 10
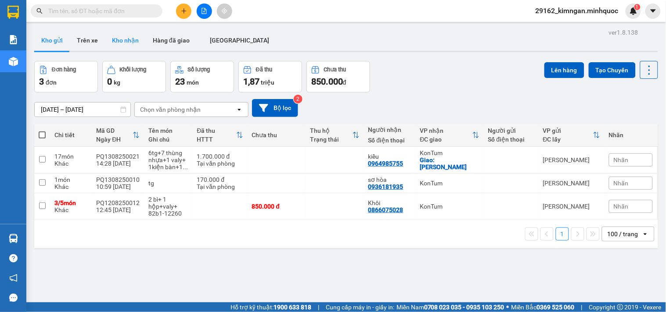
click at [128, 40] on button "Kho nhận" at bounding box center [125, 40] width 41 height 21
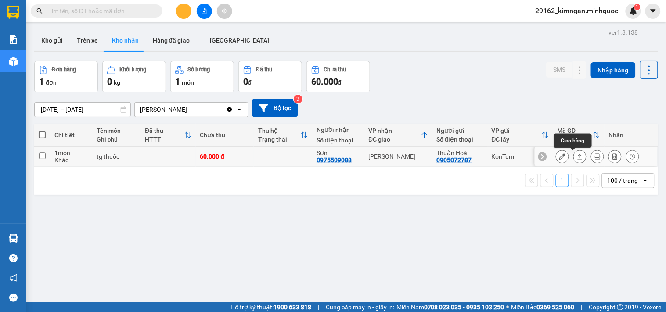
click at [577, 157] on icon at bounding box center [580, 157] width 6 height 6
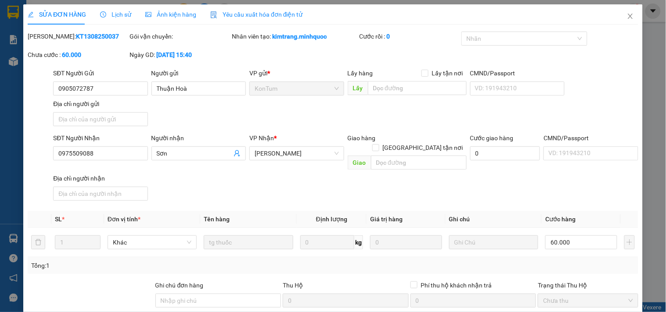
drag, startPoint x: 100, startPoint y: 33, endPoint x: 50, endPoint y: 36, distance: 50.1
click at [50, 36] on div "Mã ĐH: KT1308250037" at bounding box center [78, 37] width 100 height 10
click at [618, 11] on span "Close" at bounding box center [630, 16] width 25 height 25
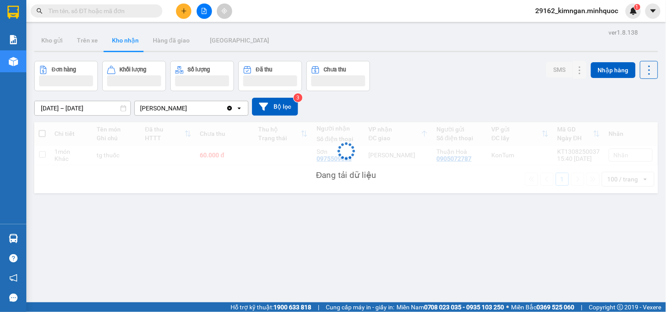
click at [98, 6] on input "text" at bounding box center [100, 11] width 104 height 10
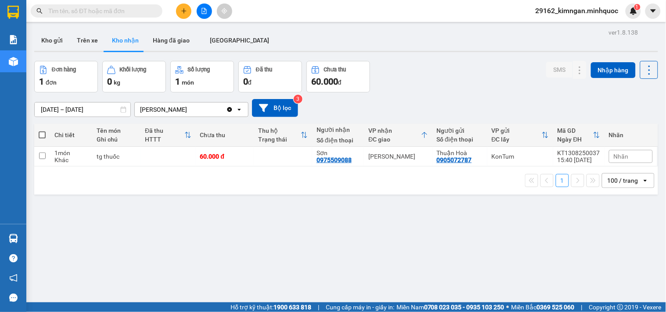
paste input "KT1308250037"
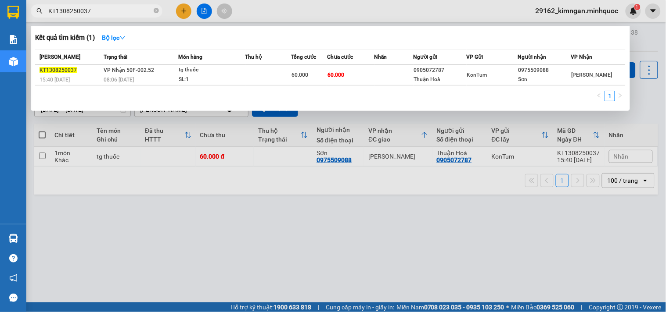
click at [79, 14] on input "KT1308250037" at bounding box center [100, 11] width 104 height 10
drag, startPoint x: 84, startPoint y: 12, endPoint x: 97, endPoint y: 13, distance: 13.2
click at [97, 12] on input "KT1308250037" at bounding box center [100, 11] width 104 height 10
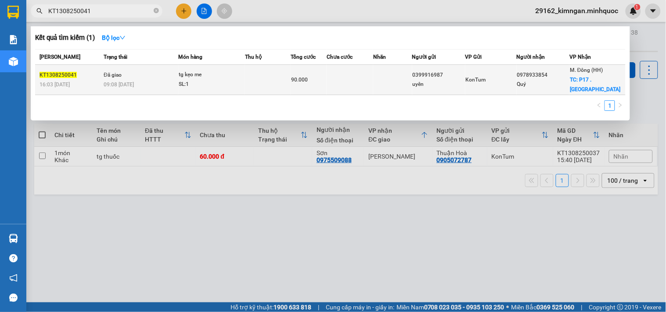
click at [239, 80] on div "SL: 1" at bounding box center [212, 85] width 66 height 10
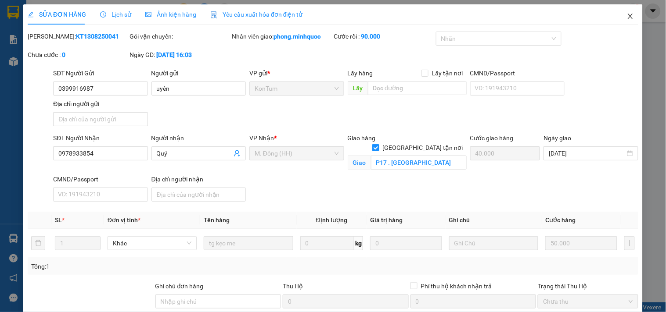
click at [621, 20] on span "Close" at bounding box center [630, 16] width 25 height 25
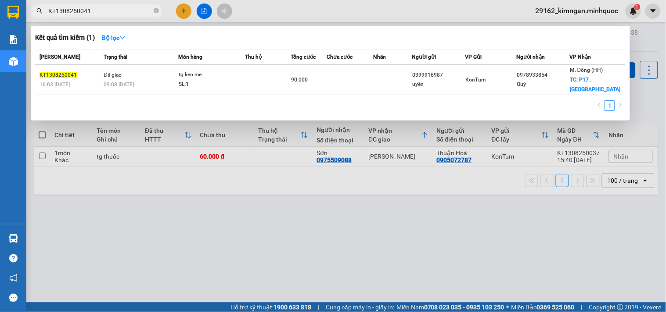
drag, startPoint x: 80, startPoint y: 9, endPoint x: 98, endPoint y: 10, distance: 18.0
click at [98, 10] on input "KT1308250041" at bounding box center [100, 11] width 104 height 10
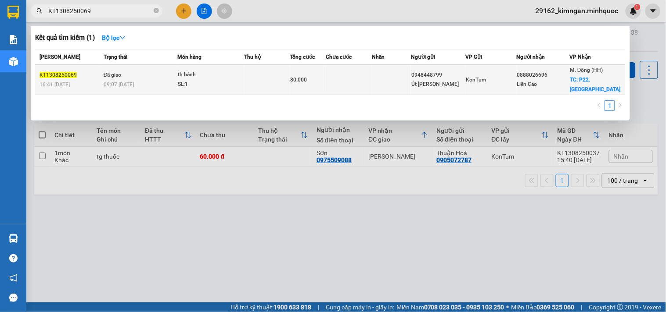
click at [276, 67] on td at bounding box center [267, 80] width 46 height 30
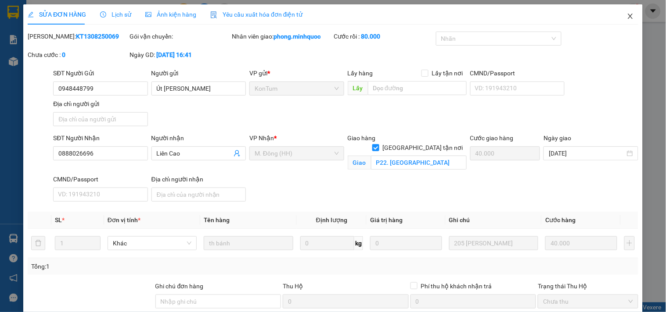
click at [621, 24] on span "Close" at bounding box center [630, 16] width 25 height 25
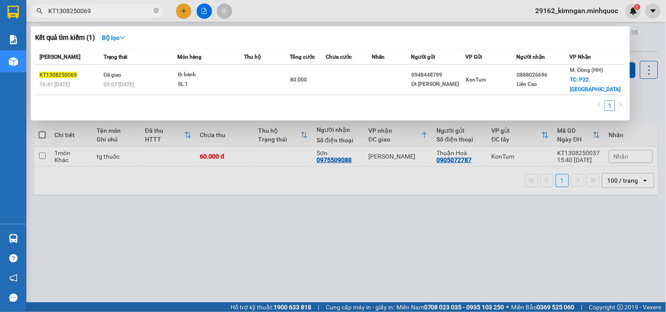
click at [76, 11] on input "KT1308250069" at bounding box center [100, 11] width 104 height 10
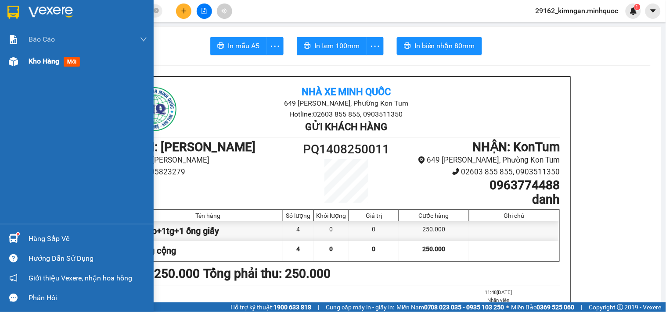
click at [16, 64] on img at bounding box center [13, 61] width 9 height 9
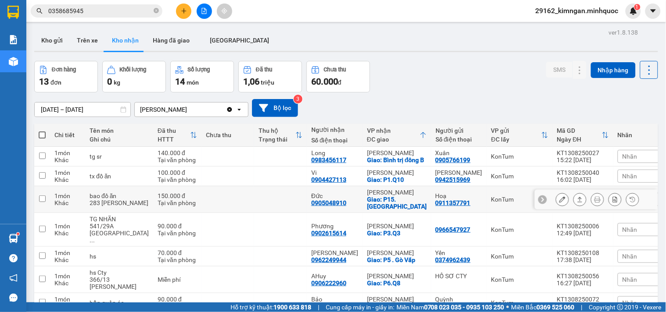
scroll to position [173, 0]
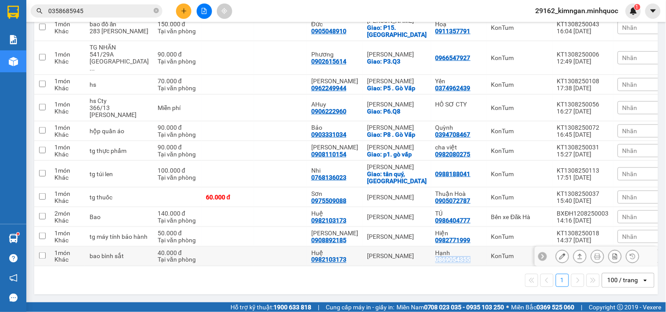
copy div "0869054355"
drag, startPoint x: 466, startPoint y: 260, endPoint x: 425, endPoint y: 259, distance: 41.7
click at [435, 259] on div "Hạnh 0869054355" at bounding box center [458, 257] width 47 height 14
checkbox input "true"
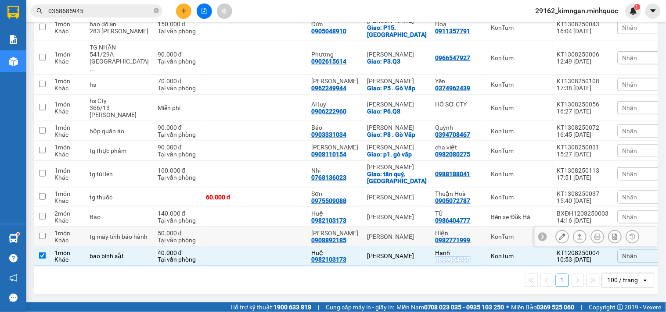
click at [574, 239] on button at bounding box center [580, 237] width 12 height 15
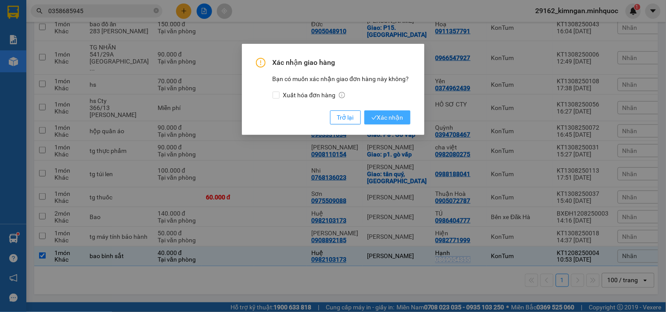
click at [400, 114] on span "Xác nhận" at bounding box center [387, 118] width 32 height 10
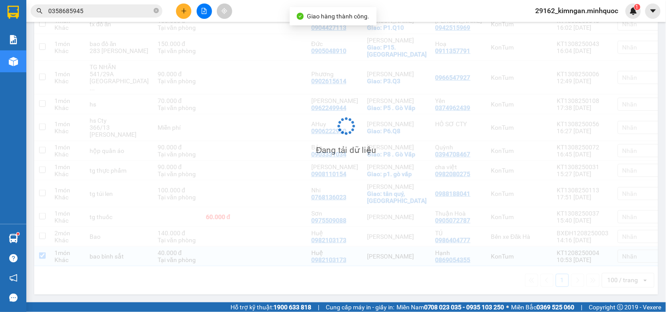
checkbox input "true"
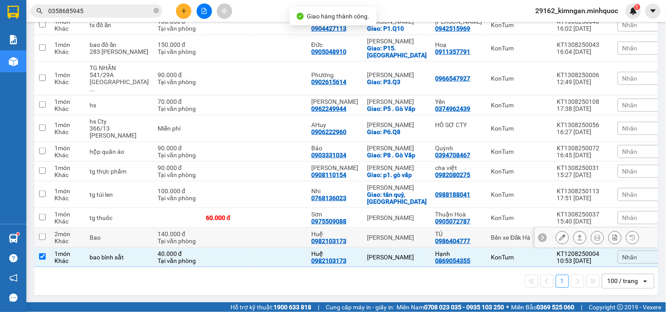
scroll to position [153, 0]
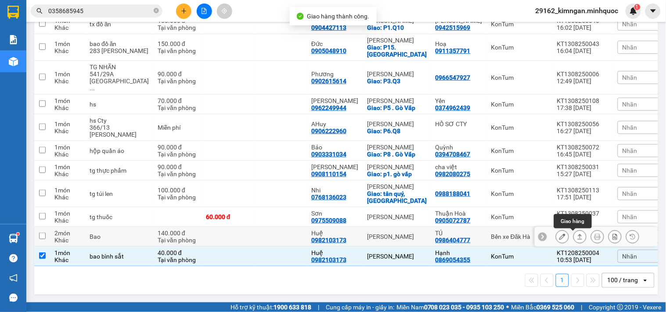
click at [577, 236] on icon at bounding box center [580, 237] width 6 height 6
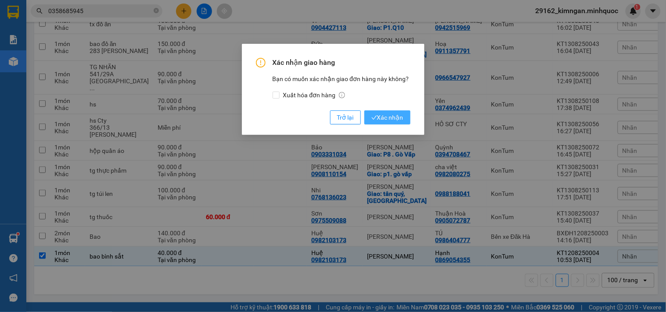
click at [393, 121] on span "Xác nhận" at bounding box center [387, 118] width 32 height 10
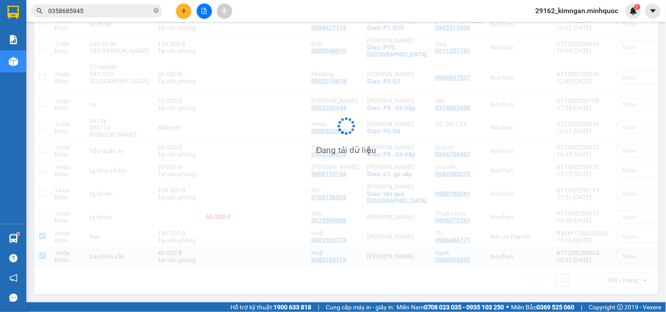
checkbox input "true"
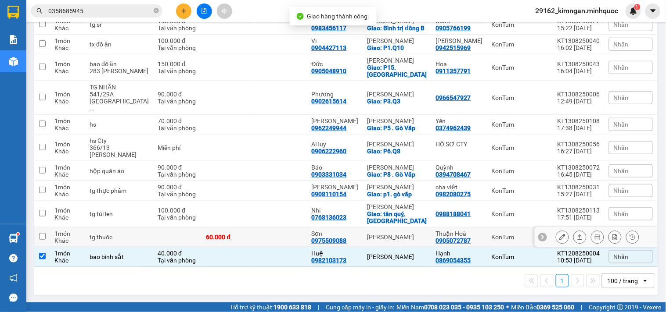
scroll to position [133, 0]
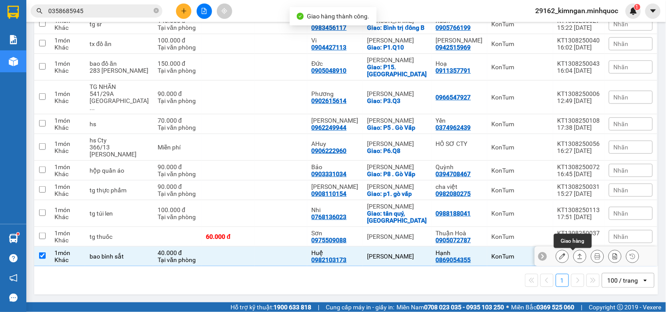
click at [577, 259] on icon at bounding box center [580, 257] width 6 height 6
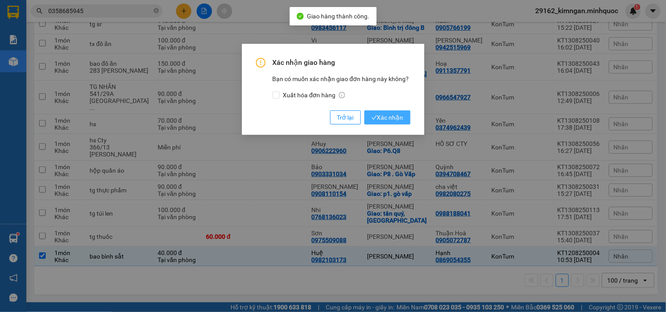
click at [395, 119] on span "Xác nhận" at bounding box center [387, 118] width 32 height 10
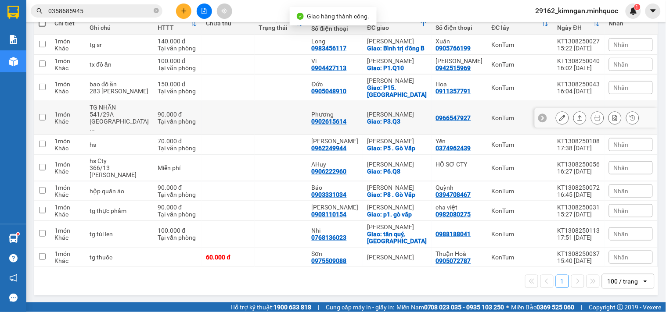
scroll to position [113, 0]
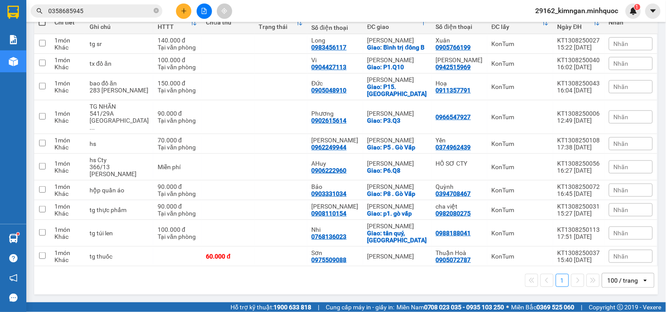
click at [180, 11] on button at bounding box center [183, 11] width 15 height 15
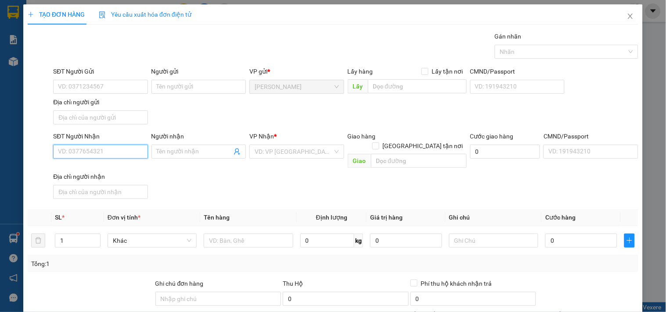
click at [122, 152] on input "SĐT Người Nhận" at bounding box center [100, 152] width 94 height 14
paste input "0869054355"
type input "0869054355"
click at [122, 152] on input "0869054355" at bounding box center [100, 152] width 94 height 14
click at [127, 156] on input "0869054355" at bounding box center [100, 152] width 94 height 14
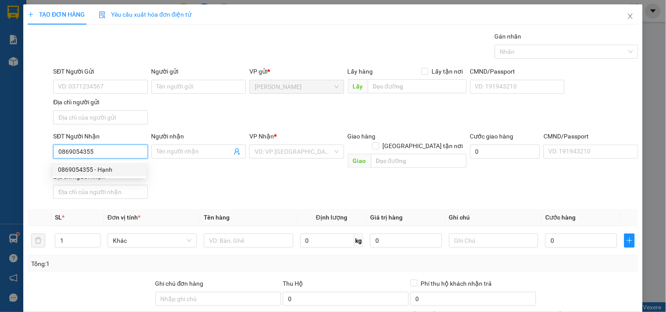
click at [126, 170] on div "0869054355 - Hạnh" at bounding box center [99, 170] width 83 height 10
type input "Hạnh"
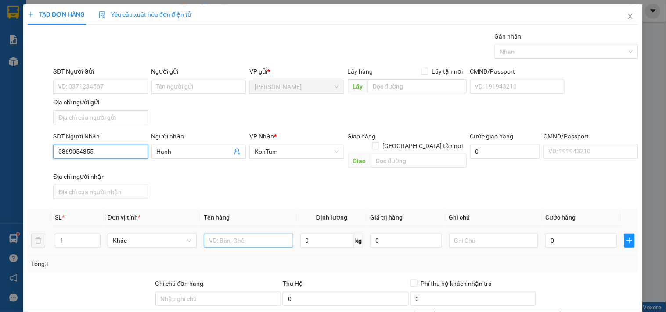
type input "0869054355"
click at [219, 234] on input "text" at bounding box center [248, 241] width 89 height 14
type input "bao"
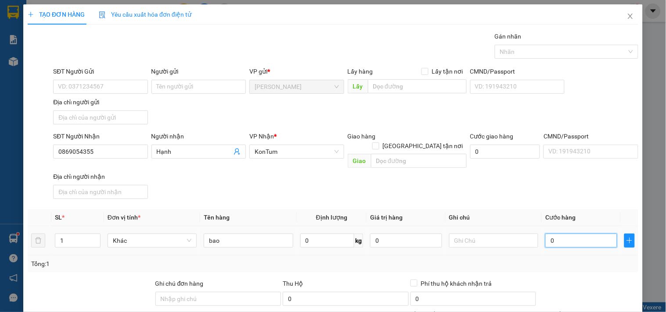
click at [573, 237] on input "0" at bounding box center [581, 241] width 72 height 14
type input "5"
type input "50"
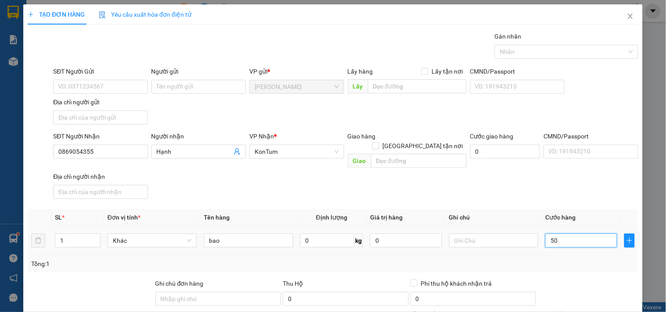
type input "50"
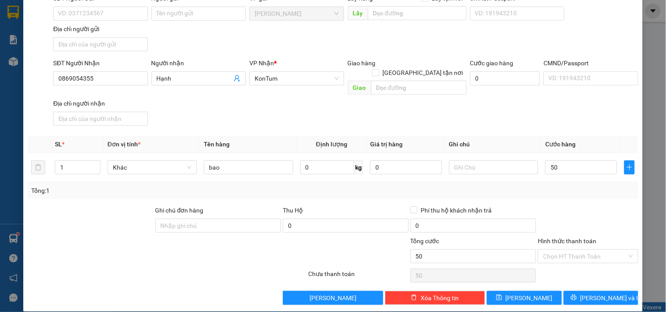
type input "50.000"
click at [590, 281] on div "Transit Pickup Surcharge Ids Transit Deliver Surcharge Ids Transit Deliver Surc…" at bounding box center [333, 131] width 610 height 347
click at [593, 294] on span "[PERSON_NAME] và In" at bounding box center [610, 299] width 61 height 10
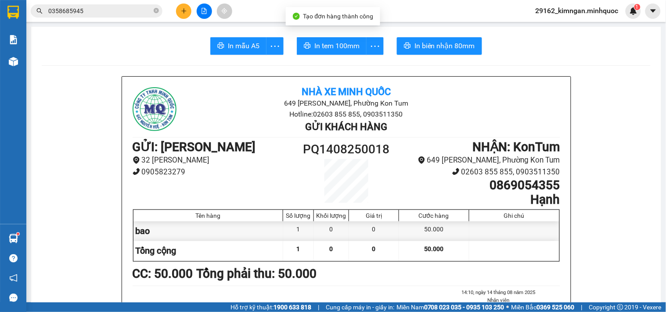
click at [316, 42] on span "In tem 100mm" at bounding box center [336, 45] width 45 height 11
click at [187, 5] on button at bounding box center [183, 11] width 15 height 15
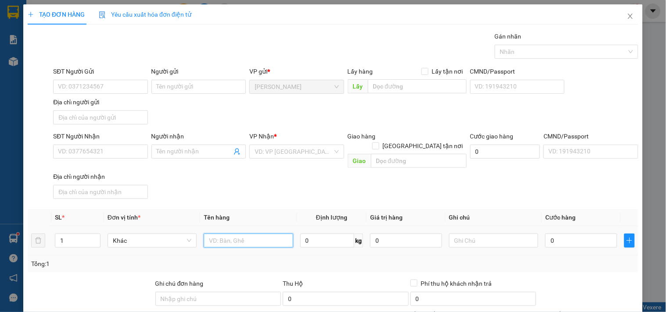
click at [235, 235] on input "text" at bounding box center [248, 241] width 89 height 14
type input "tx"
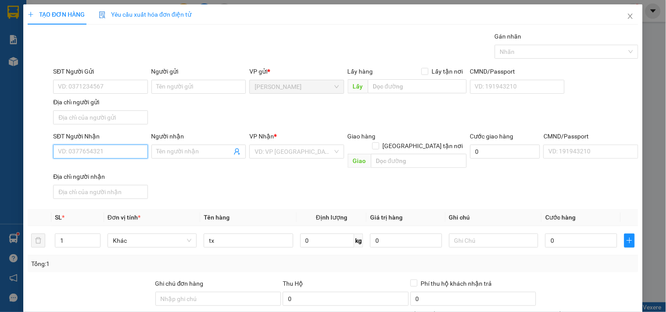
click at [108, 154] on input "SĐT Người Nhận" at bounding box center [100, 152] width 94 height 14
type input "0933653748"
click at [110, 163] on div "0933653748 - TÚ UYÊN" at bounding box center [99, 170] width 93 height 14
type input "TÚ UYÊN"
type input "0933653748"
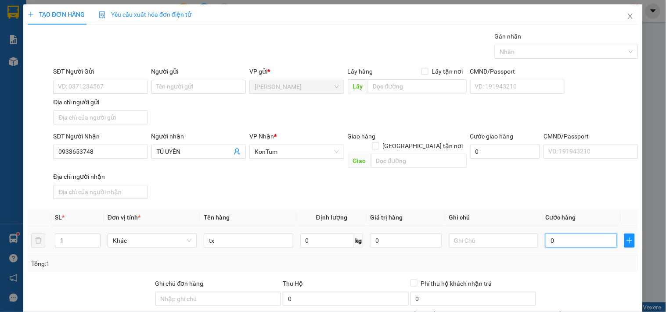
click at [548, 234] on input "0" at bounding box center [581, 241] width 72 height 14
type input "8"
type input "80"
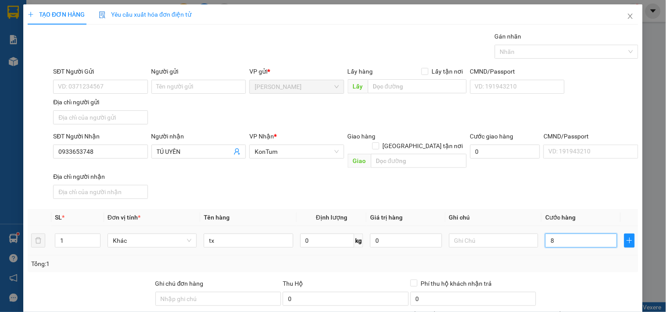
type input "80"
type input "80.000"
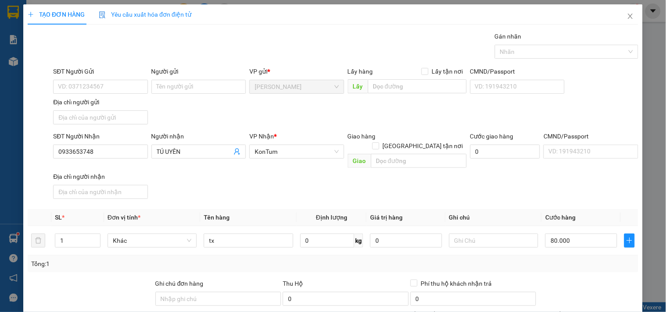
click at [559, 264] on div "Transit Pickup Surcharge Ids Transit Deliver Surcharge Ids Transit Deliver Surc…" at bounding box center [333, 205] width 610 height 347
click at [576, 242] on td "80.000" at bounding box center [581, 240] width 79 height 29
click at [577, 234] on input "80.000" at bounding box center [581, 241] width 72 height 14
type input "7"
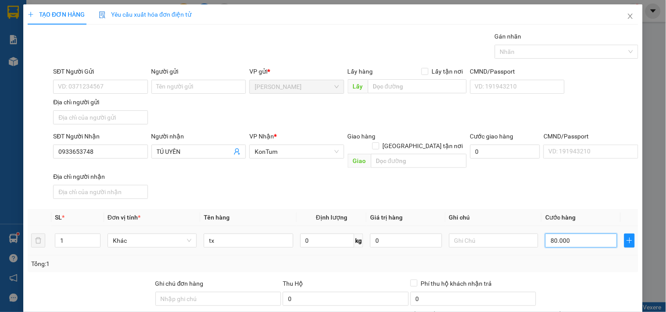
type input "7"
type input "70"
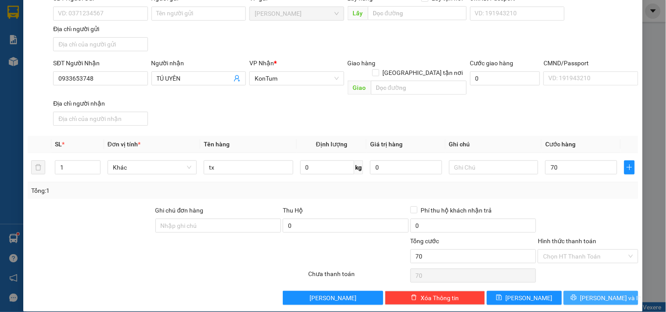
type input "70.000"
click at [579, 291] on button "[PERSON_NAME] và In" at bounding box center [600, 298] width 75 height 14
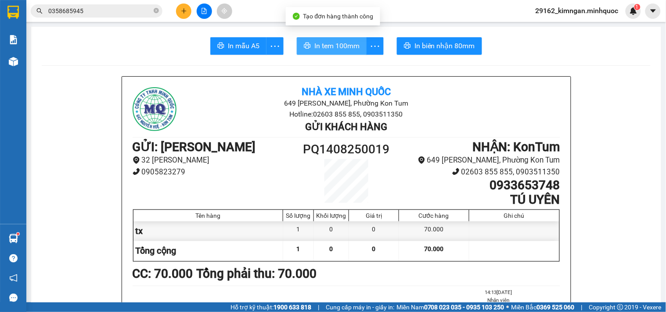
click at [306, 42] on button "In tem 100mm" at bounding box center [332, 46] width 70 height 18
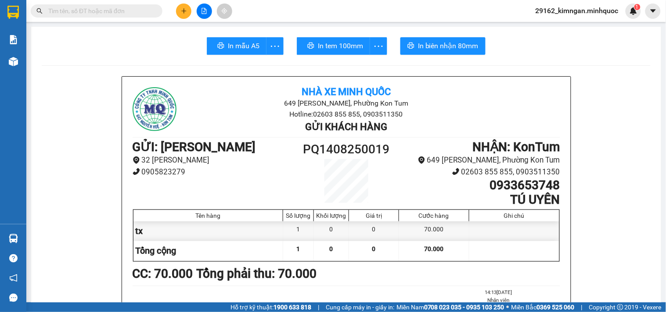
click at [100, 7] on input "text" at bounding box center [100, 11] width 104 height 10
paste input "0948697238"
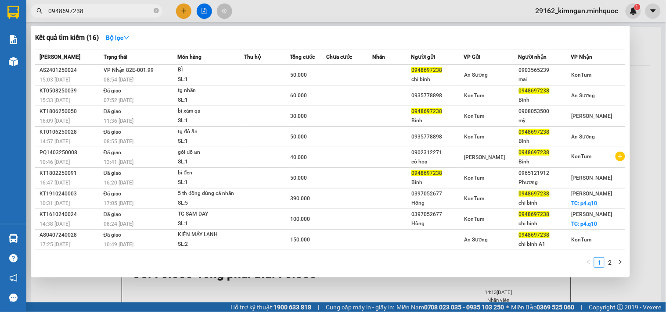
type input "0948697238"
click at [567, 282] on div at bounding box center [333, 156] width 666 height 312
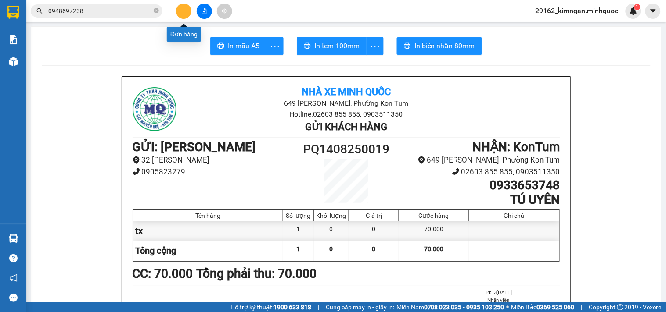
click at [186, 14] on button at bounding box center [183, 11] width 15 height 15
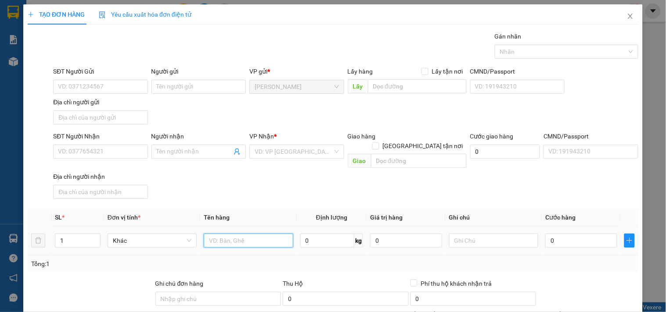
click at [211, 234] on input "text" at bounding box center [248, 241] width 89 height 14
type input "cục"
click at [88, 154] on input "SĐT Người Nhận" at bounding box center [100, 152] width 94 height 14
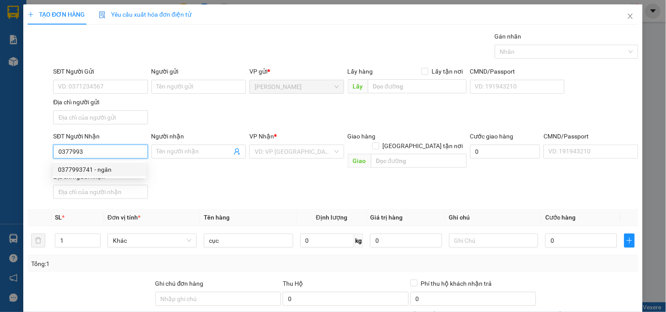
click at [94, 164] on div "0377993741 - ngân" at bounding box center [99, 170] width 93 height 14
type input "0377993741"
type input "ngân"
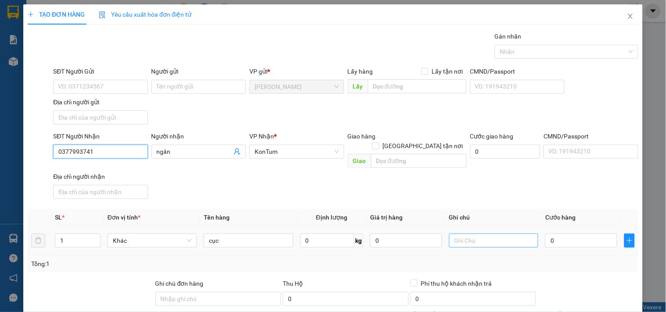
type input "0377993741"
click at [527, 235] on input "text" at bounding box center [493, 241] width 89 height 14
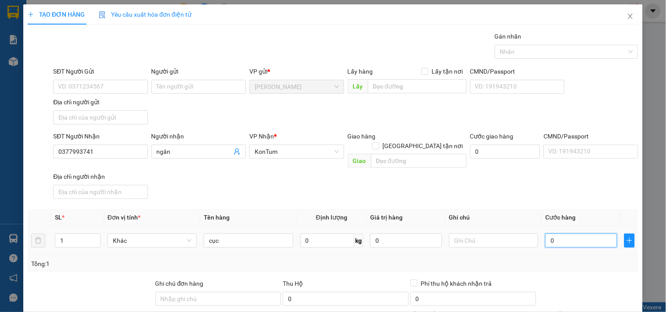
click at [553, 234] on input "0" at bounding box center [581, 241] width 72 height 14
type input "5"
type input "50"
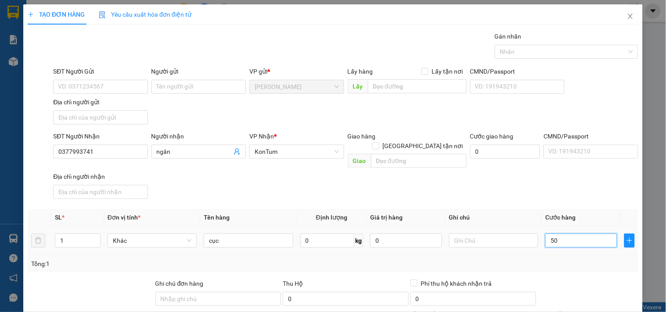
type input "50"
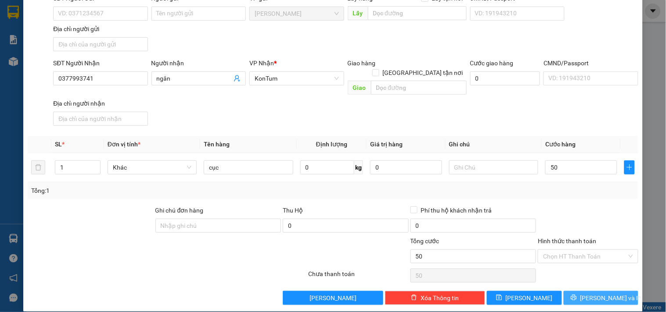
type input "50.000"
click at [572, 291] on button "[PERSON_NAME] và In" at bounding box center [600, 298] width 75 height 14
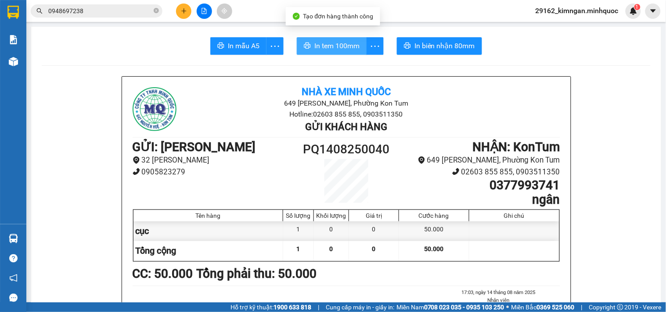
click at [335, 40] on button "In tem 100mm" at bounding box center [332, 46] width 70 height 18
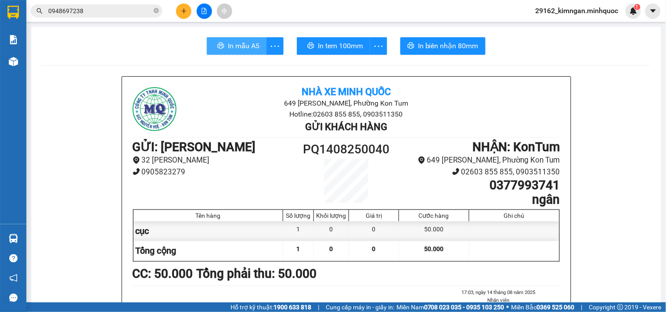
click at [246, 43] on span "In mẫu A5" at bounding box center [244, 45] width 32 height 11
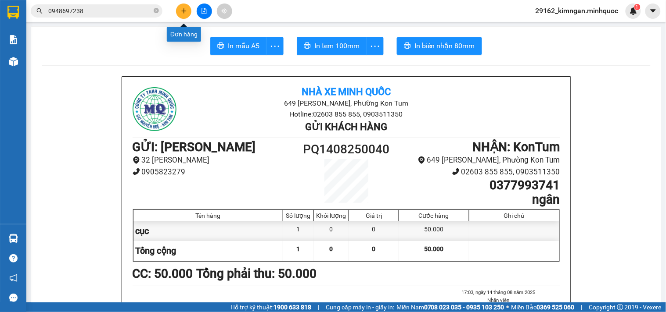
click at [187, 13] on icon "plus" at bounding box center [184, 11] width 6 height 6
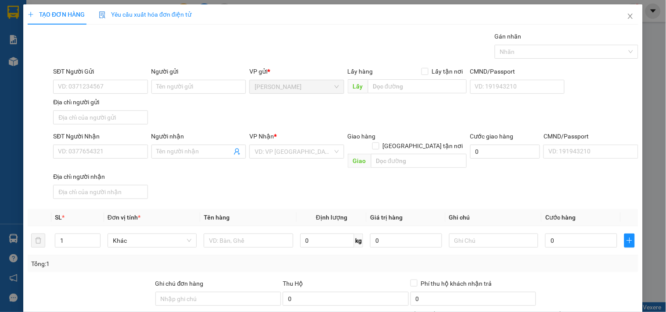
click at [125, 172] on div "Địa chỉ người nhận" at bounding box center [100, 177] width 94 height 10
click at [125, 185] on input "Địa chỉ người nhận" at bounding box center [100, 192] width 94 height 14
click at [132, 159] on div "SĐT Người Nhận VD: 0377654321" at bounding box center [100, 147] width 94 height 31
click at [136, 153] on input "SĐT Người Nhận" at bounding box center [100, 152] width 94 height 14
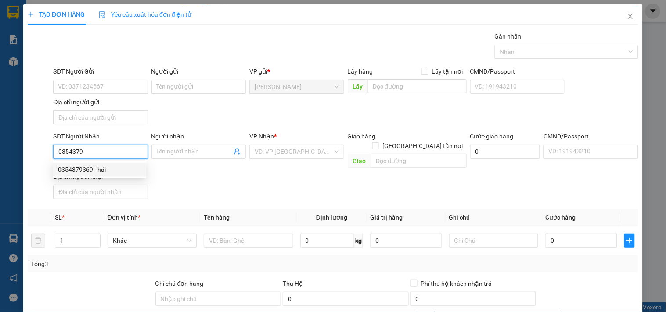
click at [112, 167] on div "0354379369 - hải" at bounding box center [99, 170] width 83 height 10
type input "0354379369"
type input "hải"
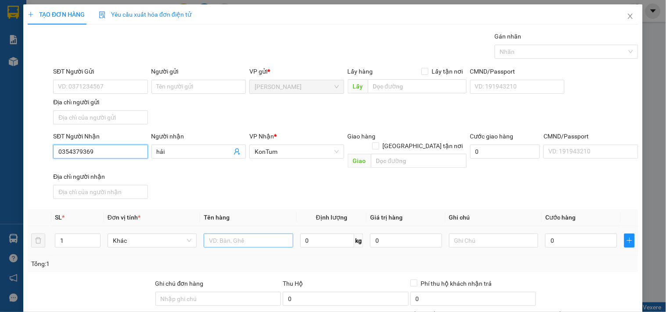
type input "0354379369"
click at [255, 234] on input "text" at bounding box center [248, 241] width 89 height 14
type input "kiện sách"
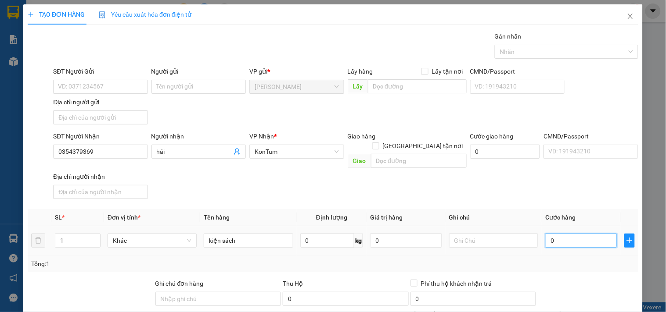
click at [581, 234] on input "0" at bounding box center [581, 241] width 72 height 14
type input "5"
type input "50"
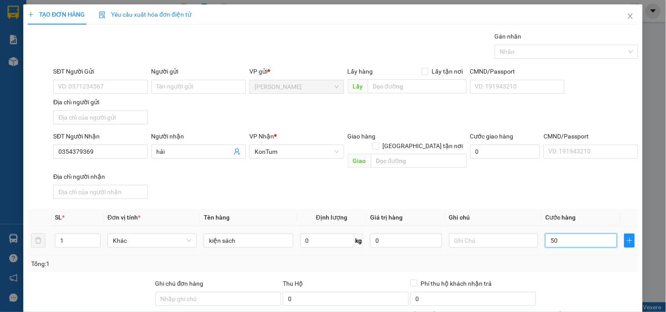
type input "50"
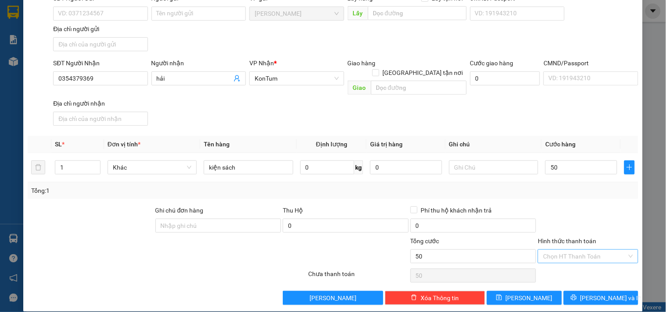
type input "50.000"
click at [587, 250] on input "Hình thức thanh toán" at bounding box center [584, 256] width 83 height 13
click at [586, 265] on div "Tại văn phòng" at bounding box center [582, 265] width 89 height 10
type input "0"
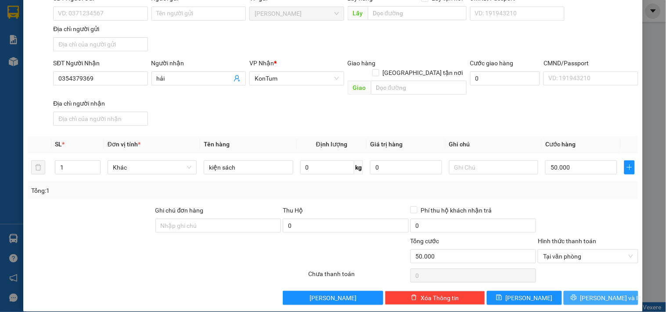
click at [592, 294] on span "[PERSON_NAME] và In" at bounding box center [610, 299] width 61 height 10
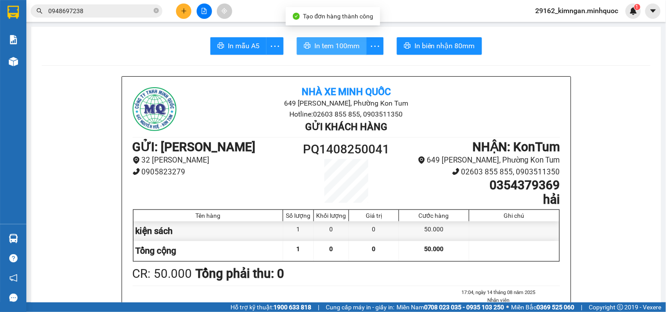
click at [332, 46] on span "In tem 100mm" at bounding box center [336, 45] width 45 height 11
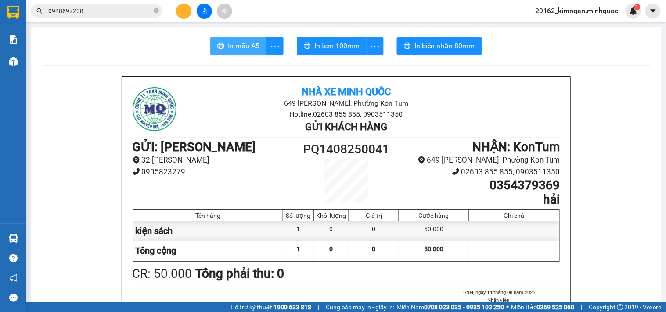
click at [221, 47] on button "In mẫu A5" at bounding box center [238, 46] width 56 height 18
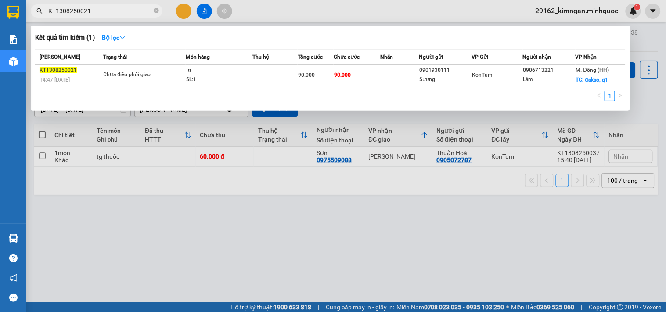
type input "KT1308250021"
click at [160, 64] on th "Trạng thái" at bounding box center [143, 57] width 85 height 15
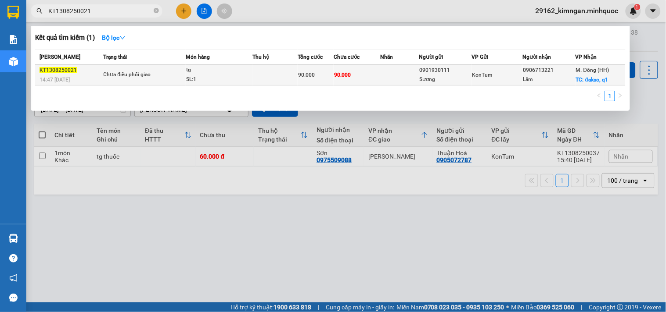
click at [161, 71] on div "Chưa điều phối giao" at bounding box center [137, 75] width 66 height 10
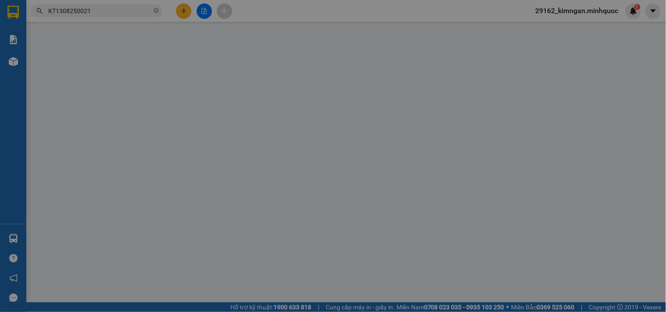
type input "0901930111"
type input "Sương"
type input "0906713221"
type input "Lâm"
checkbox input "true"
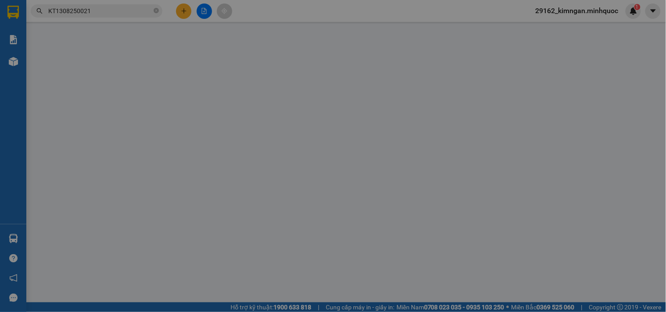
type input "đakao, q1"
type input "90.000"
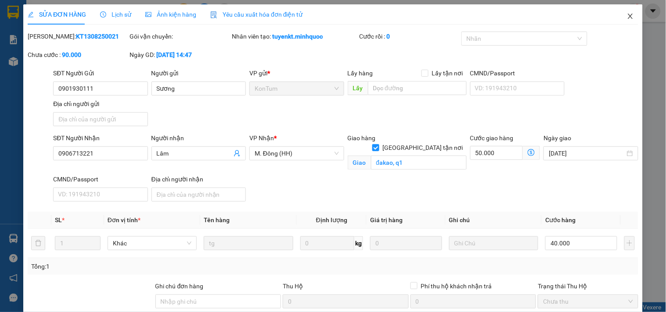
click at [619, 11] on span "Close" at bounding box center [630, 16] width 25 height 25
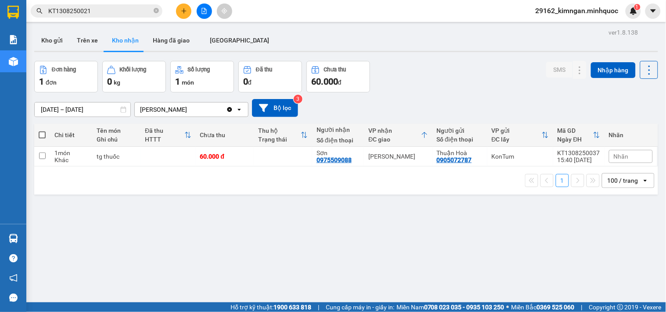
drag, startPoint x: 82, startPoint y: 10, endPoint x: 99, endPoint y: 14, distance: 17.9
click at [99, 14] on input "KT1308250021" at bounding box center [100, 11] width 104 height 10
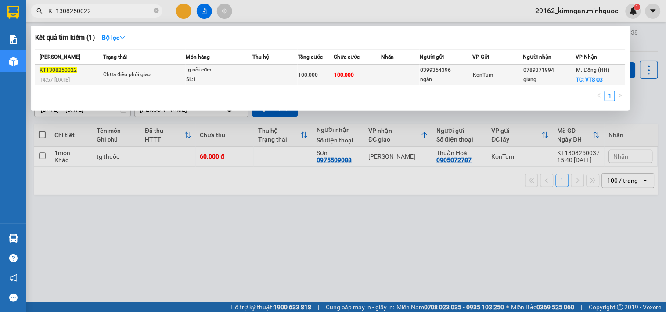
type input "KT1308250022"
click at [269, 83] on td at bounding box center [274, 75] width 45 height 21
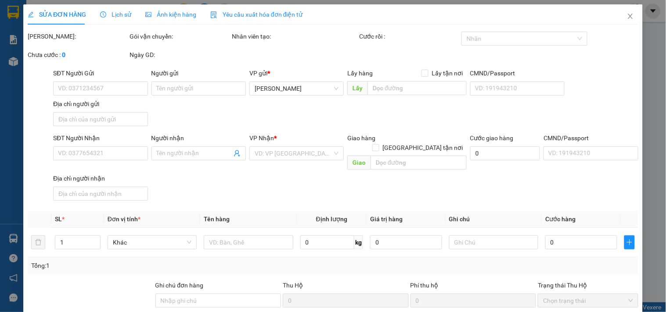
type input "0399354396"
type input "ngân"
type input "0789371994"
type input "giang"
checkbox input "true"
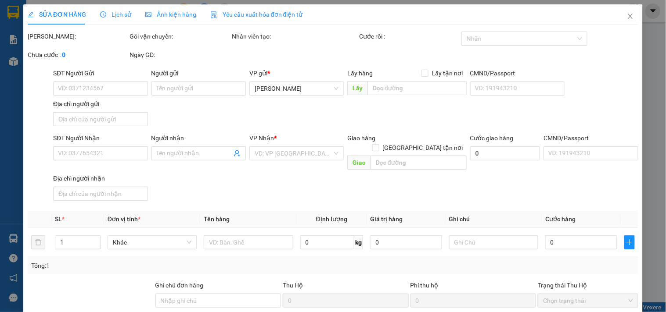
type input "VTS Q3"
type input "100.000"
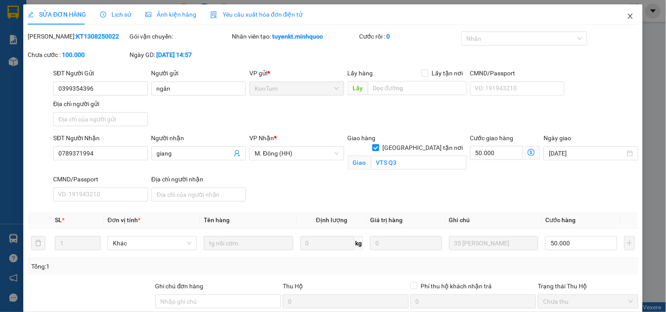
click at [627, 16] on icon "close" at bounding box center [630, 16] width 7 height 7
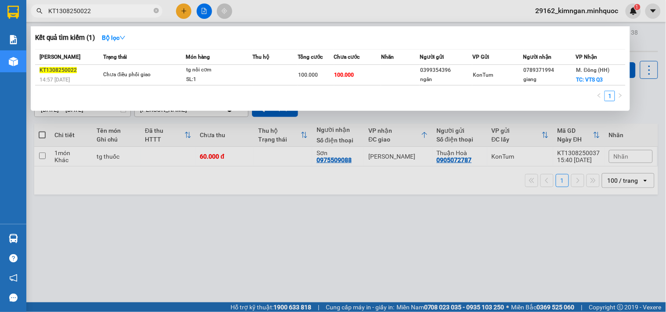
drag, startPoint x: 81, startPoint y: 11, endPoint x: 133, endPoint y: 19, distance: 53.2
click at [133, 19] on div "Kết quả tìm kiếm ( 1 ) Bộ lọc Mã ĐH Trạng thái Món hàng Thu hộ Tổng cước Chưa c…" at bounding box center [85, 11] width 171 height 15
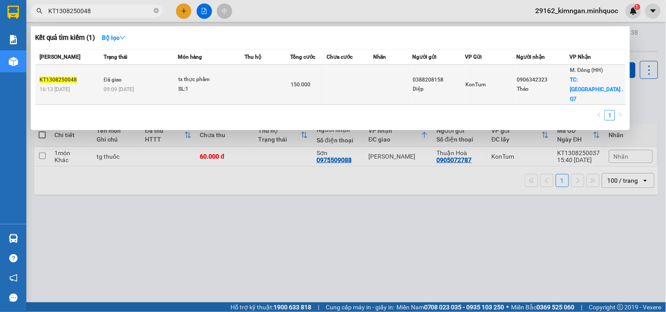
type input "KT1308250048"
click at [275, 81] on td at bounding box center [267, 85] width 46 height 40
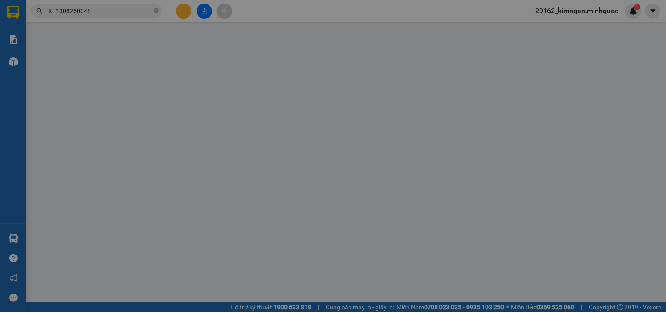
type input "0388208158"
type input "Diệp"
type input "0906342323"
type input "Thảo"
checkbox input "true"
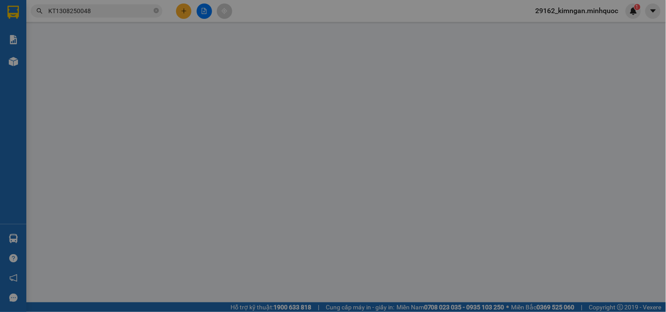
type input "Tân [GEOGRAPHIC_DATA] . Q7"
type input "70.000"
type input "150.000"
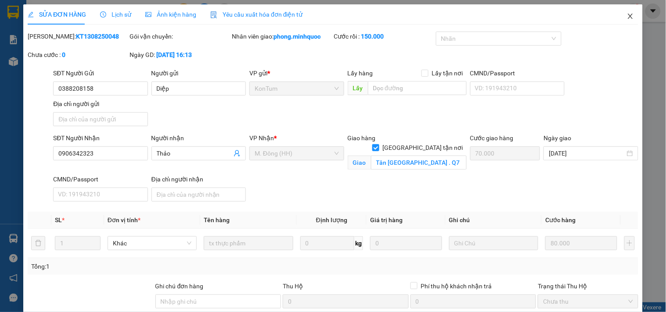
click at [631, 25] on span "Close" at bounding box center [630, 16] width 25 height 25
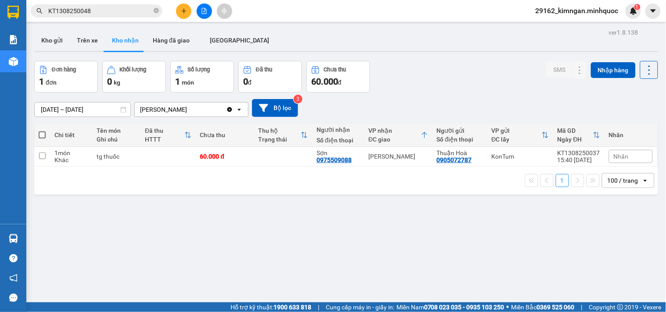
drag, startPoint x: 82, startPoint y: 10, endPoint x: 98, endPoint y: 11, distance: 16.3
click at [98, 11] on input "KT1308250048" at bounding box center [100, 11] width 104 height 10
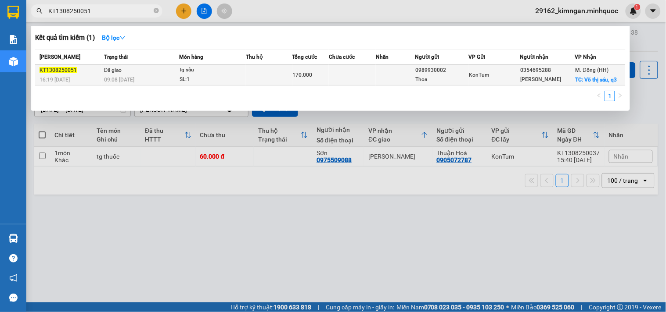
type input "KT1308250051"
click at [250, 72] on td at bounding box center [269, 75] width 47 height 21
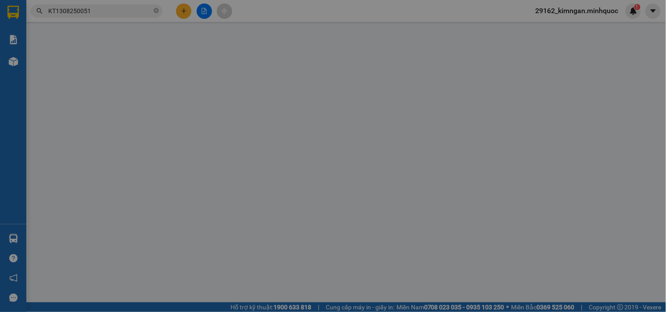
type input "0989930002"
type input "Thoa"
type input "0354695288"
type input "[PERSON_NAME]"
checkbox input "true"
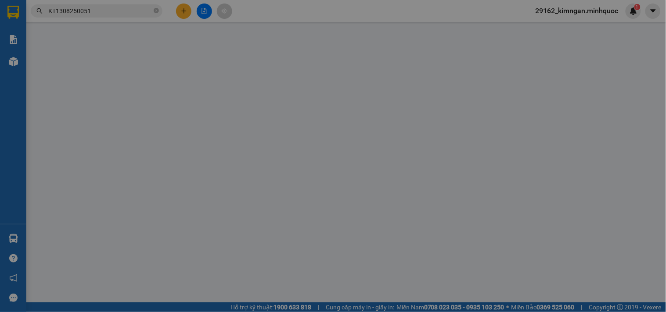
type input "Võ thị sáu, q3"
type input "70.000"
type input "170.000"
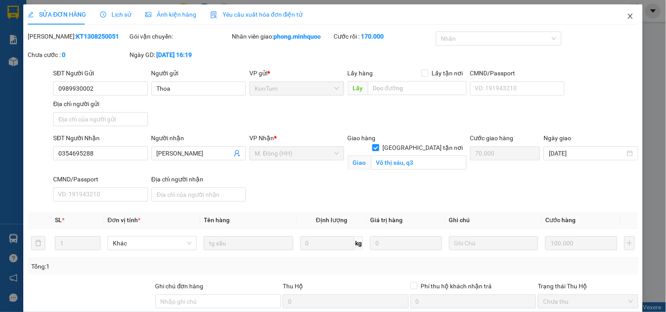
click at [621, 12] on span "Close" at bounding box center [630, 16] width 25 height 25
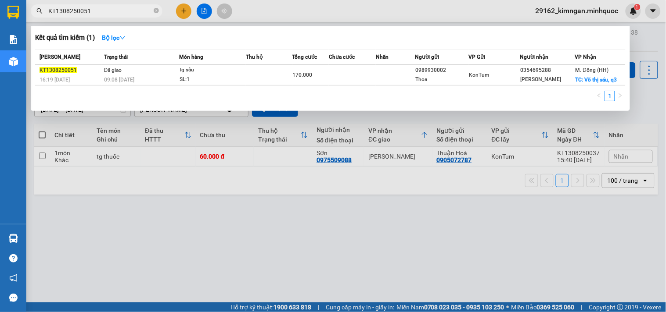
drag, startPoint x: 83, startPoint y: 9, endPoint x: 111, endPoint y: 15, distance: 27.9
click at [103, 13] on input "KT1308250051" at bounding box center [100, 11] width 104 height 10
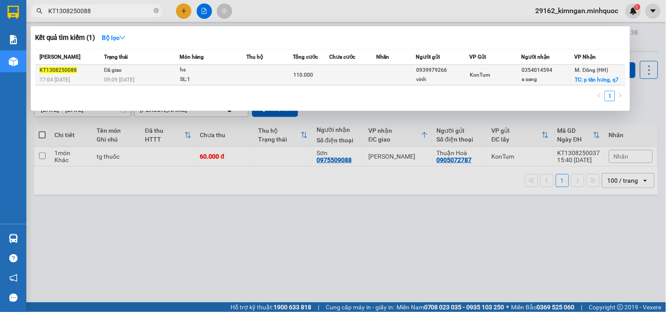
type input "KT1308250088"
click at [474, 75] on span "KonTum" at bounding box center [480, 75] width 20 height 6
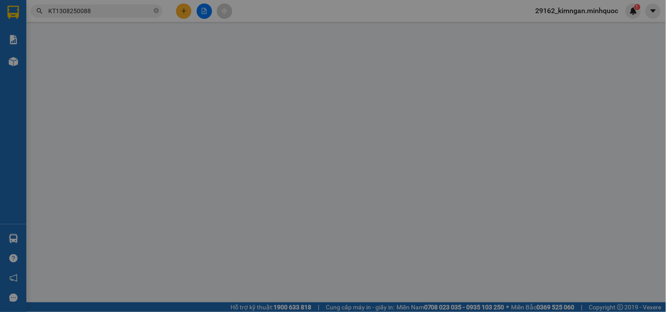
type input "0939979266"
type input "vinh"
type input "0354014594"
type input "a sang"
checkbox input "true"
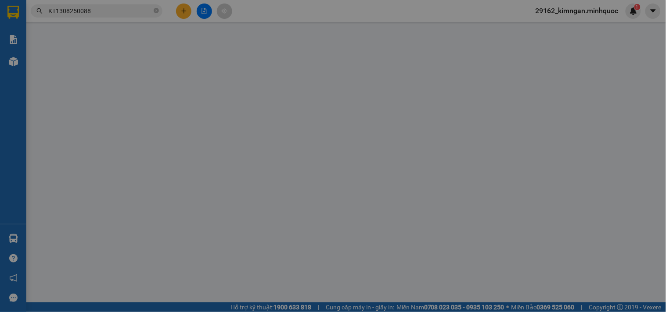
type input "p tân hưng, q7"
type input "70.000"
type input "110.000"
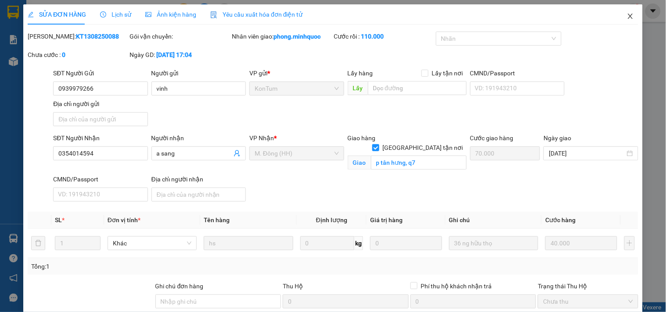
click at [630, 15] on span "Close" at bounding box center [630, 16] width 25 height 25
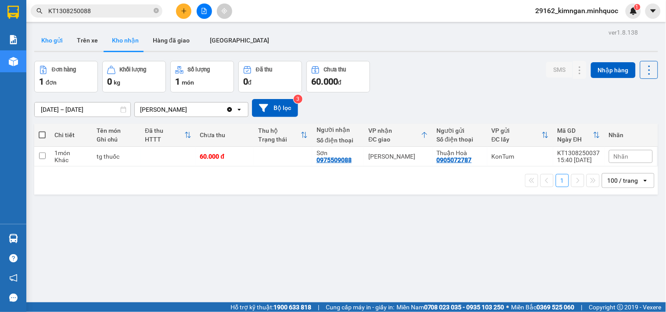
click at [55, 35] on button "Kho gửi" at bounding box center [52, 40] width 36 height 21
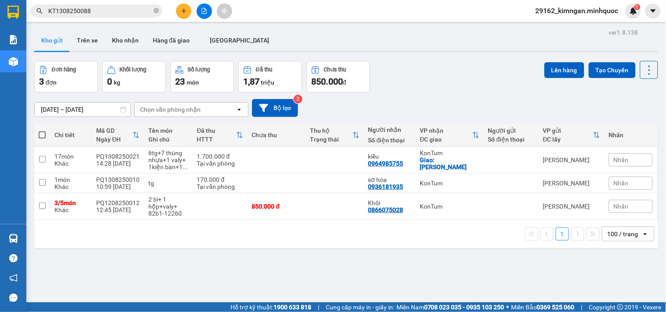
click at [208, 9] on button at bounding box center [204, 11] width 15 height 15
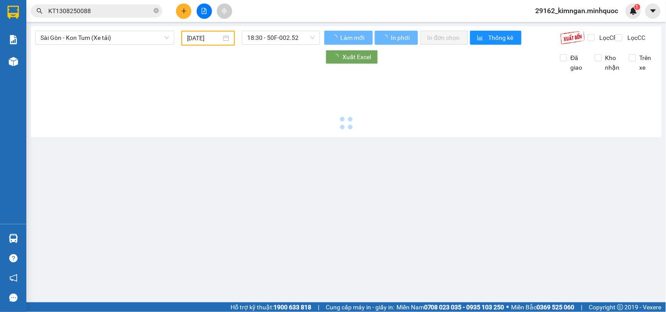
type input "[DATE]"
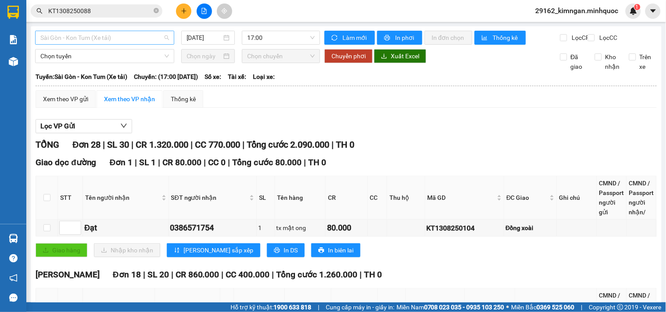
click at [97, 37] on span "Sài Gòn - Kon Tum (Xe tải)" at bounding box center [104, 37] width 129 height 13
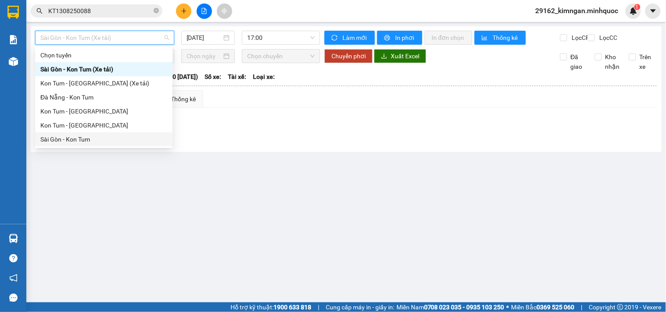
click at [61, 139] on div "Sài Gòn - Kon Tum" at bounding box center [103, 140] width 127 height 10
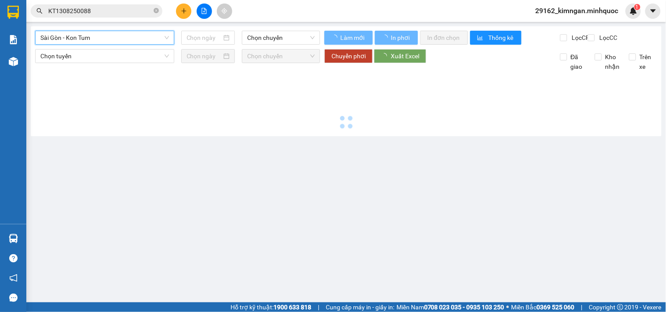
type input "[DATE]"
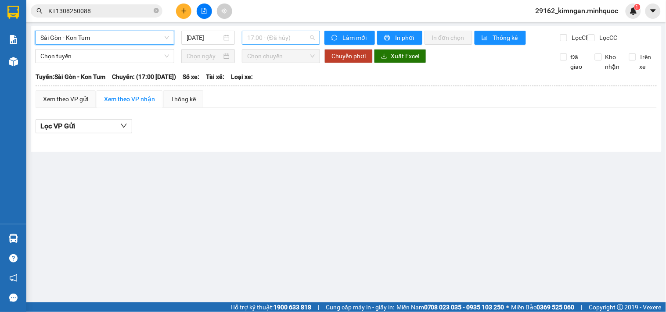
click at [284, 38] on span "17:00 - (Đã hủy)" at bounding box center [281, 37] width 68 height 13
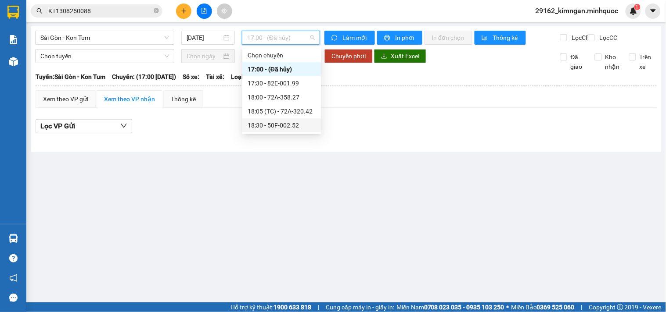
click at [298, 123] on div "18:30 - 50F-002.52" at bounding box center [281, 126] width 68 height 10
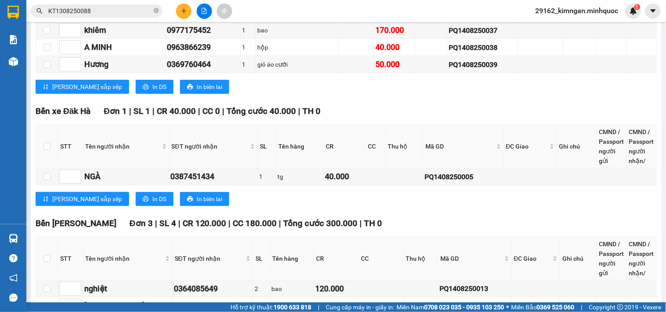
scroll to position [868, 0]
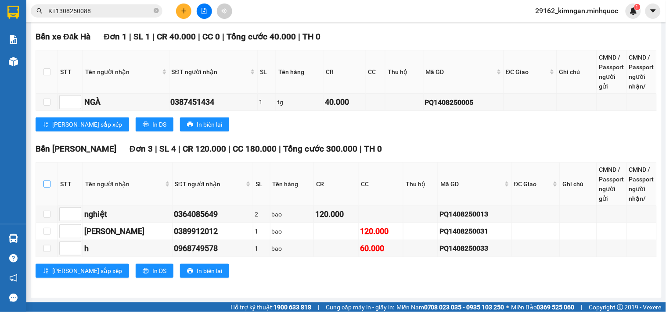
click at [46, 183] on input "checkbox" at bounding box center [46, 184] width 7 height 7
checkbox input "true"
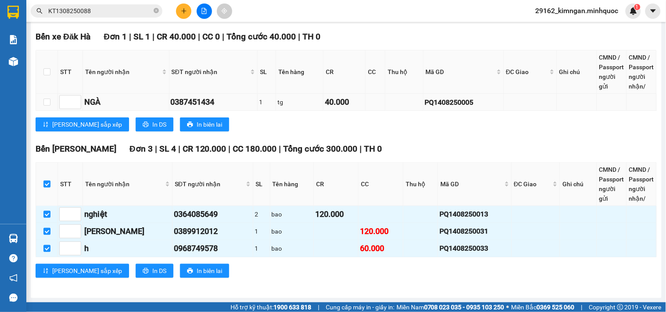
click at [47, 75] on label at bounding box center [46, 72] width 7 height 10
click at [47, 75] on input "checkbox" at bounding box center [46, 71] width 7 height 7
checkbox input "true"
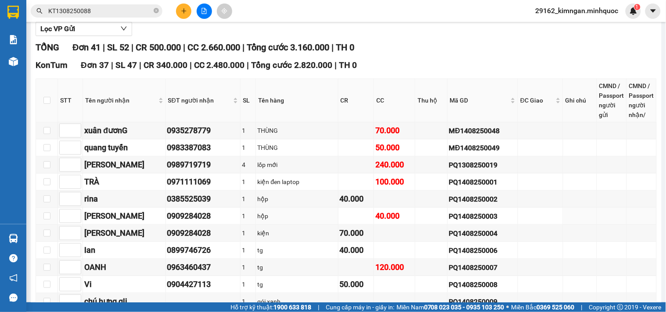
scroll to position [0, 0]
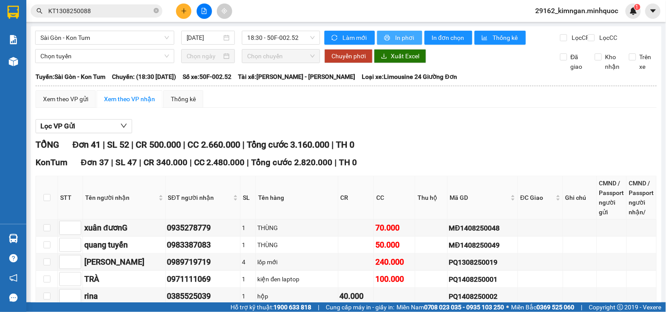
click at [395, 36] on span "In phơi" at bounding box center [405, 38] width 20 height 10
click at [437, 35] on span "In đơn chọn" at bounding box center [448, 38] width 34 height 10
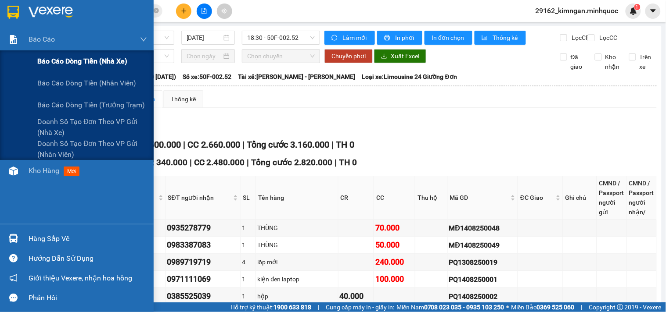
click at [59, 62] on span "Báo cáo dòng tiền (nhà xe)" at bounding box center [82, 61] width 90 height 11
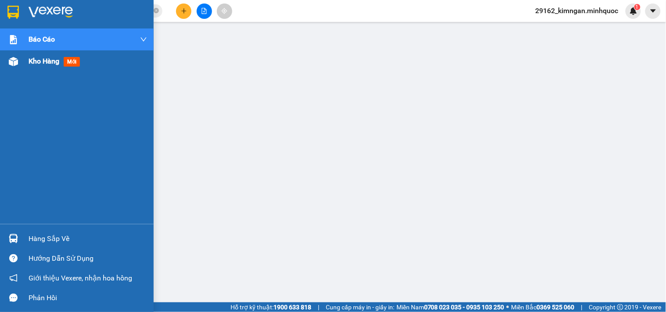
click at [25, 64] on div "Kho hàng mới" at bounding box center [77, 61] width 154 height 22
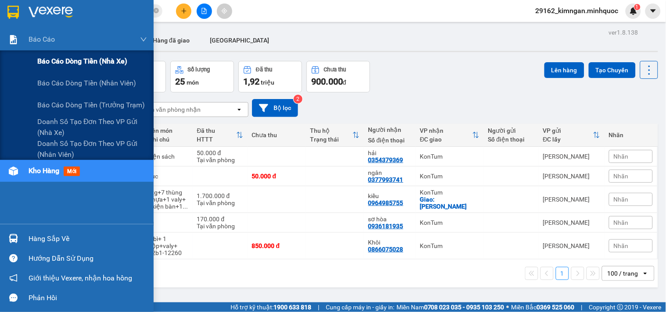
click at [23, 58] on div "Báo cáo dòng tiền (nhà xe)" at bounding box center [77, 61] width 154 height 22
